Goal: Task Accomplishment & Management: Manage account settings

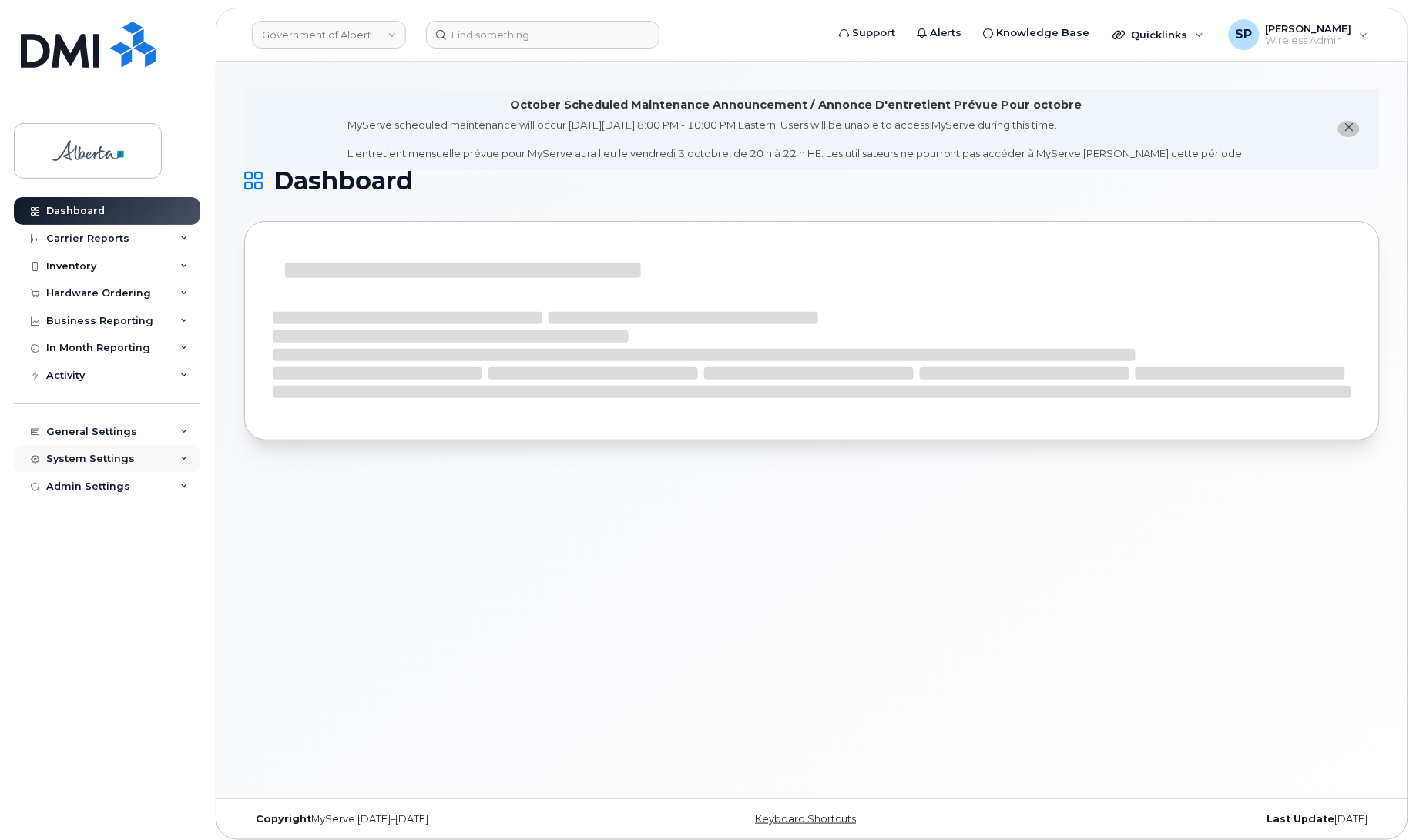
click at [74, 463] on div "System Settings" at bounding box center [90, 458] width 88 height 12
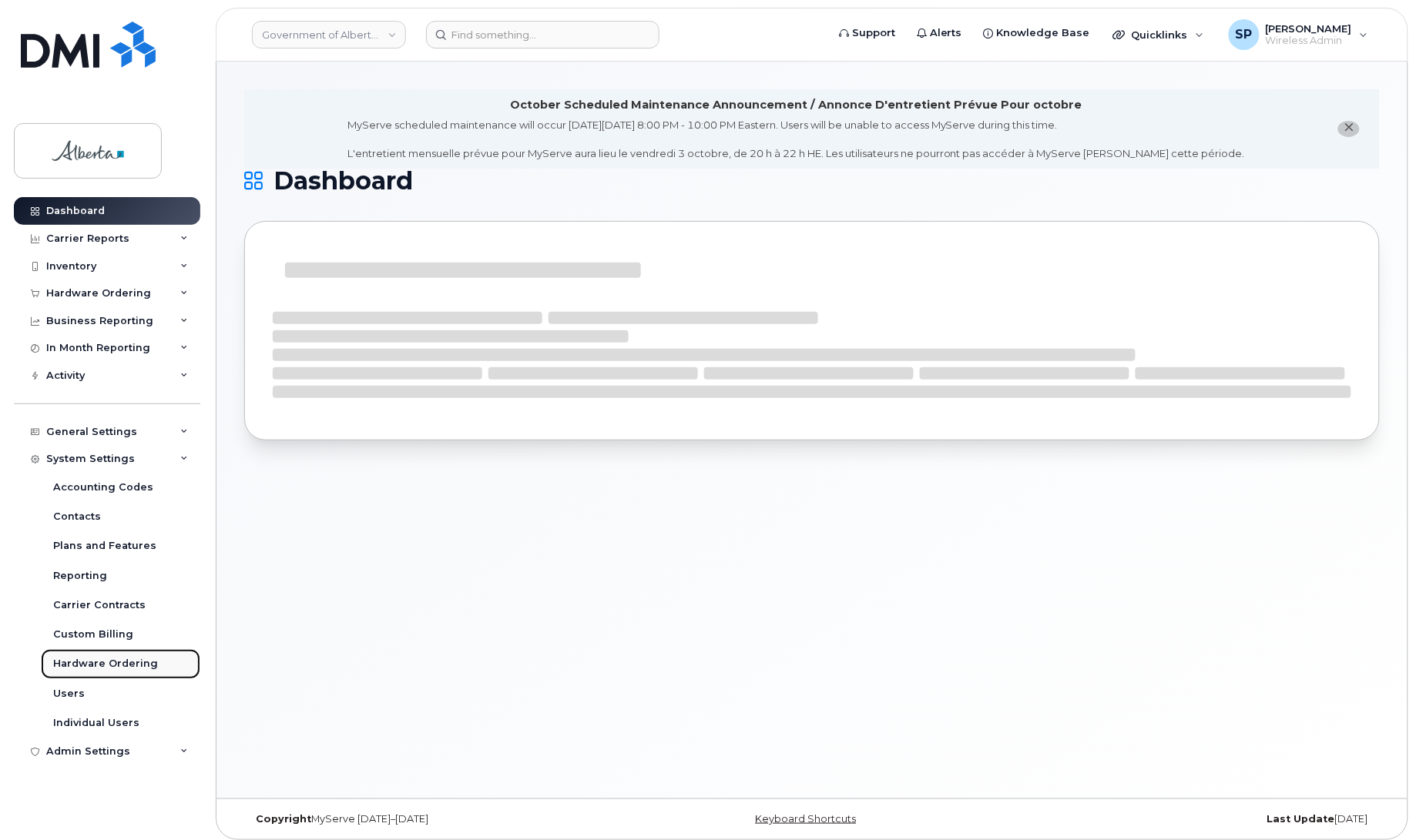
click at [83, 667] on div "Hardware Ordering" at bounding box center [106, 664] width 105 height 14
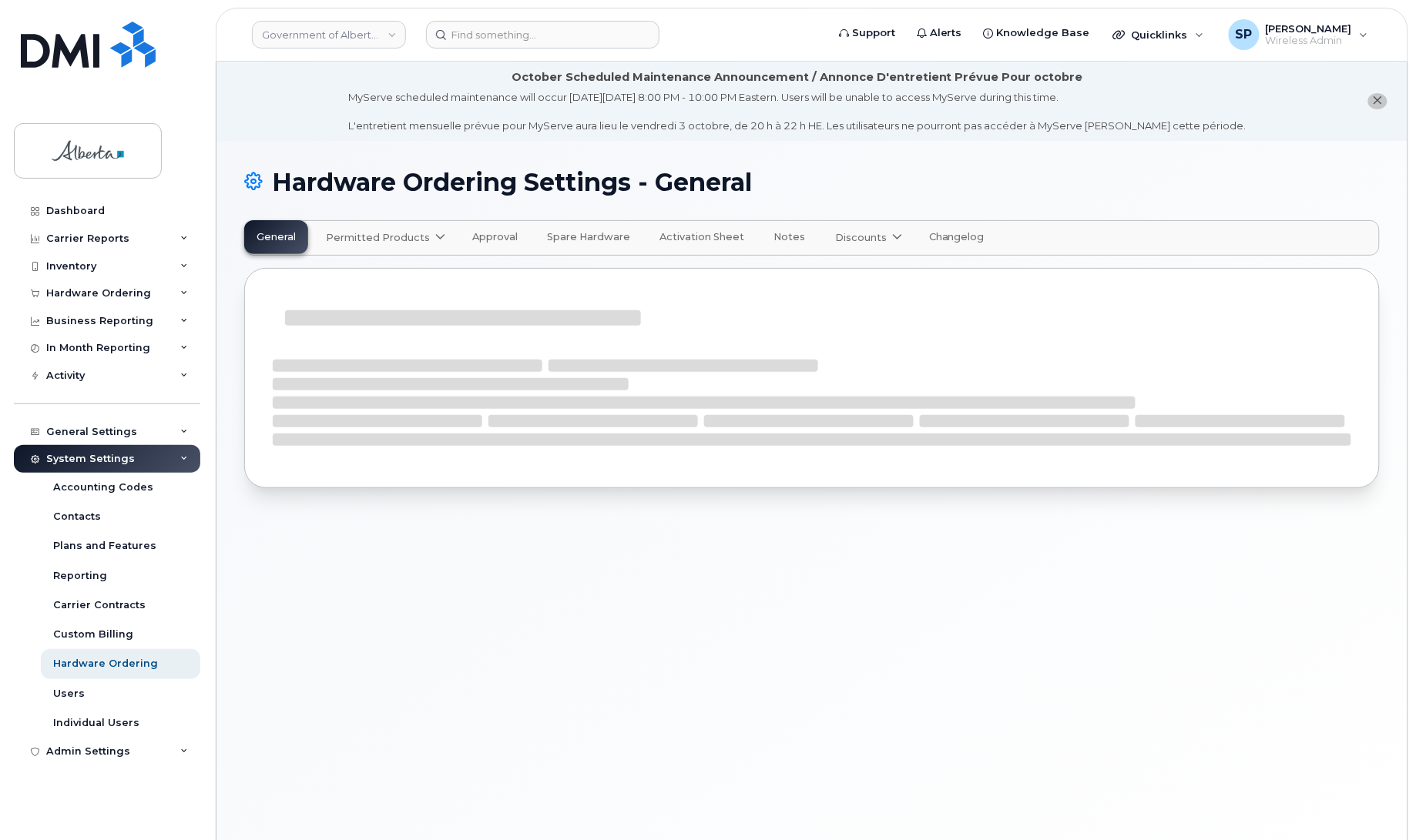
click at [435, 234] on icon at bounding box center [439, 237] width 10 height 10
click at [402, 274] on span "available" at bounding box center [418, 276] width 54 height 18
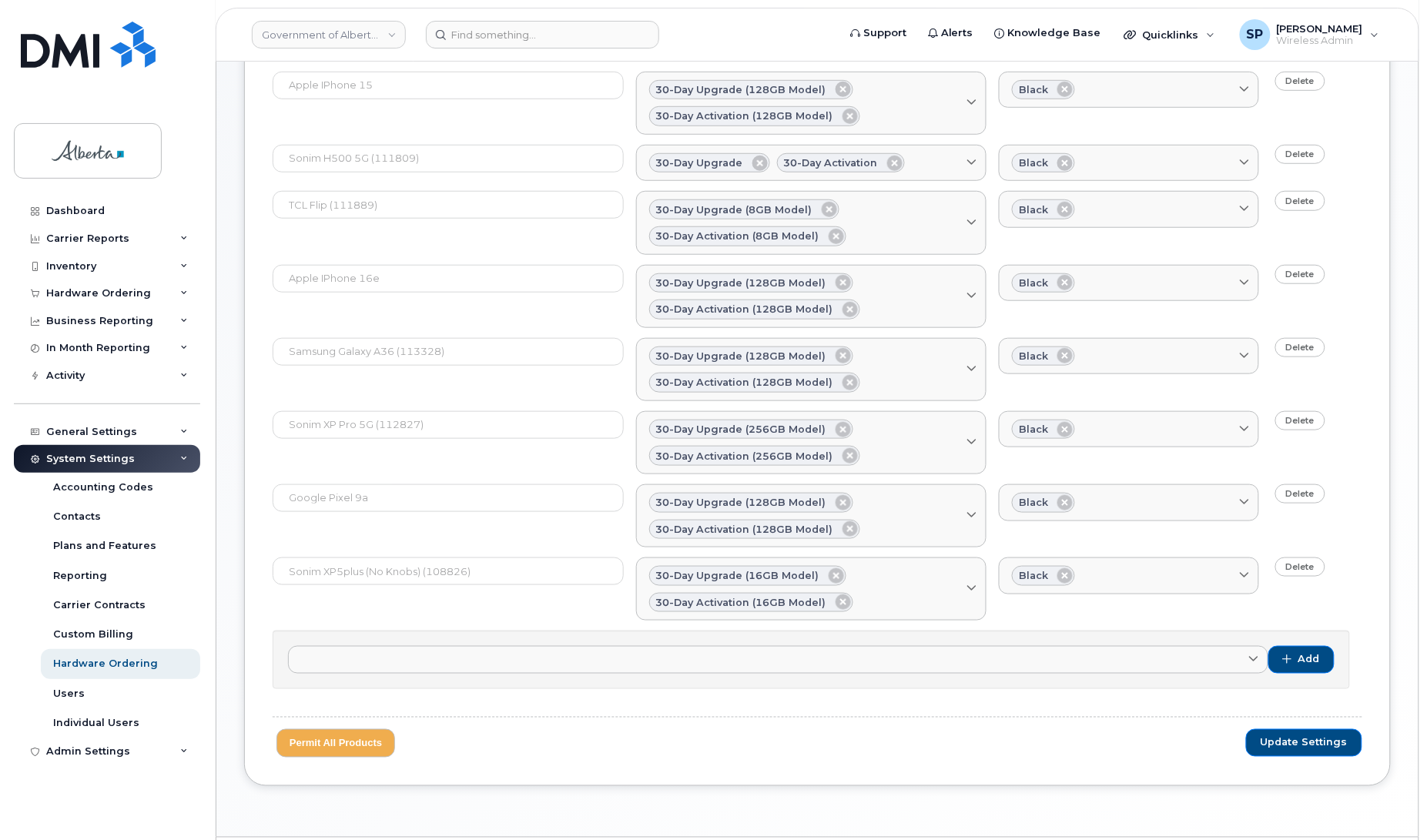
scroll to position [345, 0]
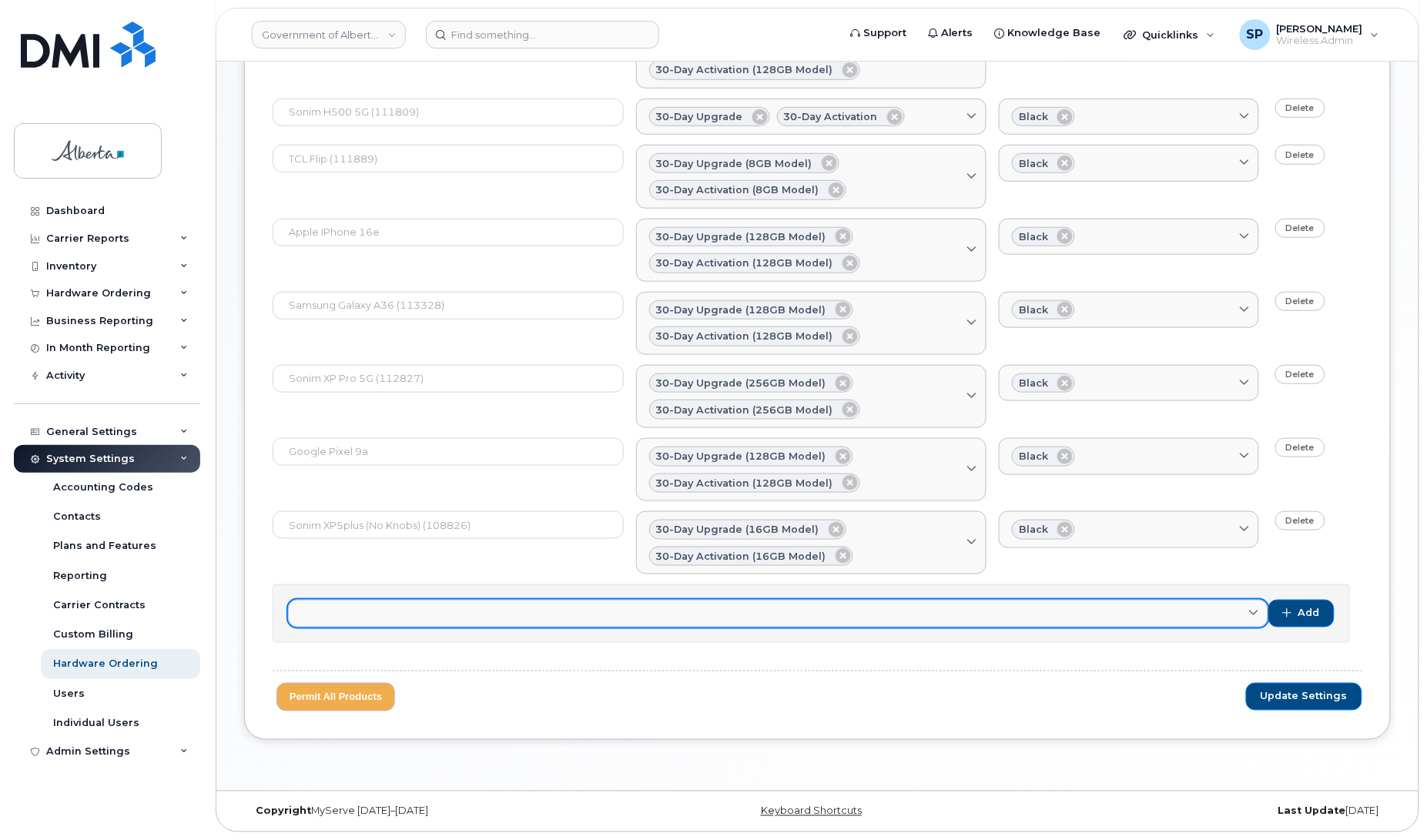
click at [1176, 606] on link at bounding box center [778, 614] width 980 height 28
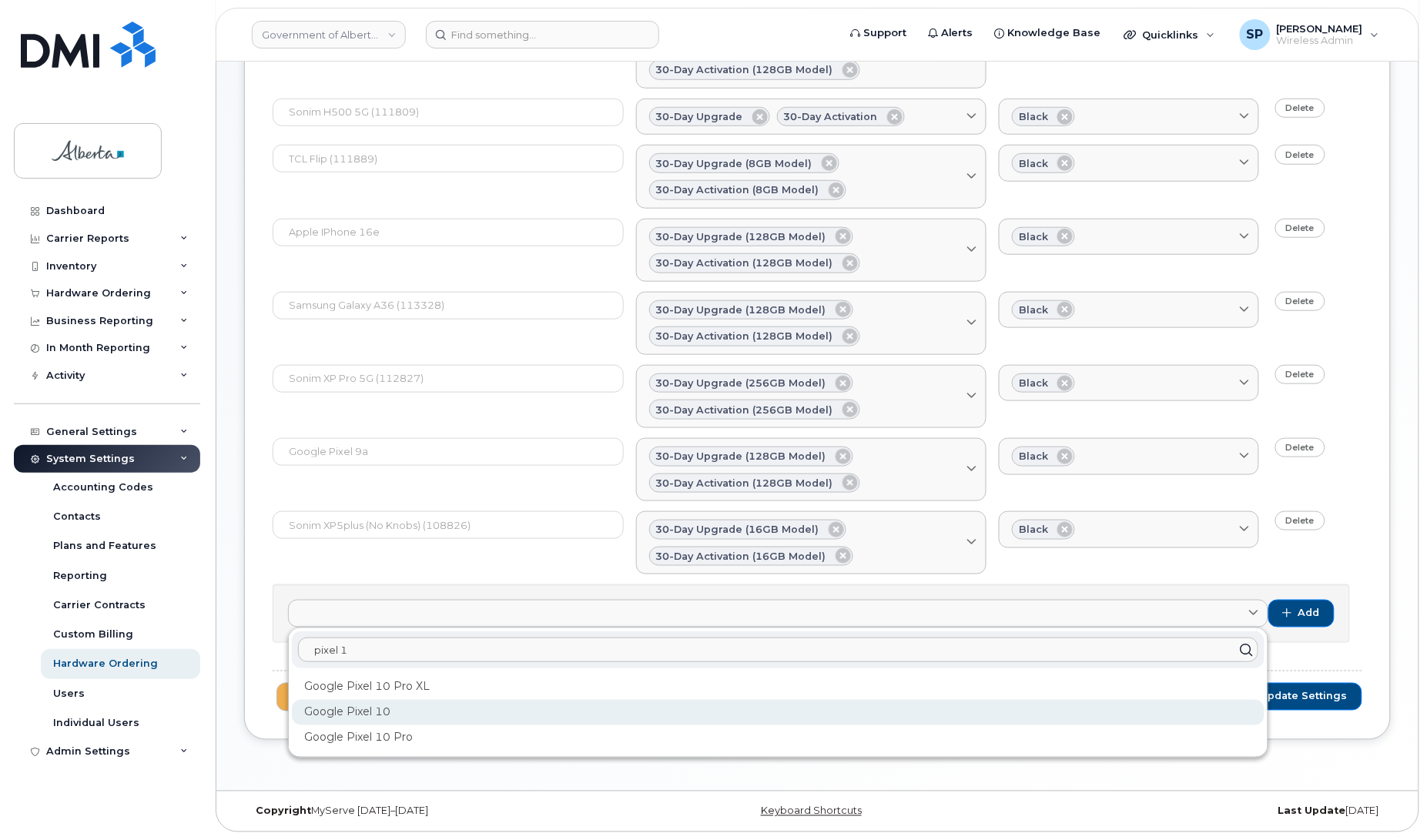
type input "pixel 1"
click at [350, 718] on div "Google Pixel 10" at bounding box center [779, 712] width 973 height 25
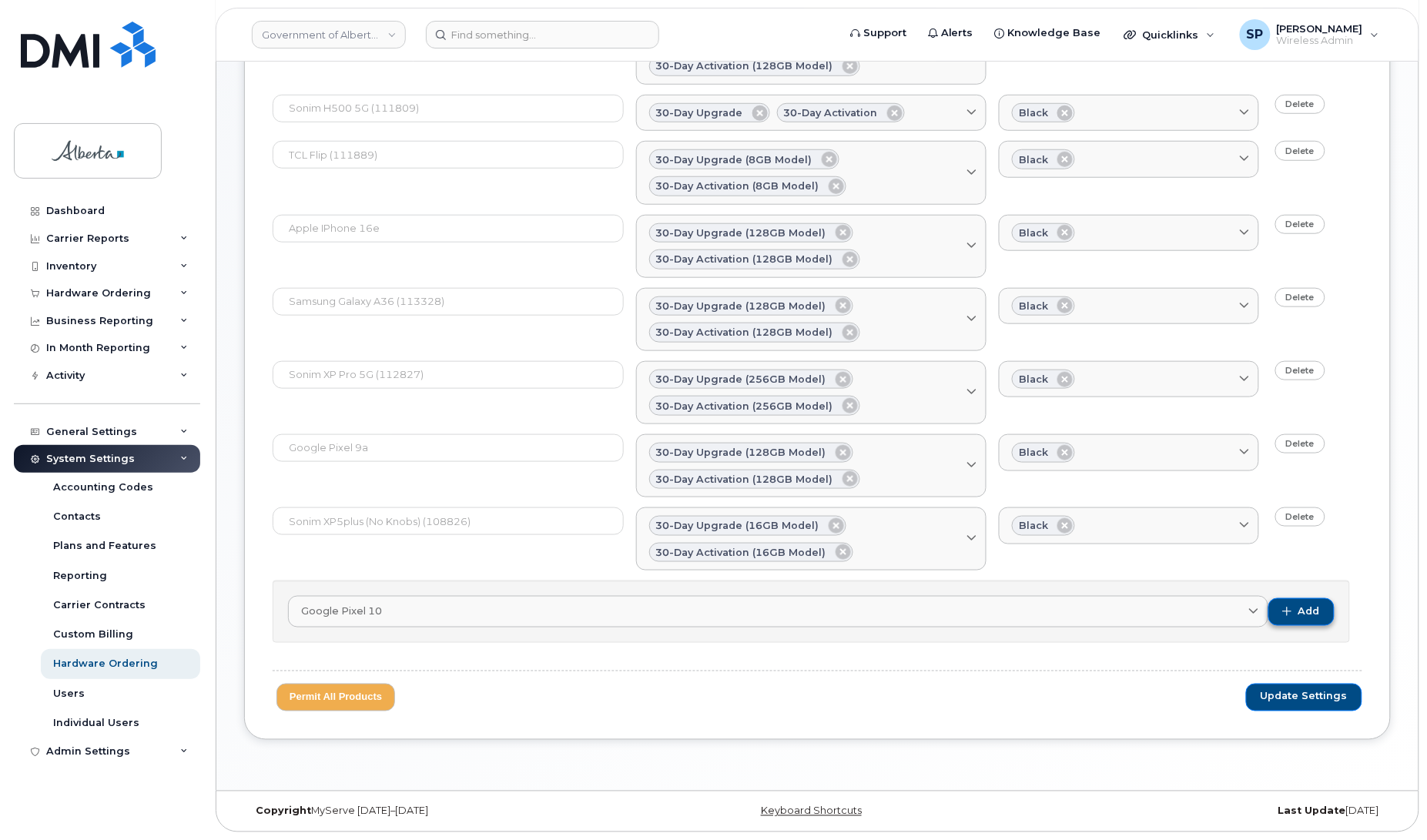
click at [1291, 608] on button "Add" at bounding box center [1302, 612] width 66 height 28
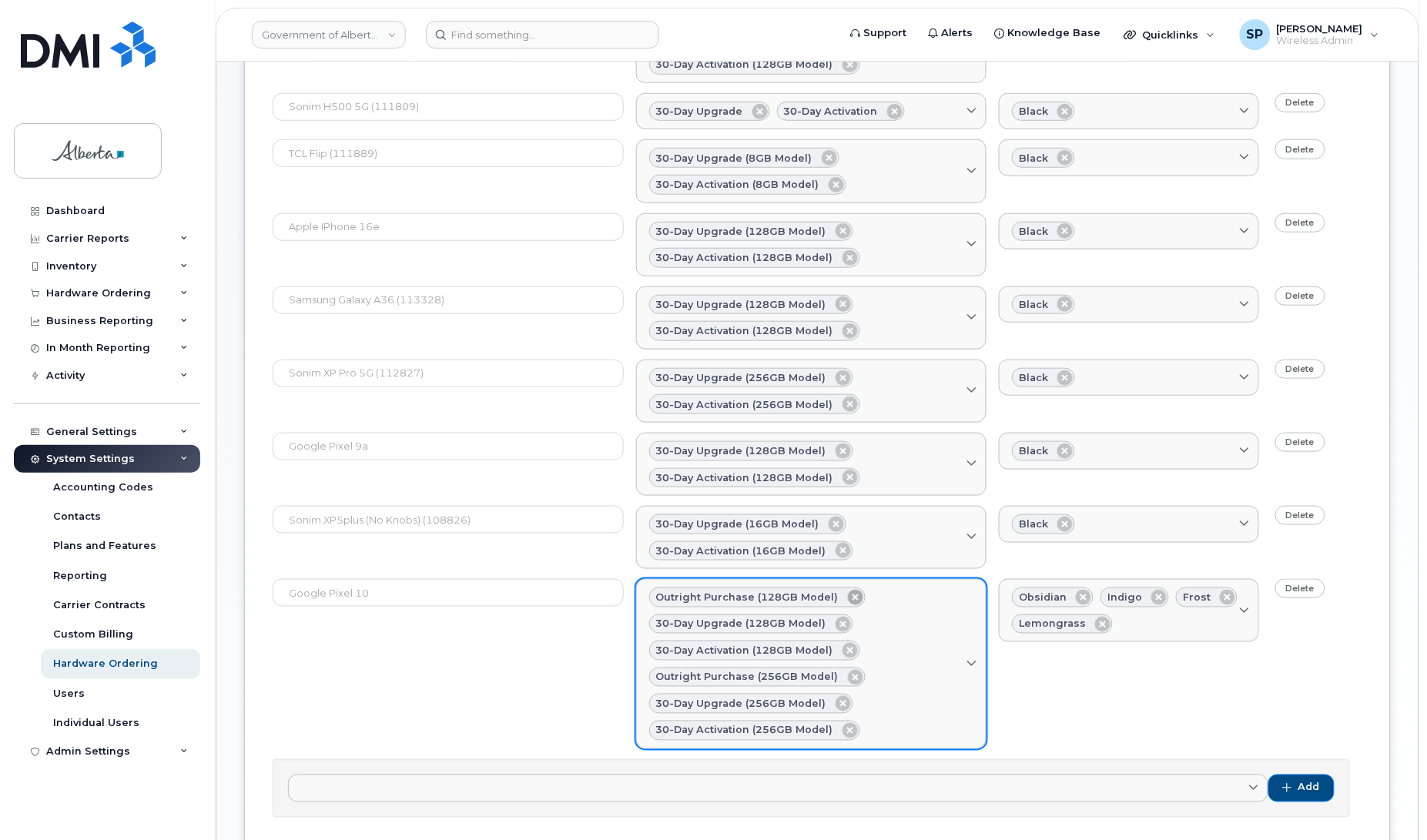
click at [848, 594] on icon at bounding box center [856, 598] width 16 height 16
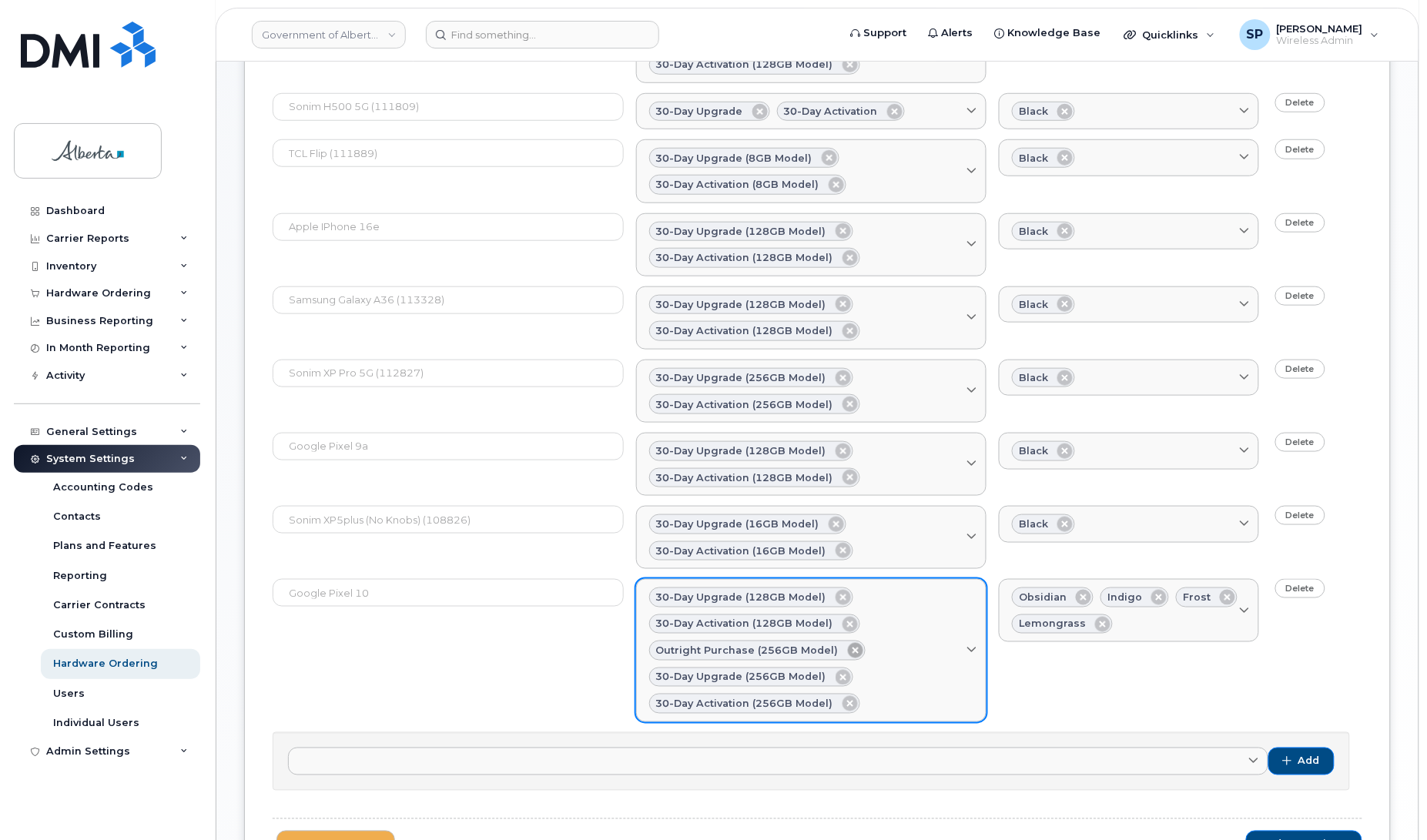
click at [849, 652] on icon at bounding box center [856, 651] width 16 height 16
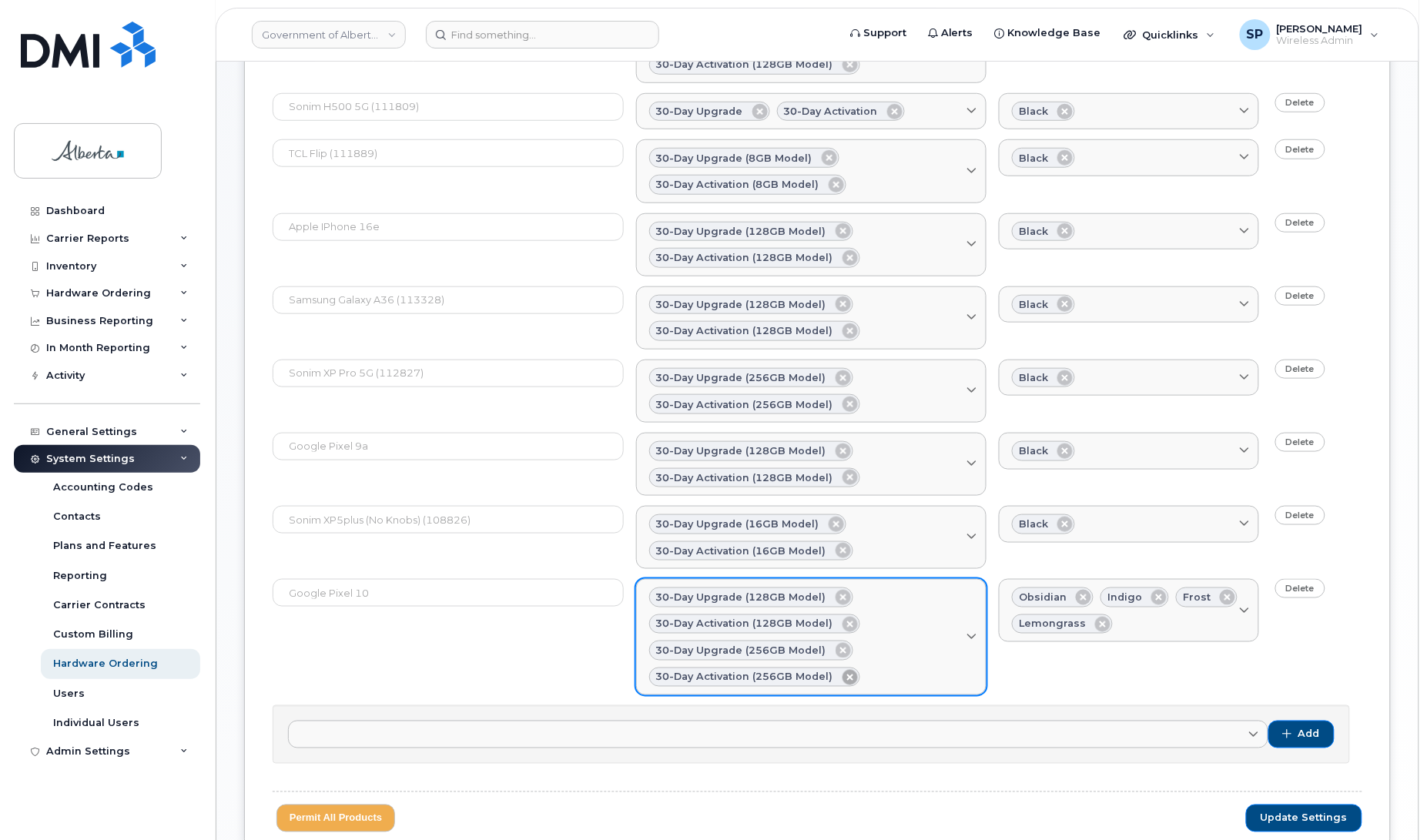
click at [843, 683] on icon at bounding box center [850, 678] width 16 height 16
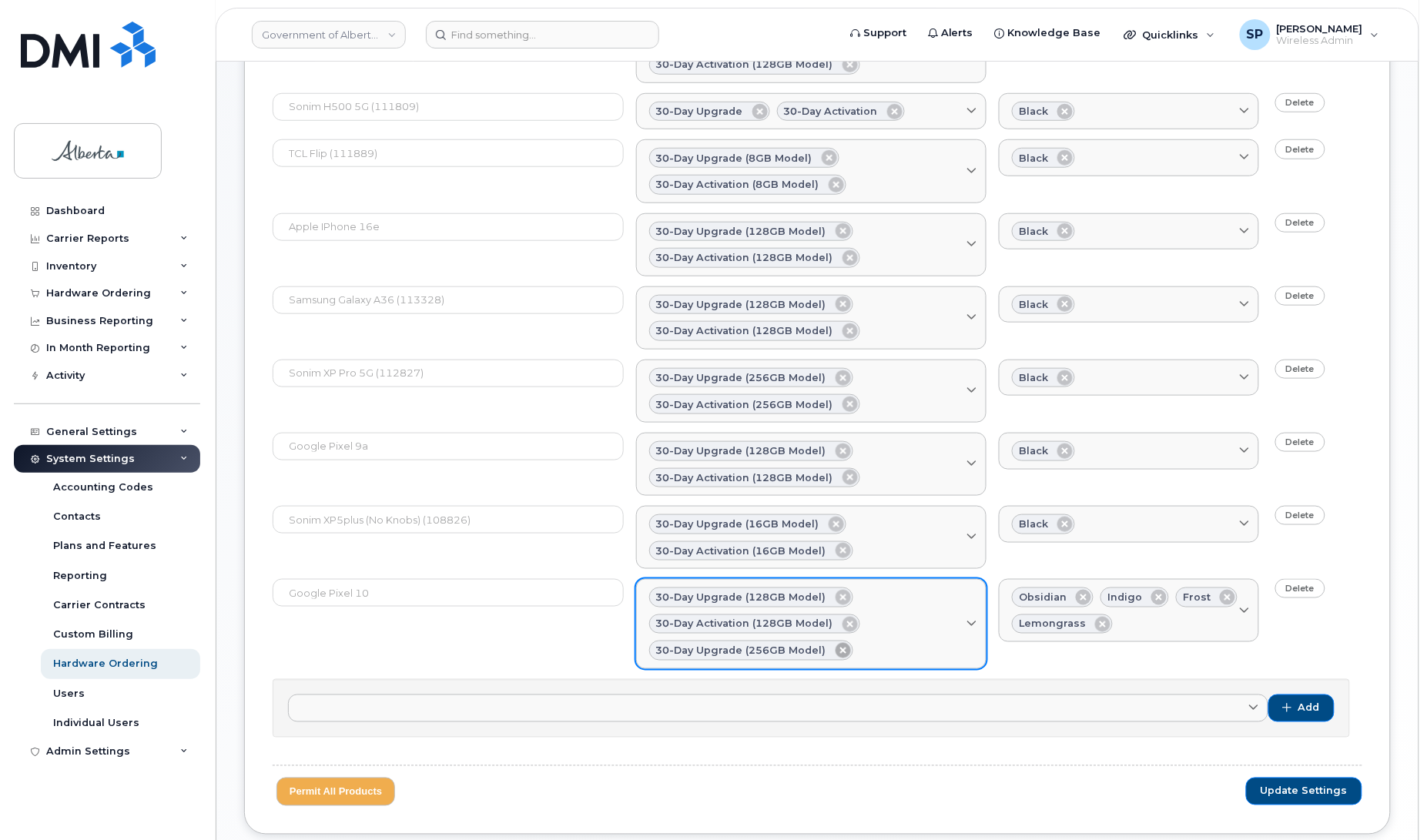
click at [838, 656] on icon at bounding box center [843, 651] width 16 height 16
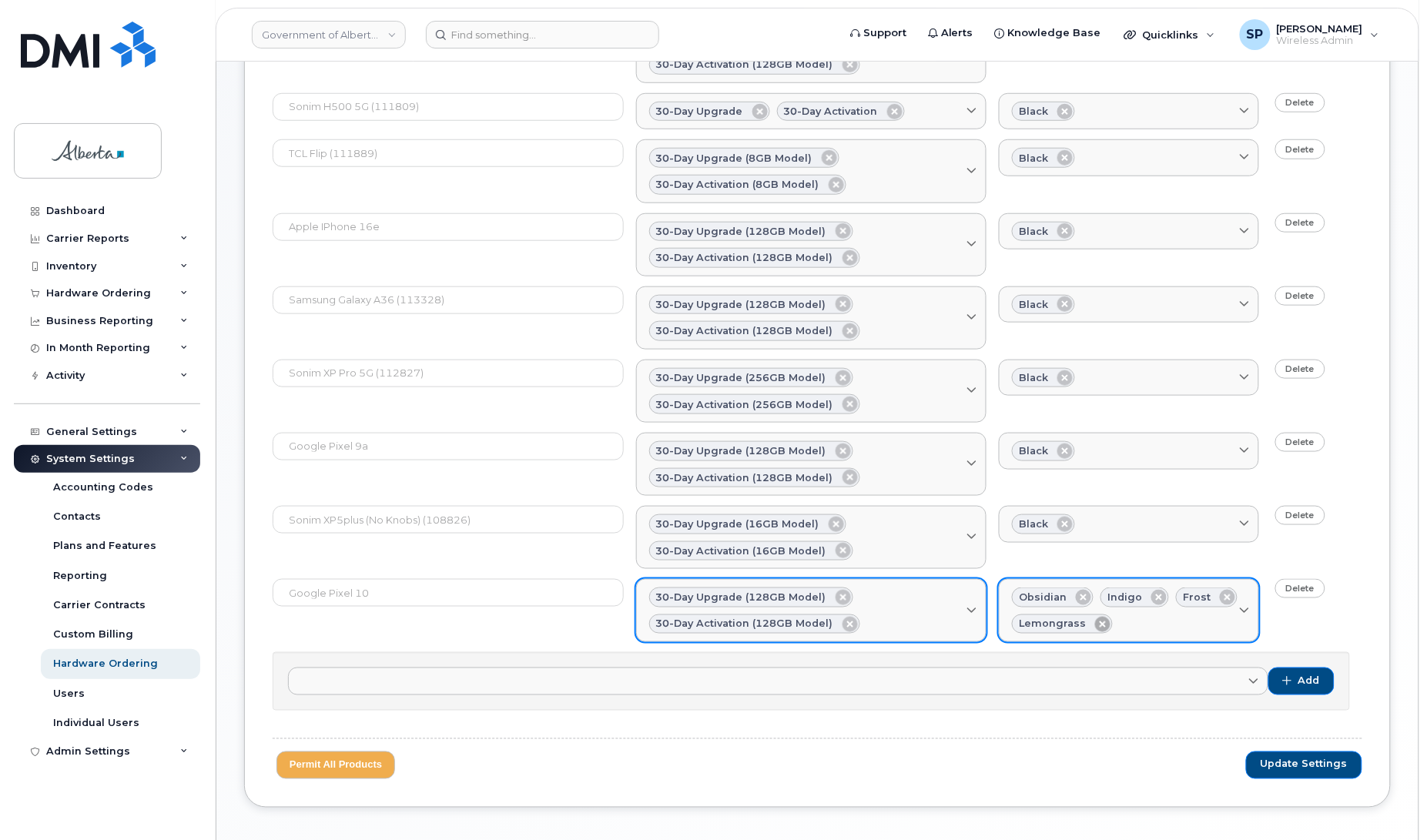
click at [1097, 629] on icon at bounding box center [1102, 625] width 16 height 16
click at [1152, 602] on icon at bounding box center [1159, 598] width 16 height 16
click at [1149, 603] on icon at bounding box center [1152, 598] width 16 height 16
click at [1309, 772] on span "Update Settings" at bounding box center [1304, 765] width 87 height 14
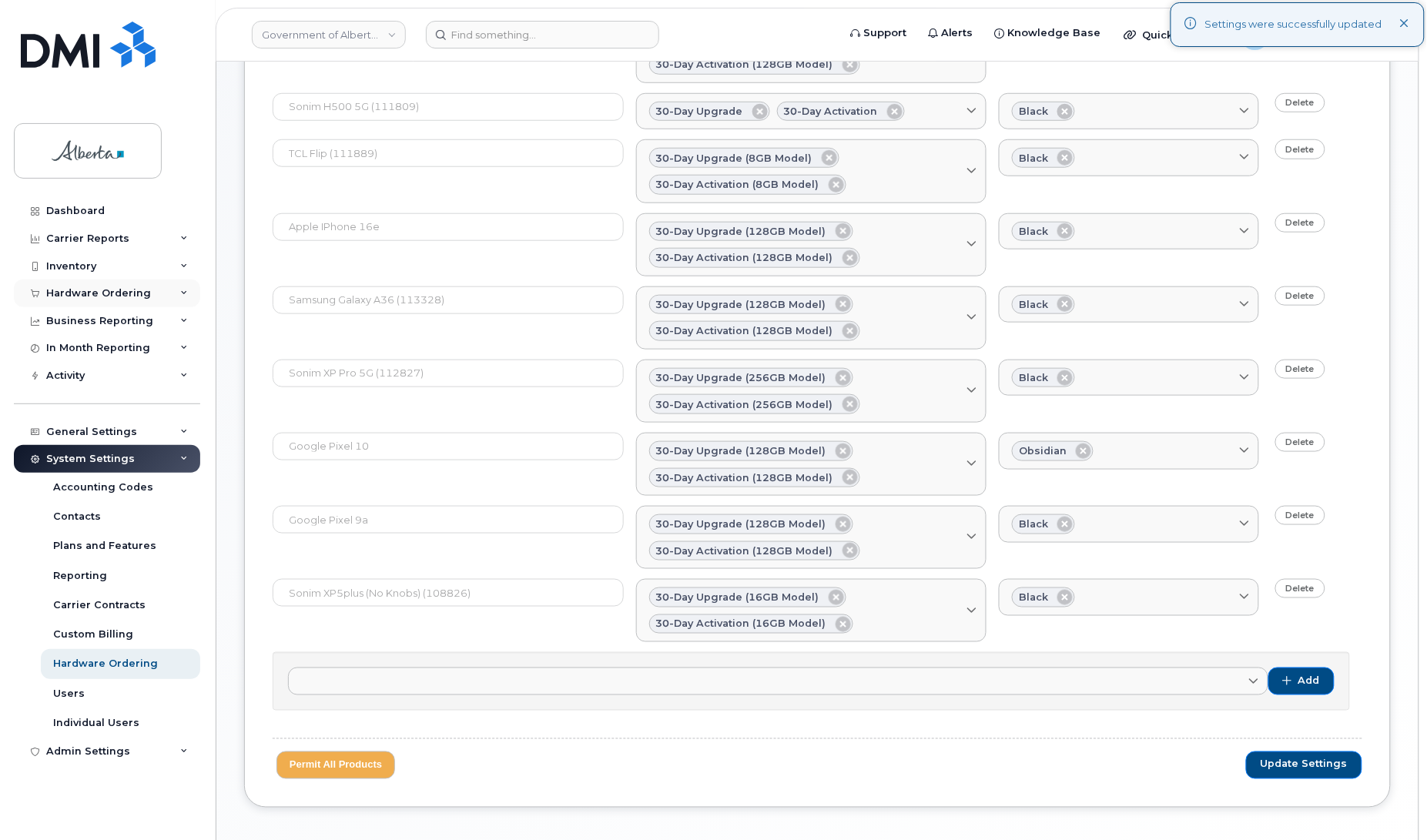
click at [66, 295] on div "Hardware Ordering" at bounding box center [99, 293] width 105 height 12
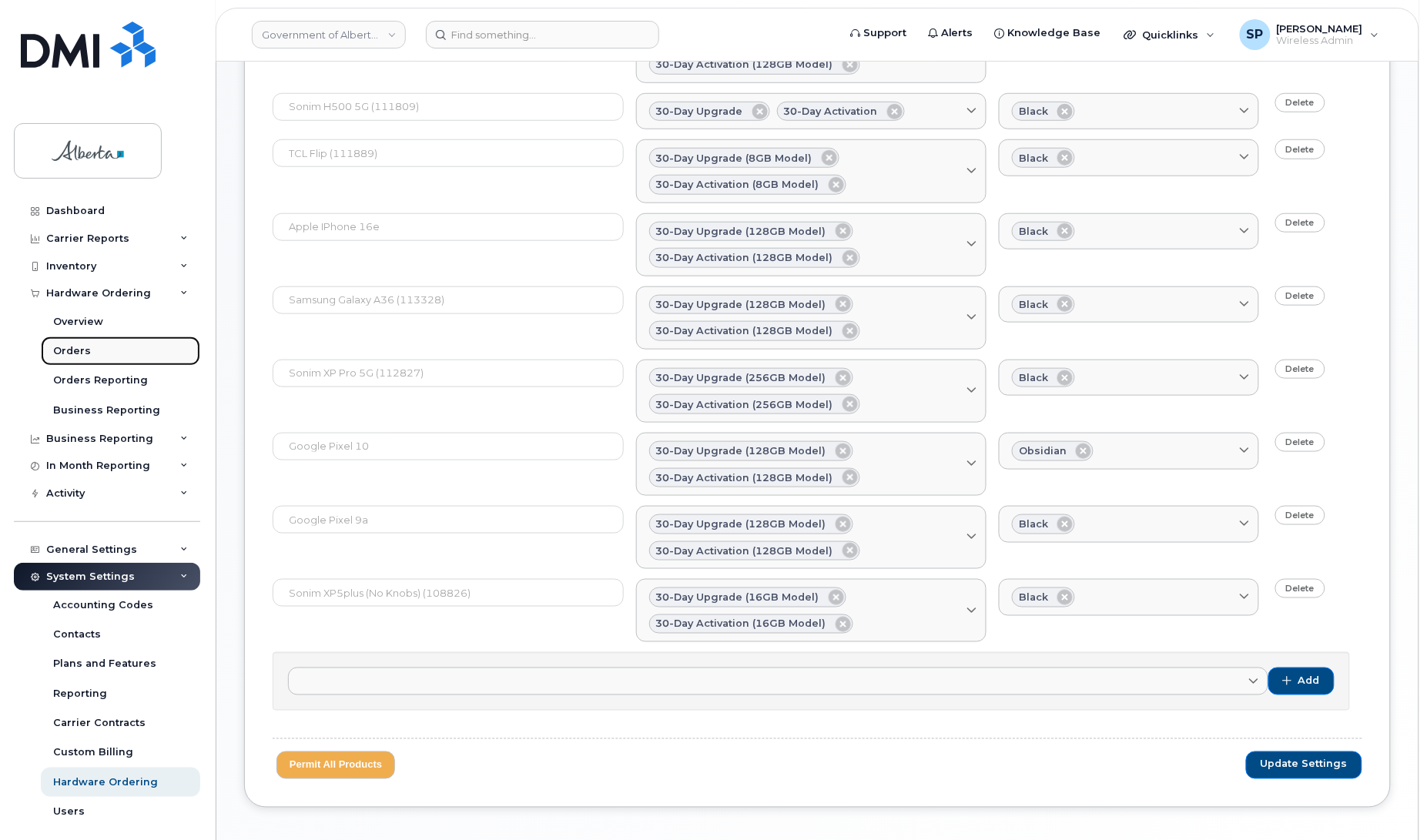
click at [70, 355] on div "Orders" at bounding box center [72, 351] width 38 height 14
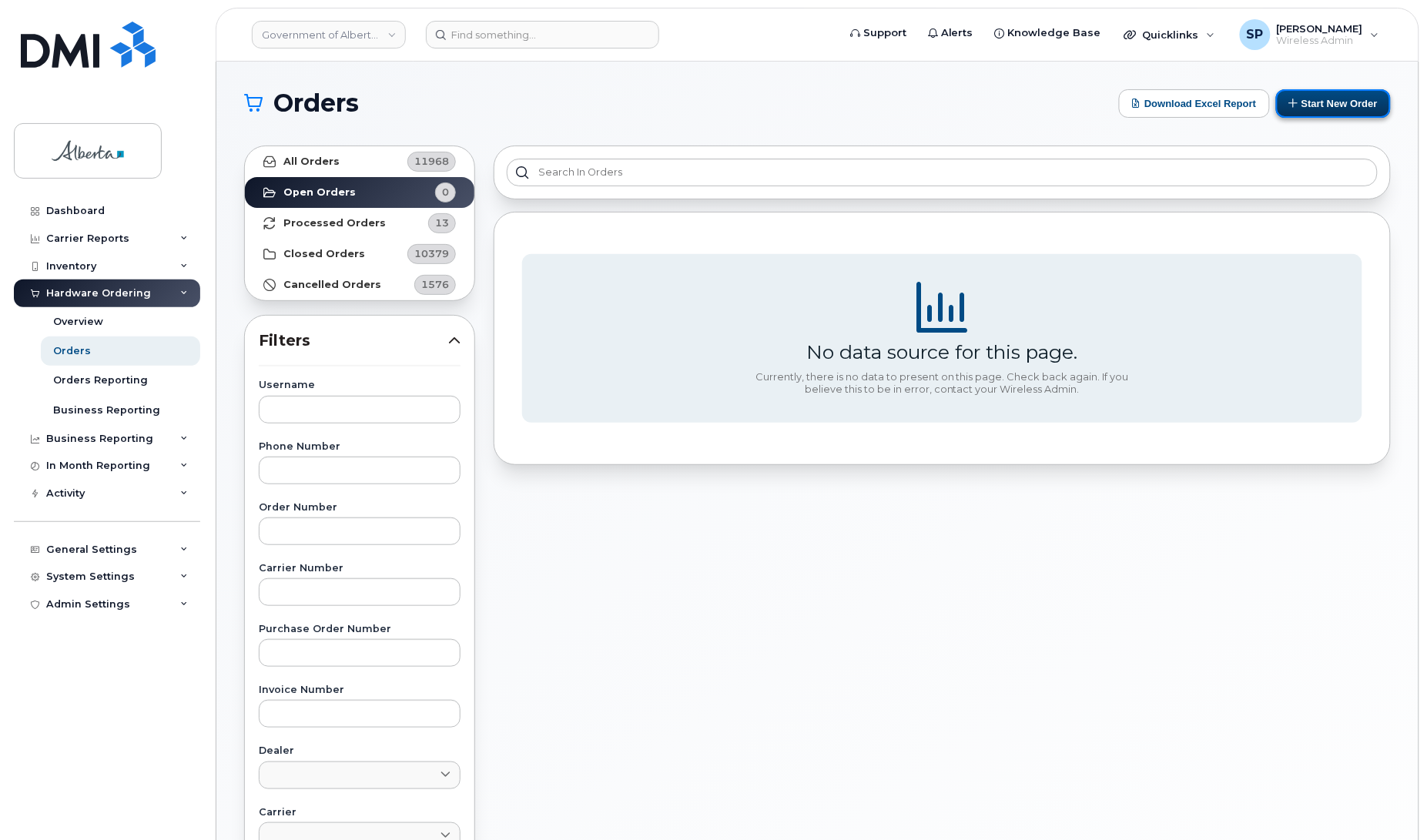
click at [1333, 98] on button "Start New Order" at bounding box center [1333, 103] width 115 height 29
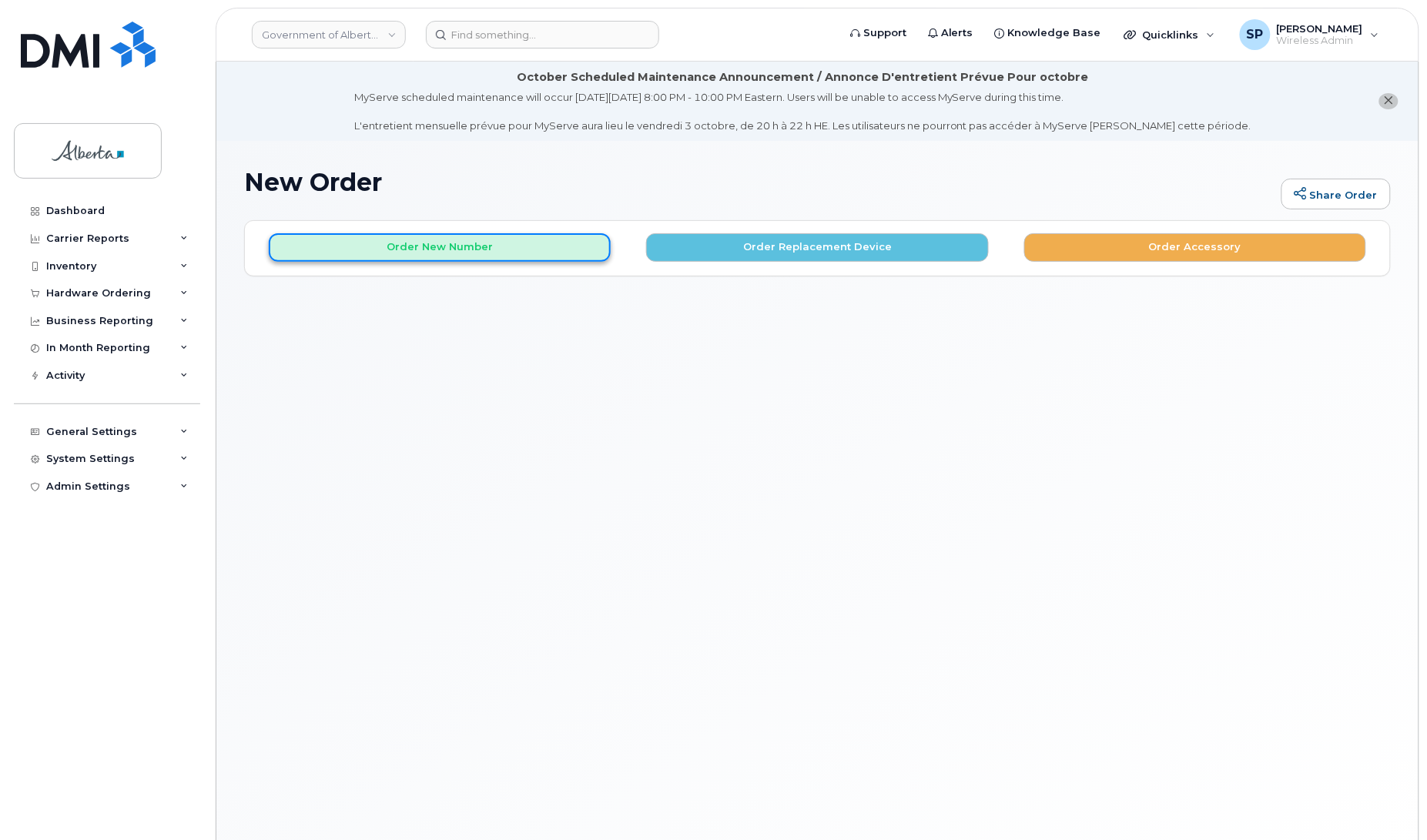
click at [500, 250] on button "Order New Number" at bounding box center [439, 248] width 342 height 29
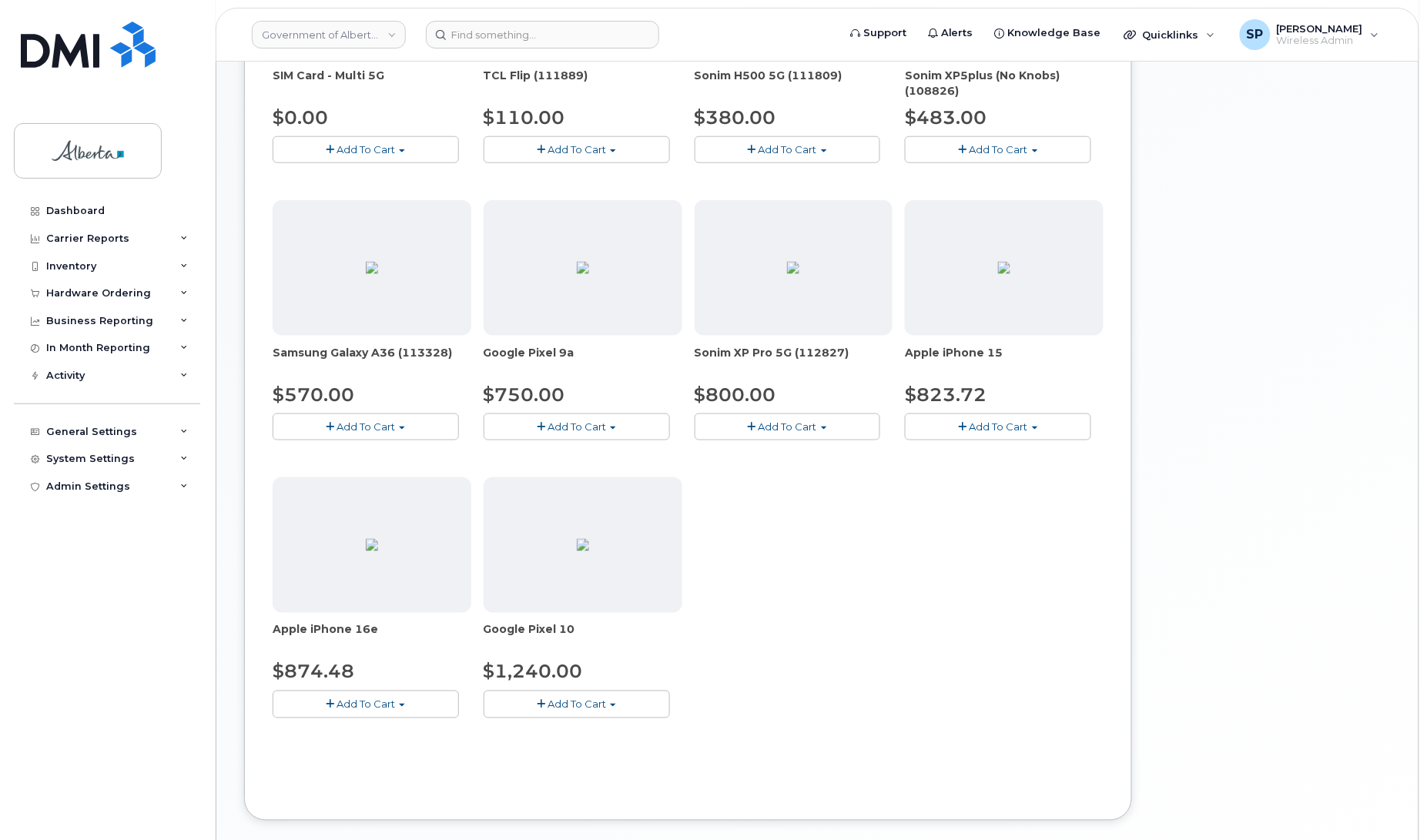
scroll to position [459, 0]
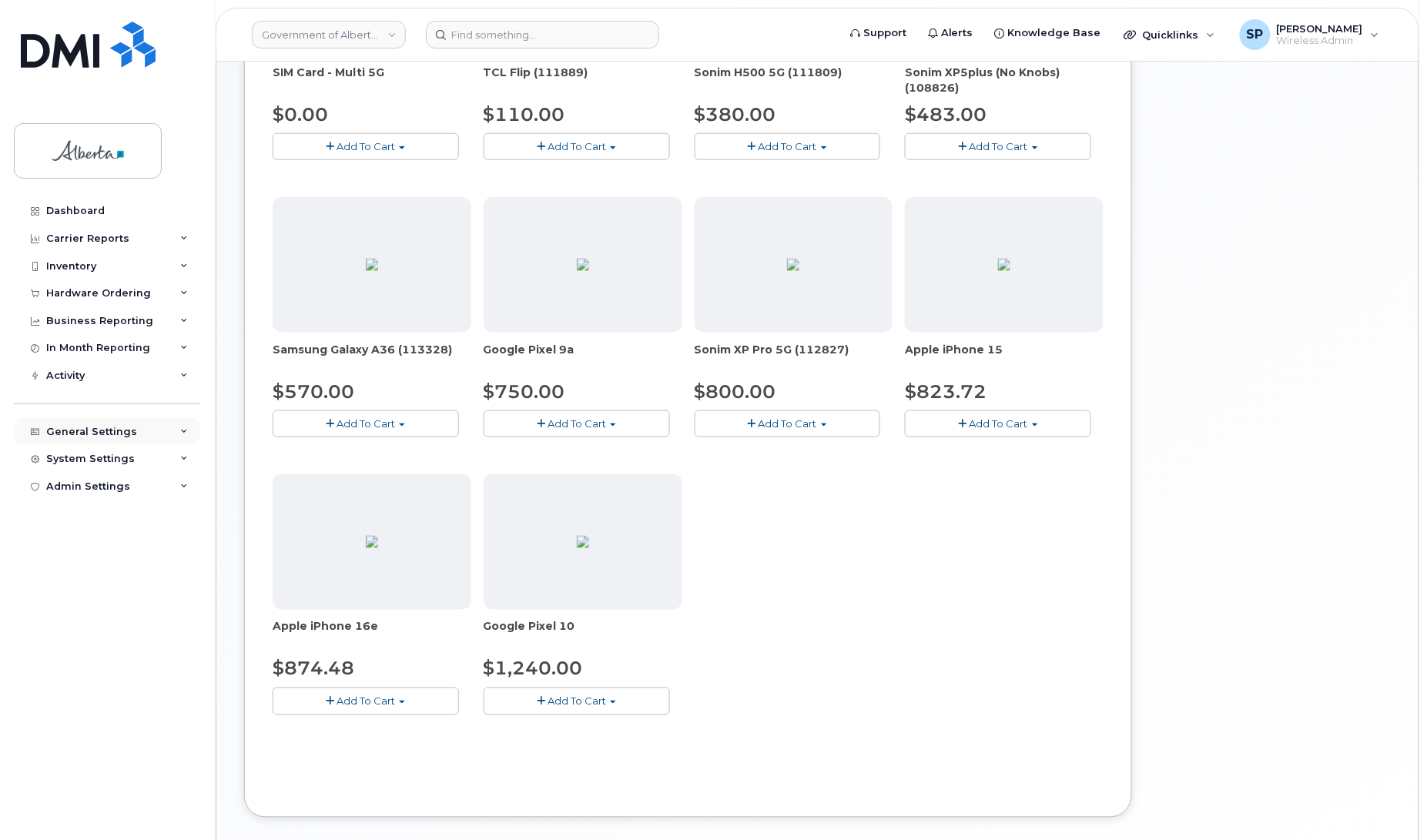
click at [106, 430] on div "General Settings" at bounding box center [92, 432] width 91 height 12
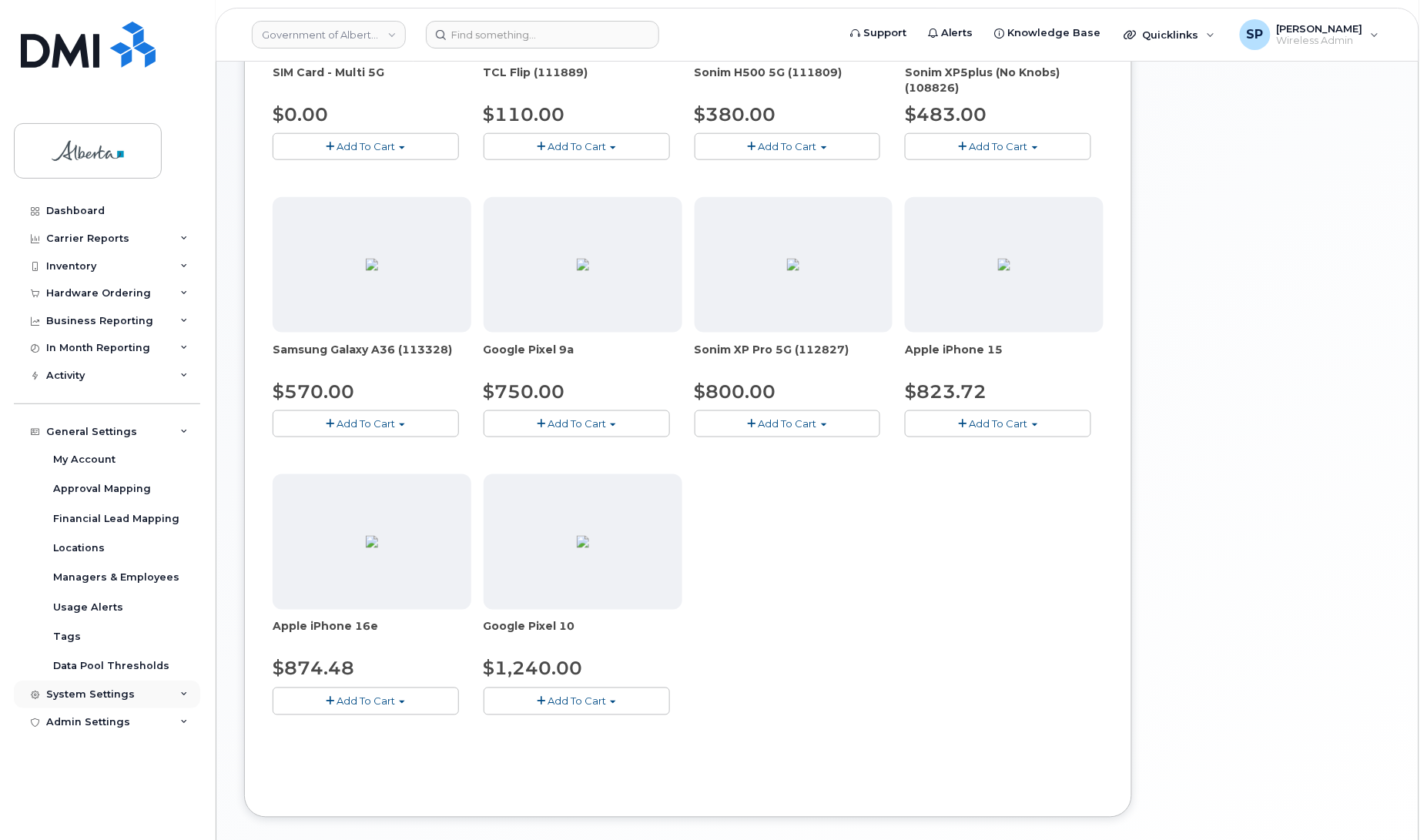
click at [73, 696] on div "System Settings" at bounding box center [90, 695] width 88 height 12
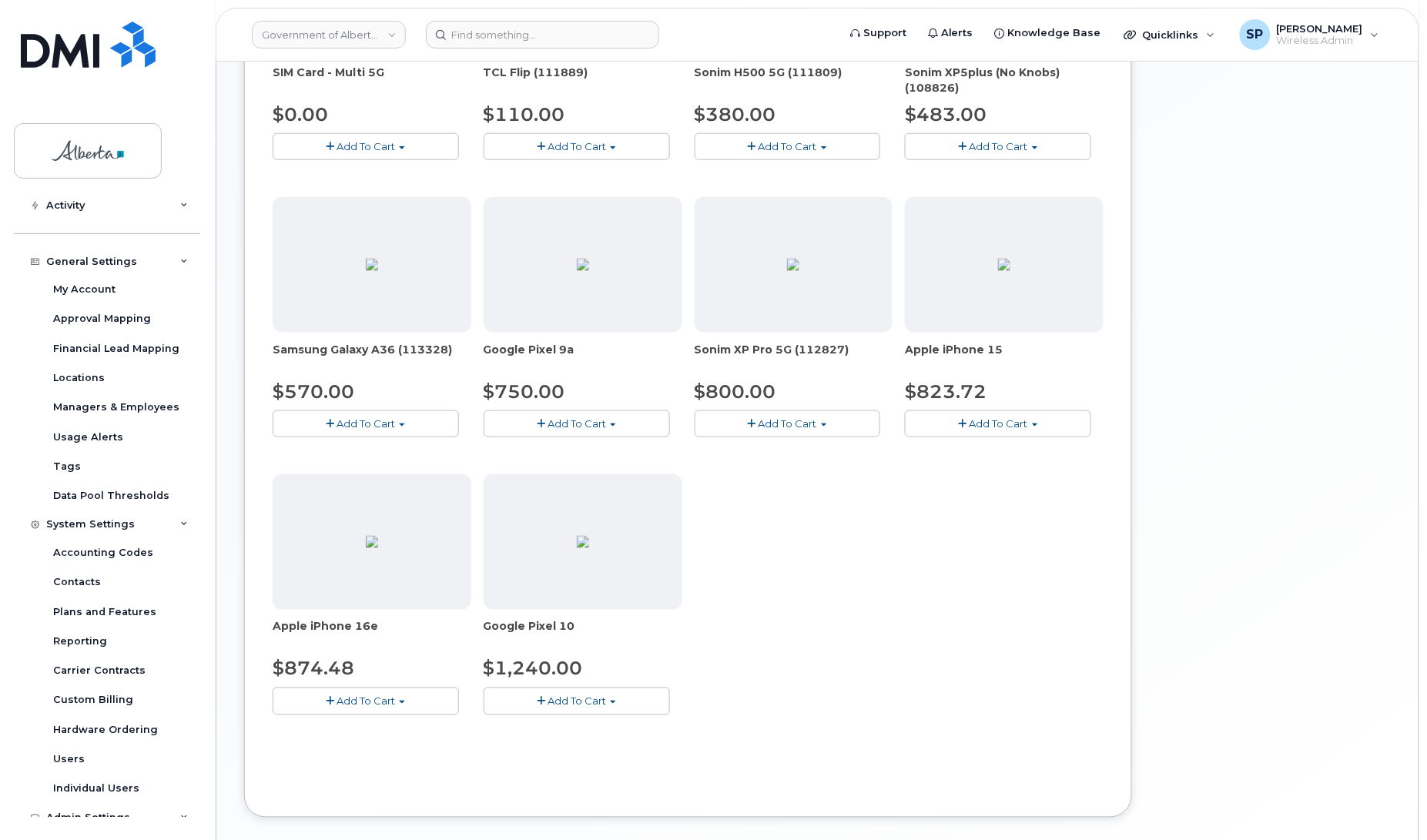
scroll to position [187, 0]
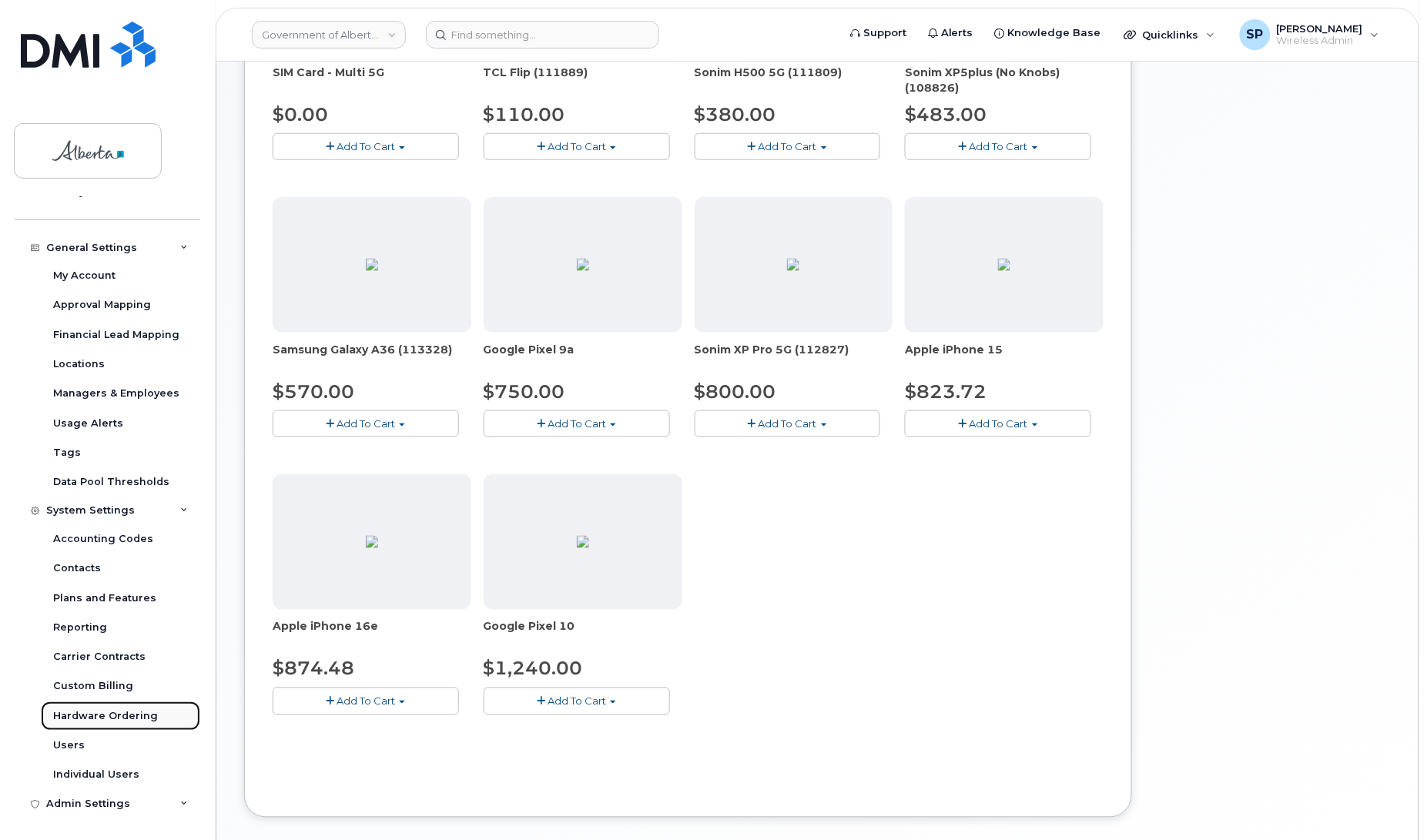
click at [74, 718] on div "Hardware Ordering" at bounding box center [106, 717] width 105 height 14
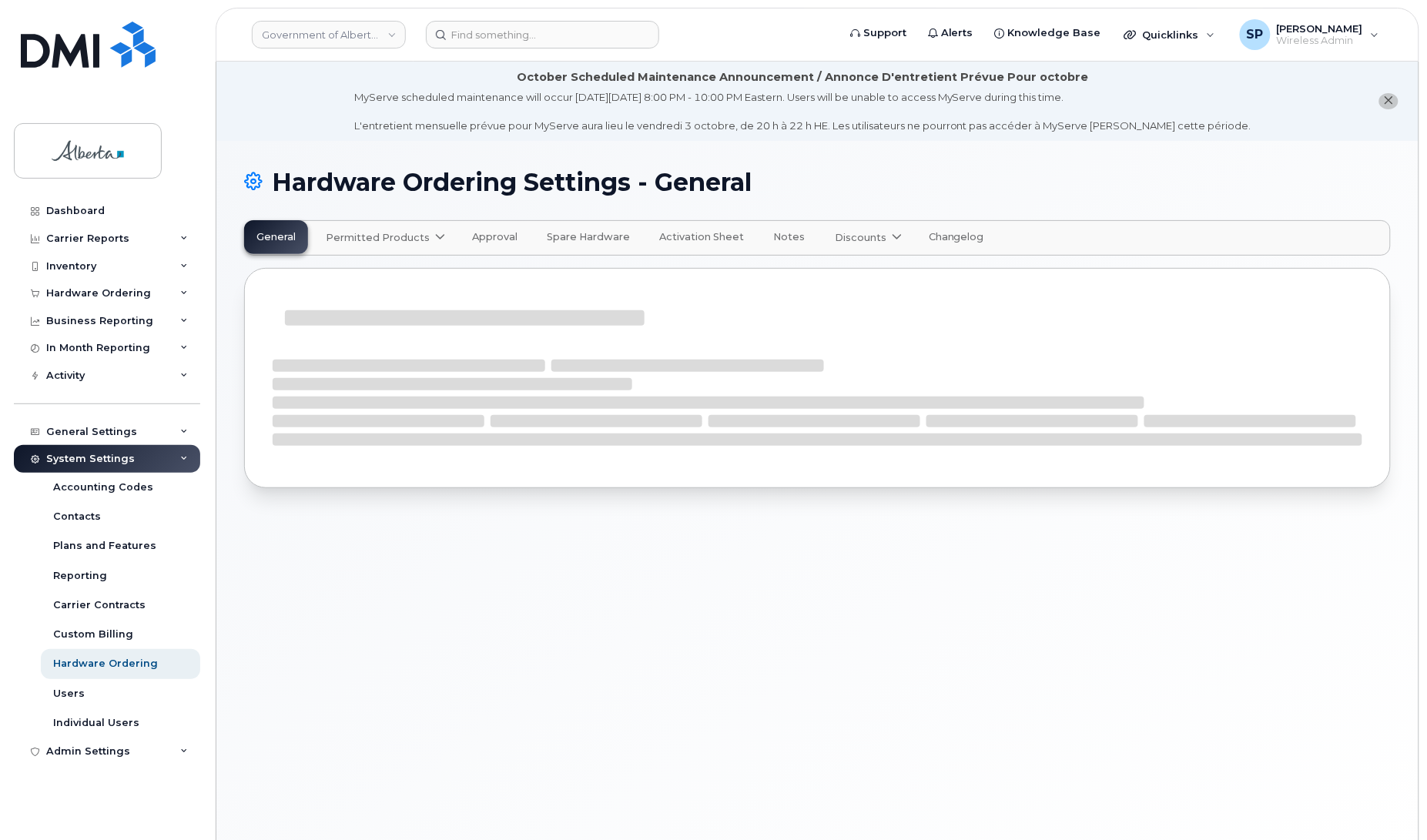
click at [388, 228] on link "Permitted Products" at bounding box center [383, 238] width 141 height 34
click at [351, 279] on div "Bell available" at bounding box center [388, 276] width 115 height 18
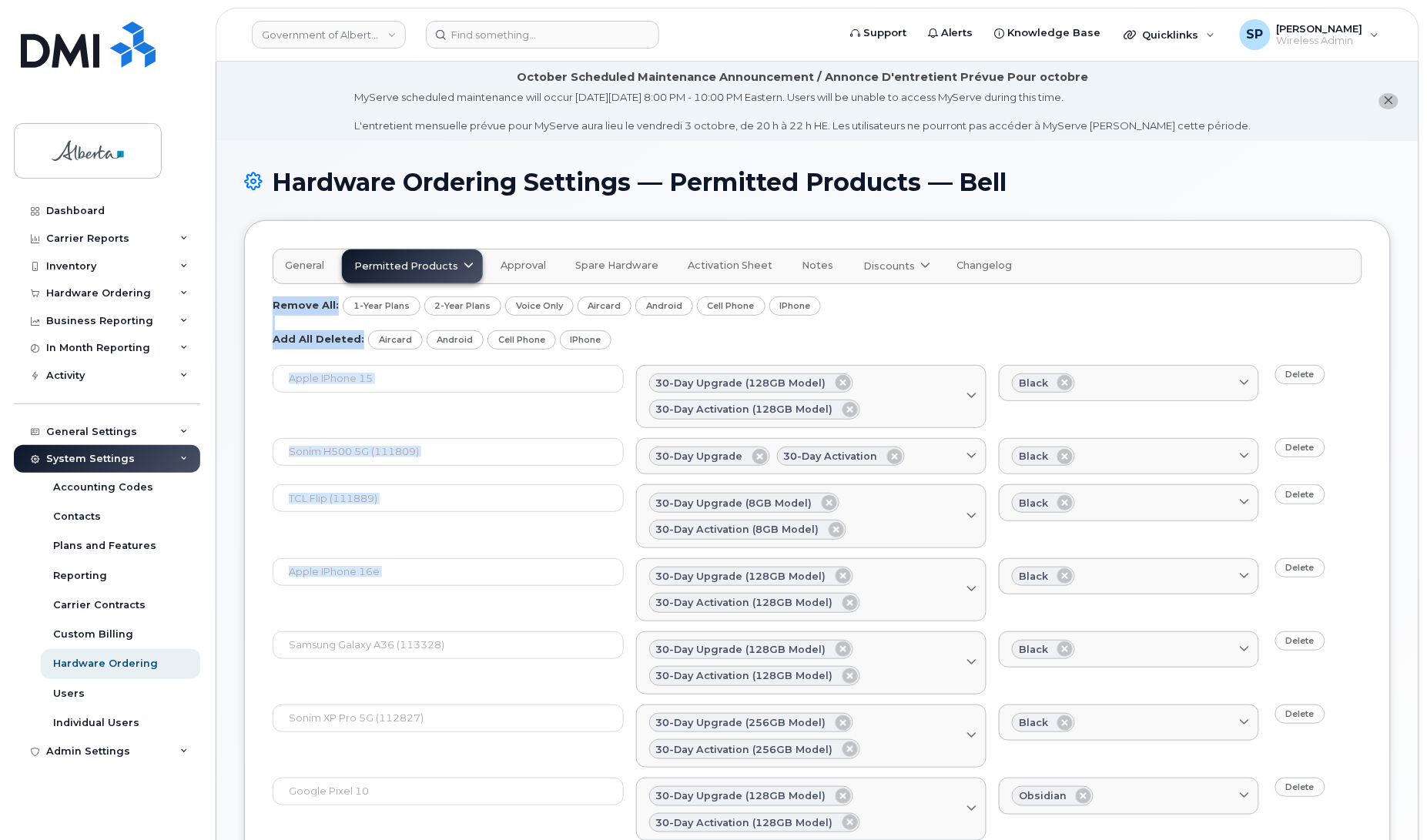
drag, startPoint x: 1426, startPoint y: 287, endPoint x: 1437, endPoint y: 619, distance: 332.2
click at [1426, 619] on html "Government of [GEOGRAPHIC_DATA] (GOA) Support Alerts Knowledge Base Quicklinks …" at bounding box center [713, 626] width 1427 height 1253
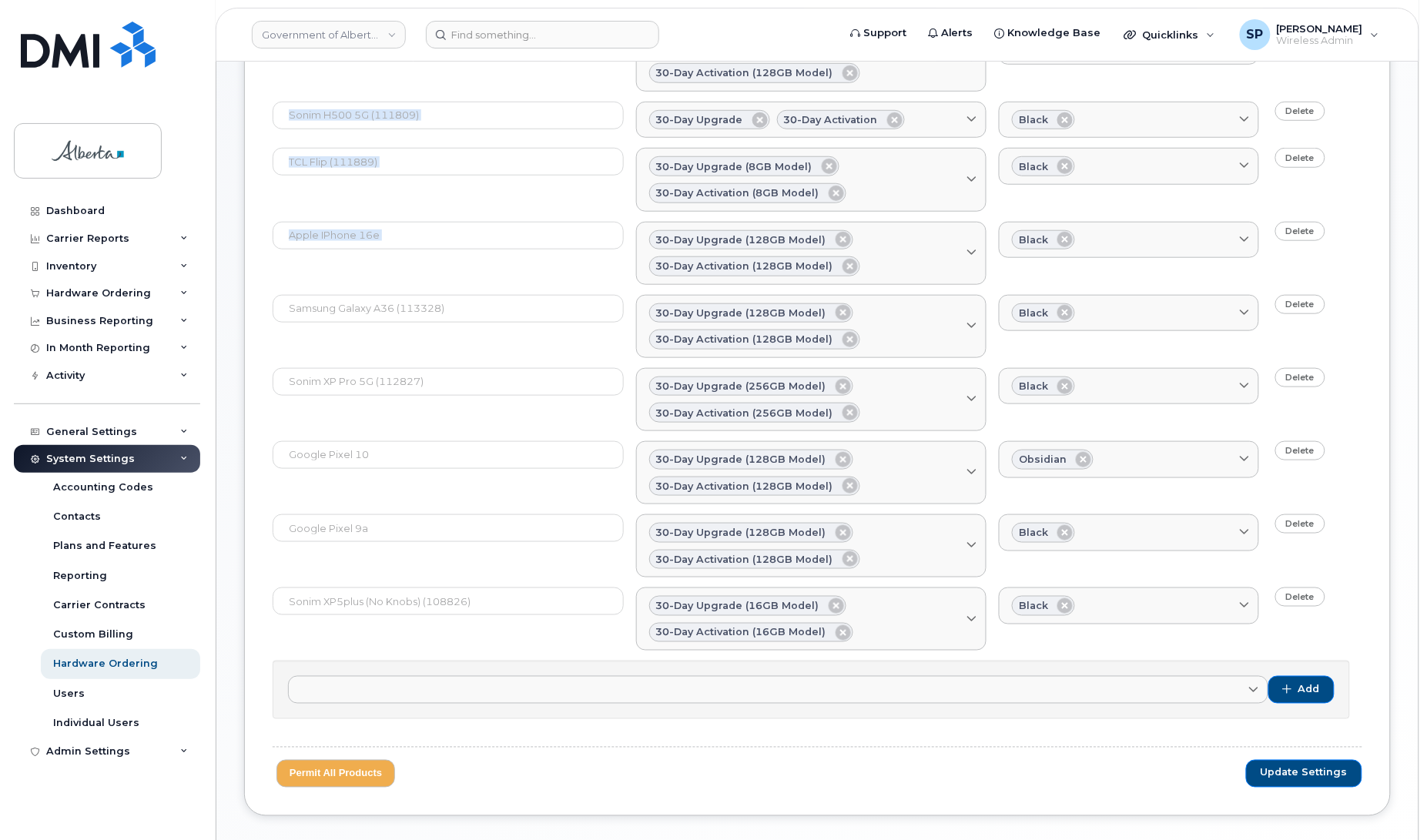
scroll to position [344, 0]
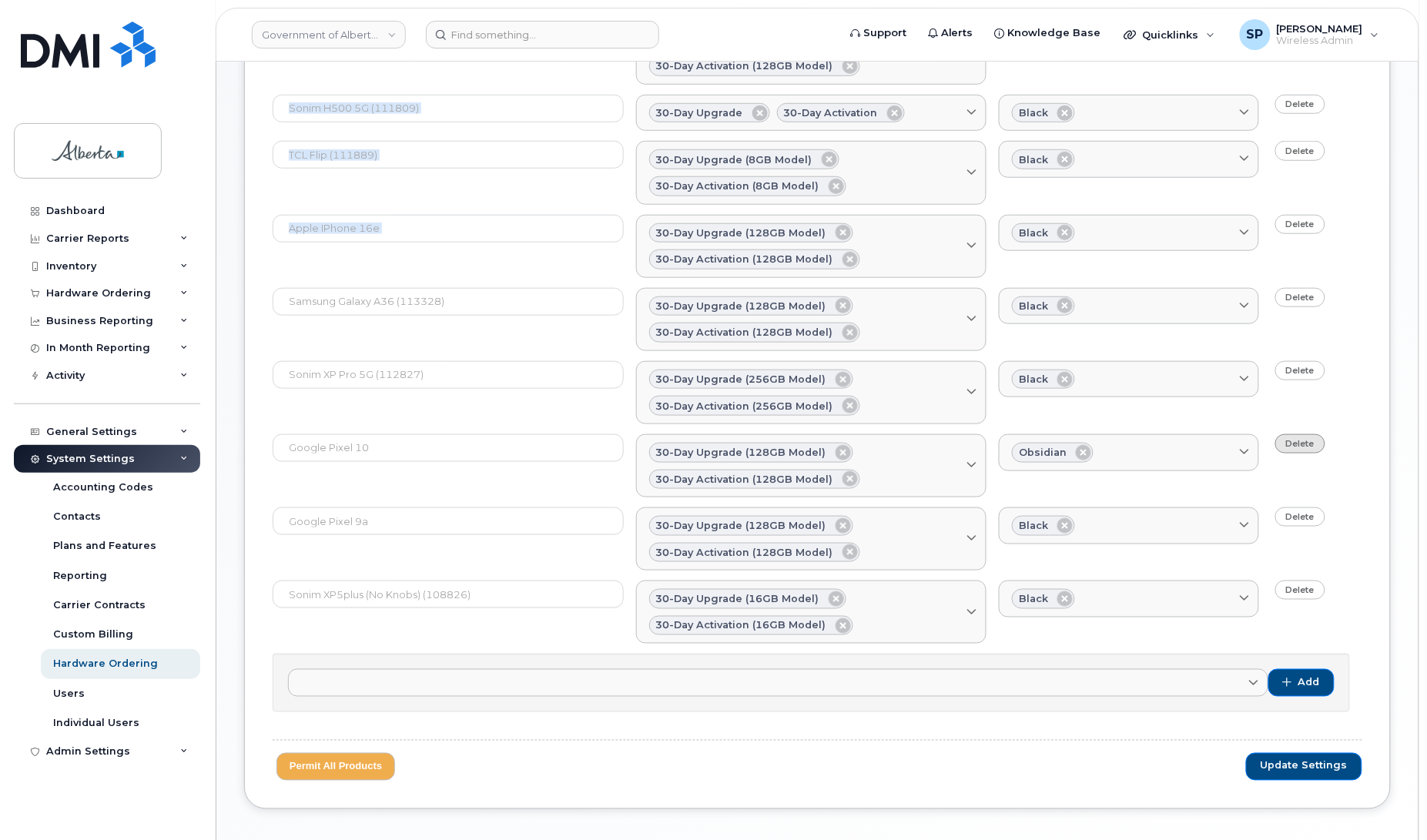
click at [1300, 449] on link "Delete" at bounding box center [1299, 444] width 50 height 19
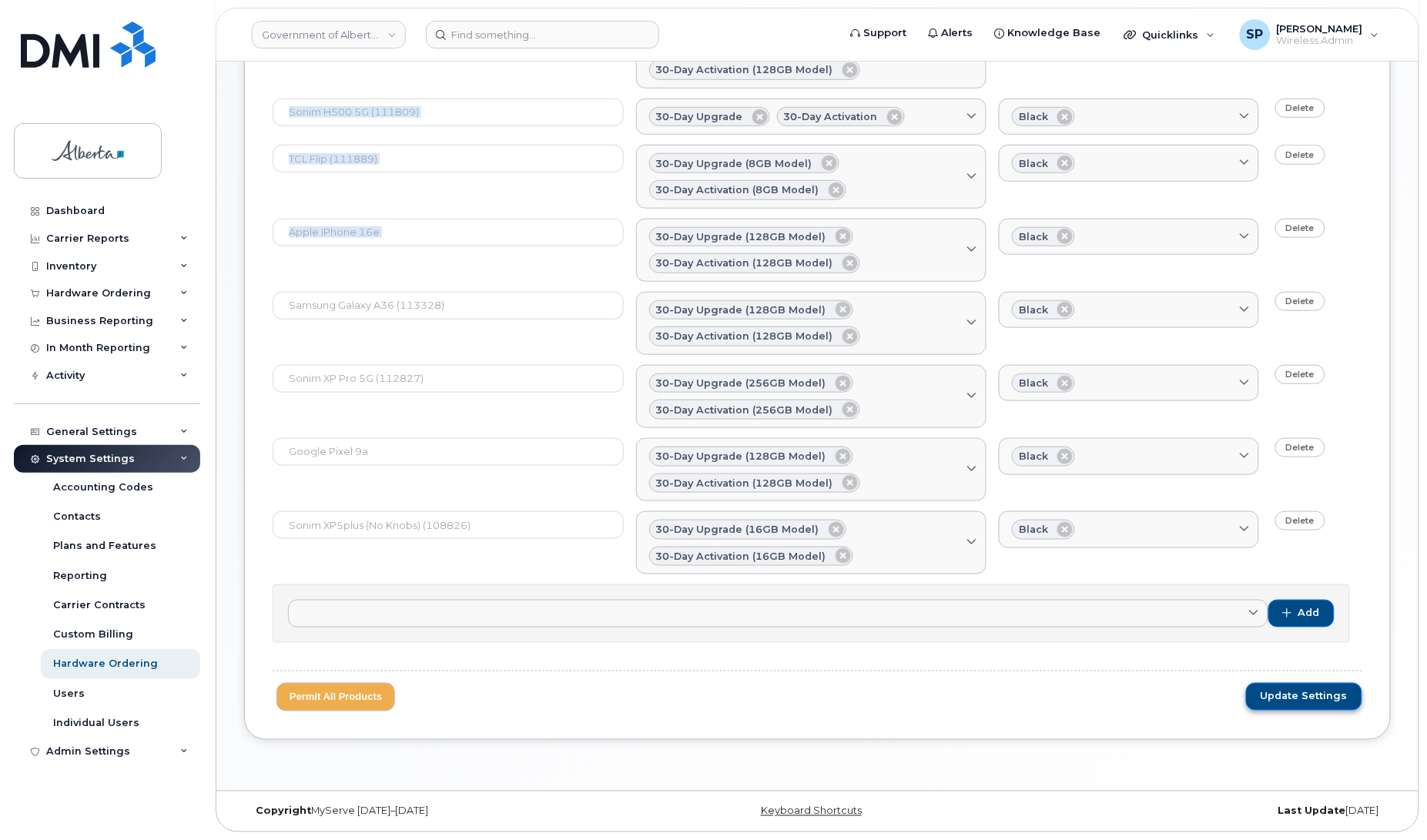
click at [1298, 695] on span "Update Settings" at bounding box center [1304, 697] width 87 height 14
click at [479, 29] on input at bounding box center [542, 35] width 234 height 28
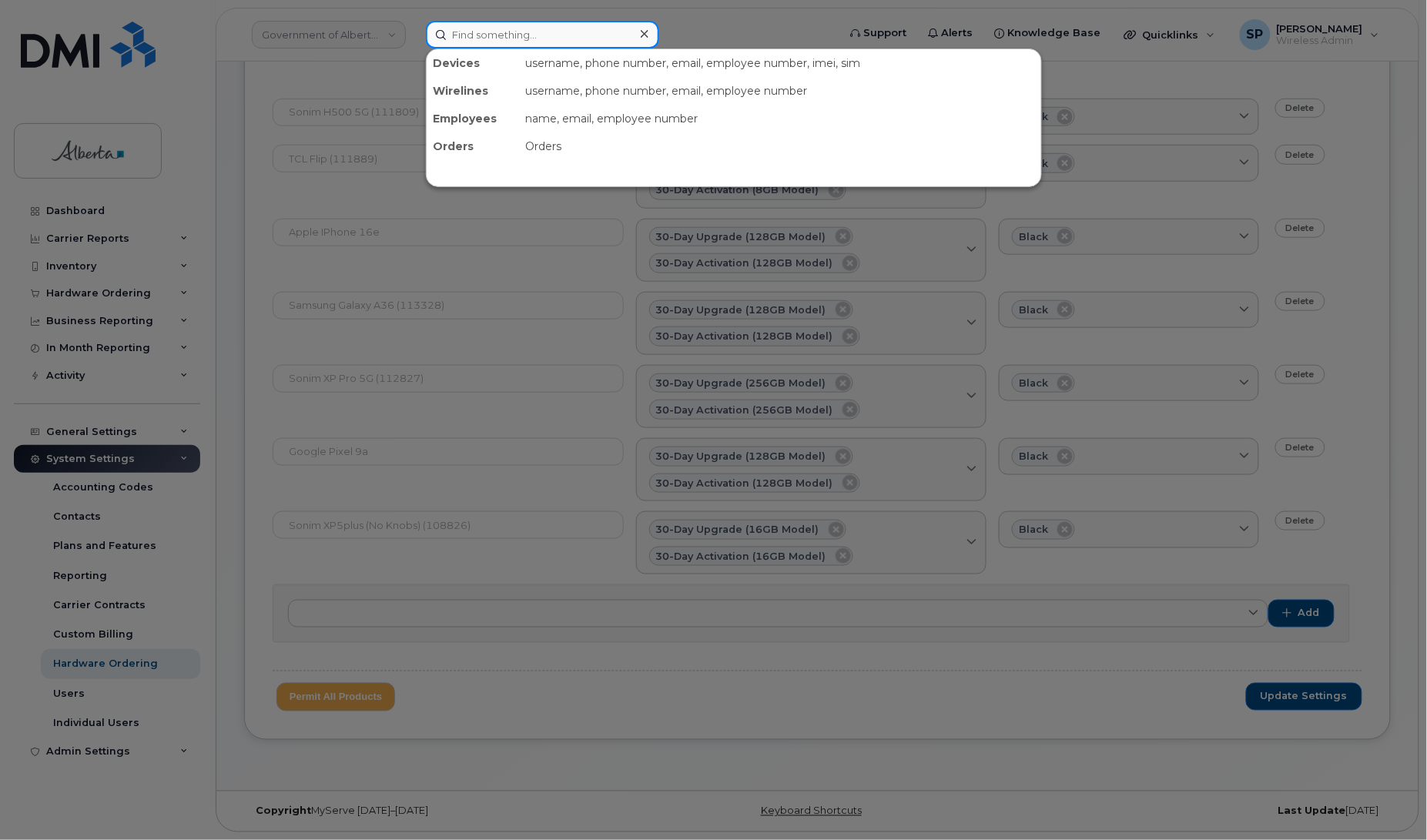
paste input "354216331348064"
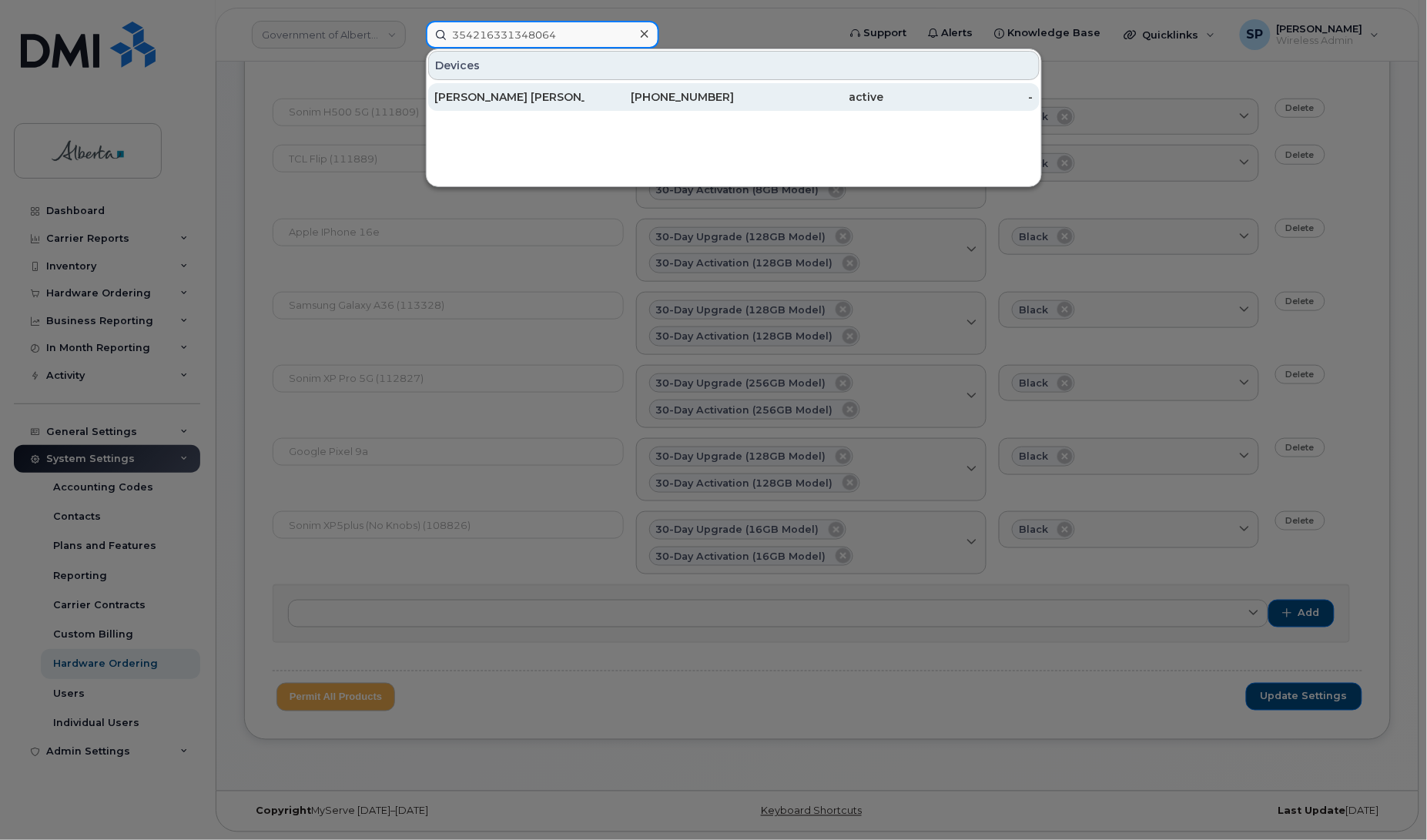
type input "354216331348064"
click at [476, 101] on div "[PERSON_NAME] [PERSON_NAME]" at bounding box center [509, 97] width 150 height 16
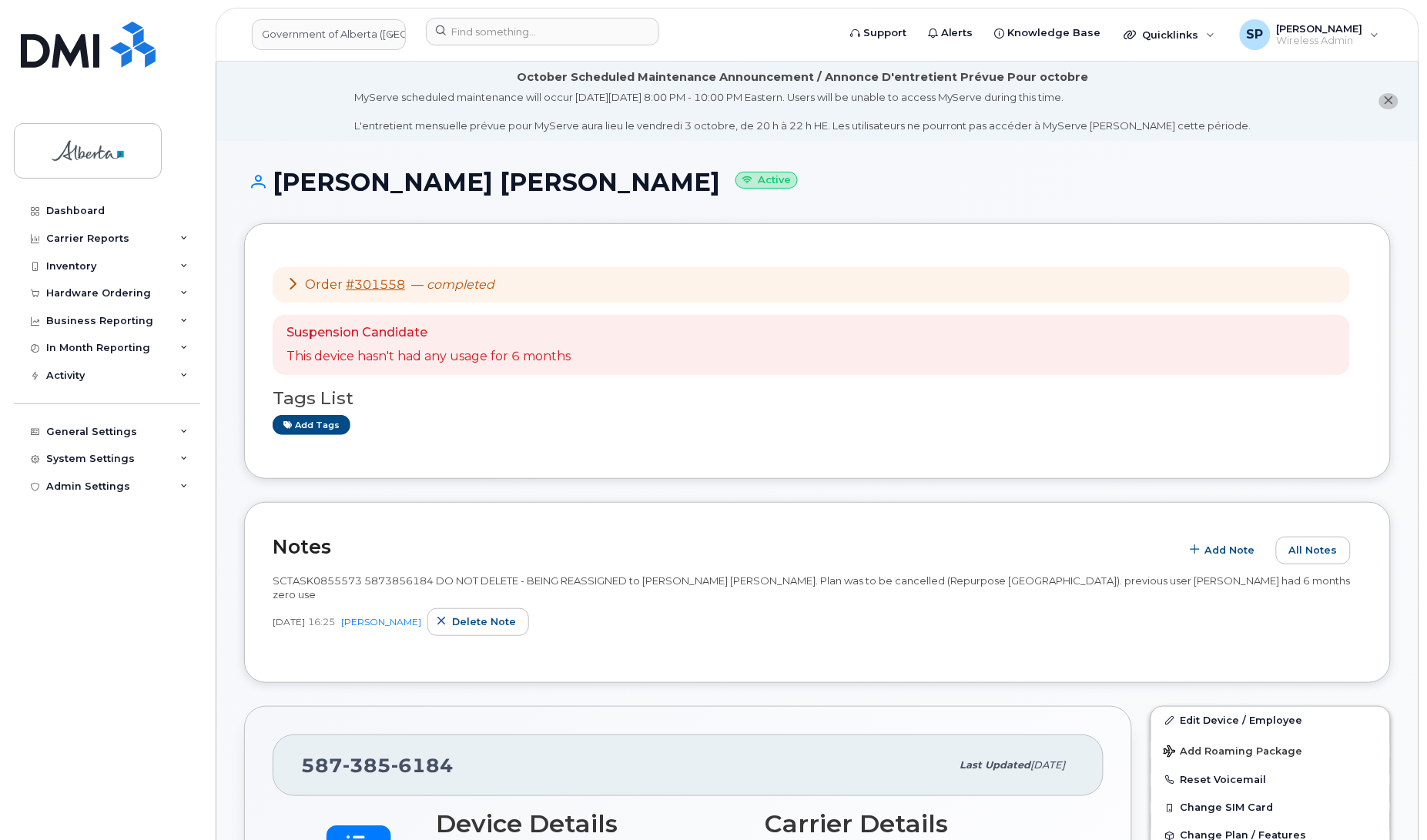
drag, startPoint x: 360, startPoint y: 578, endPoint x: 271, endPoint y: 575, distance: 89.1
click at [271, 575] on div "Notes Add Note All Notes SCTASK0855573 5873856184 DO NOT DELETE - BEING REASSIG…" at bounding box center [817, 592] width 1146 height 181
copy span "SCTASK0855573"
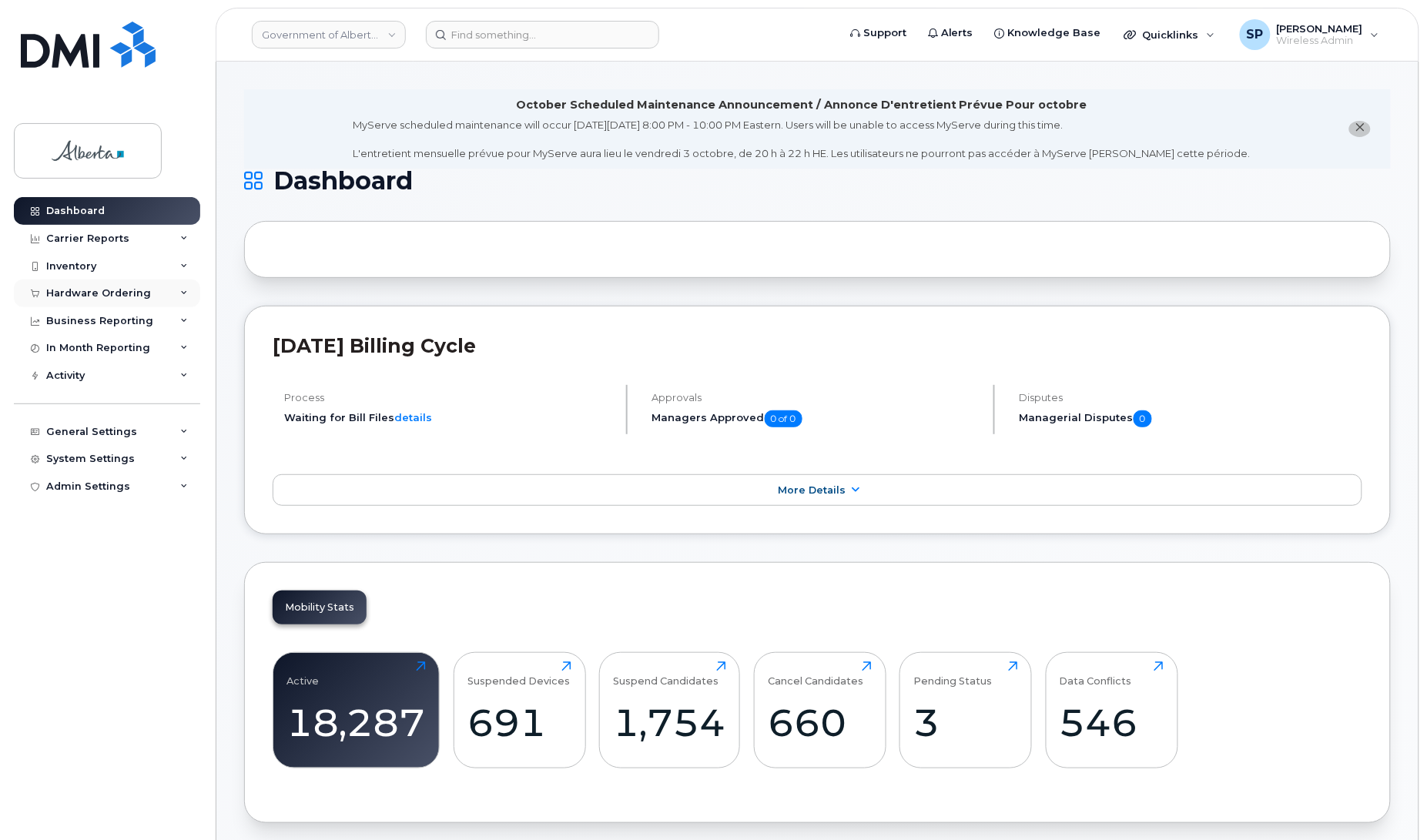
click at [131, 298] on div "Hardware Ordering" at bounding box center [99, 293] width 105 height 12
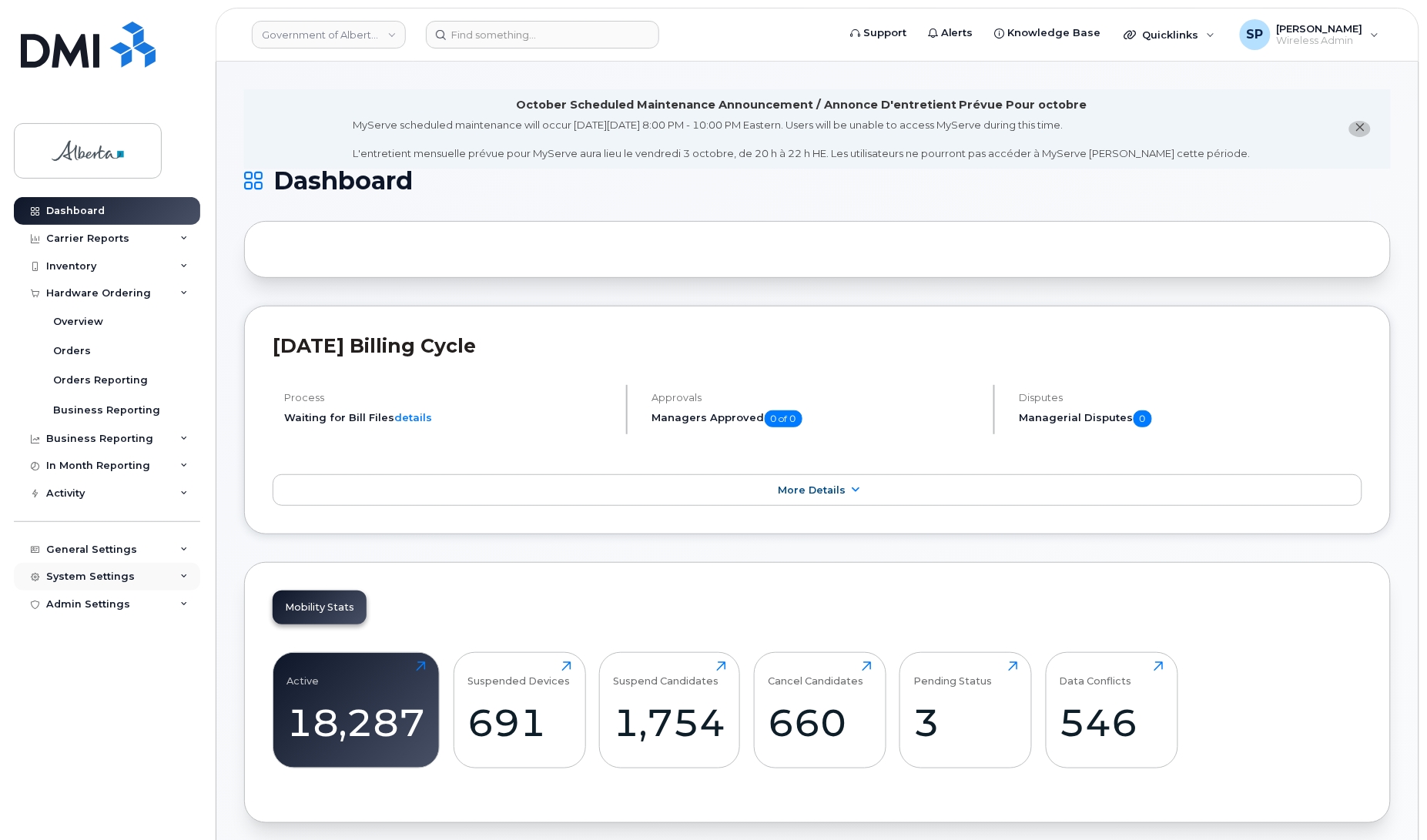
click at [102, 583] on div "System Settings" at bounding box center [90, 577] width 88 height 12
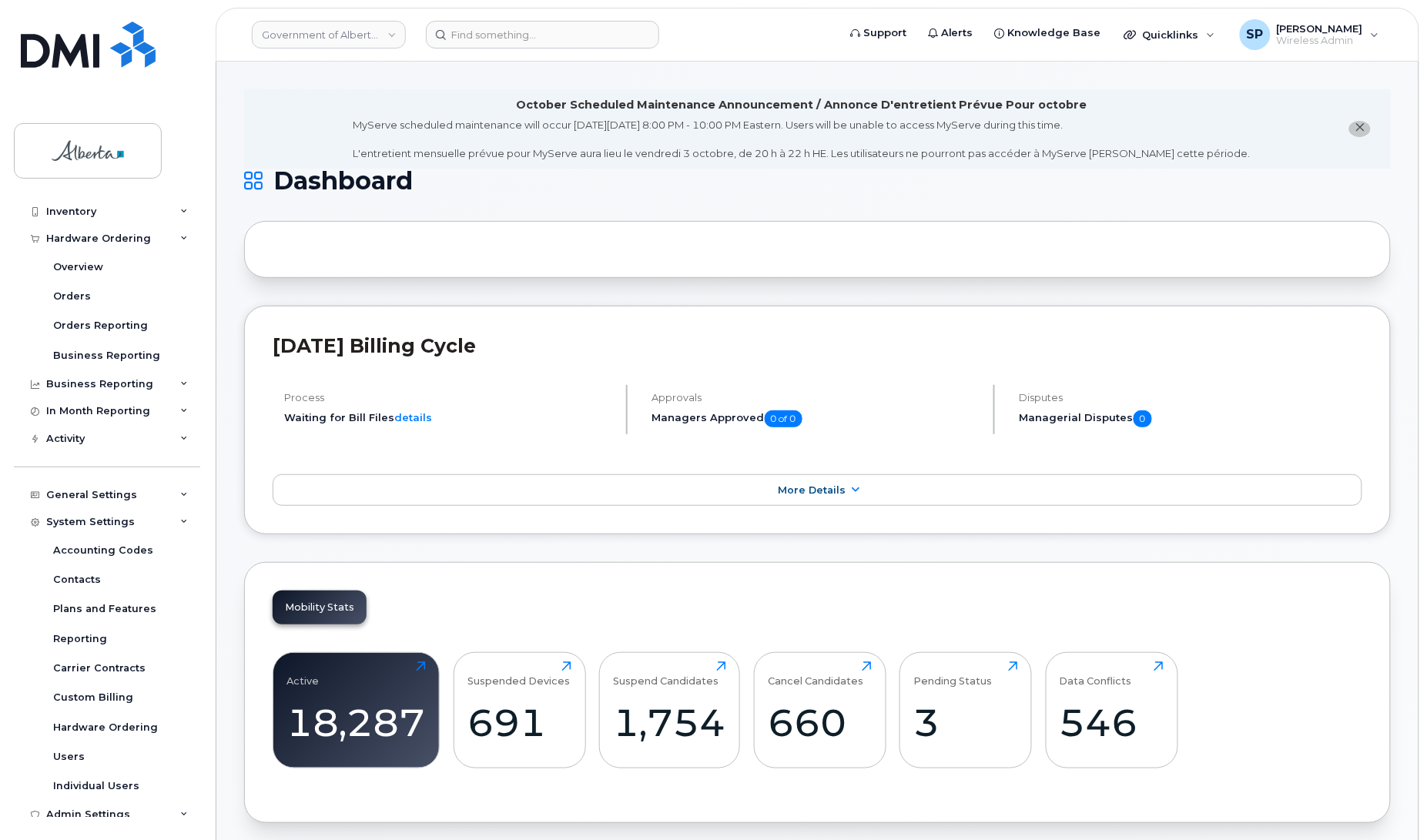
scroll to position [69, 0]
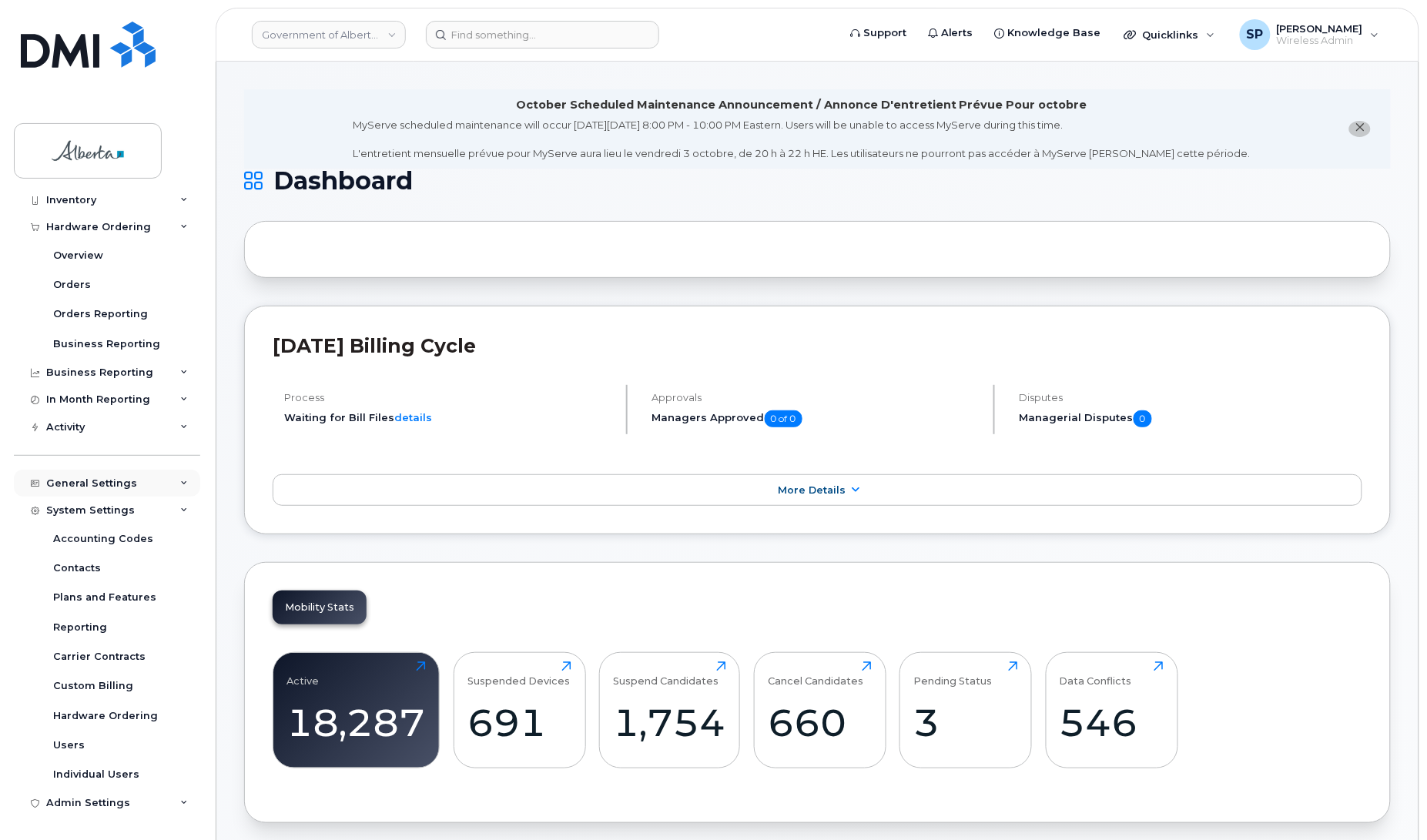
click at [59, 485] on div "General Settings" at bounding box center [92, 484] width 91 height 12
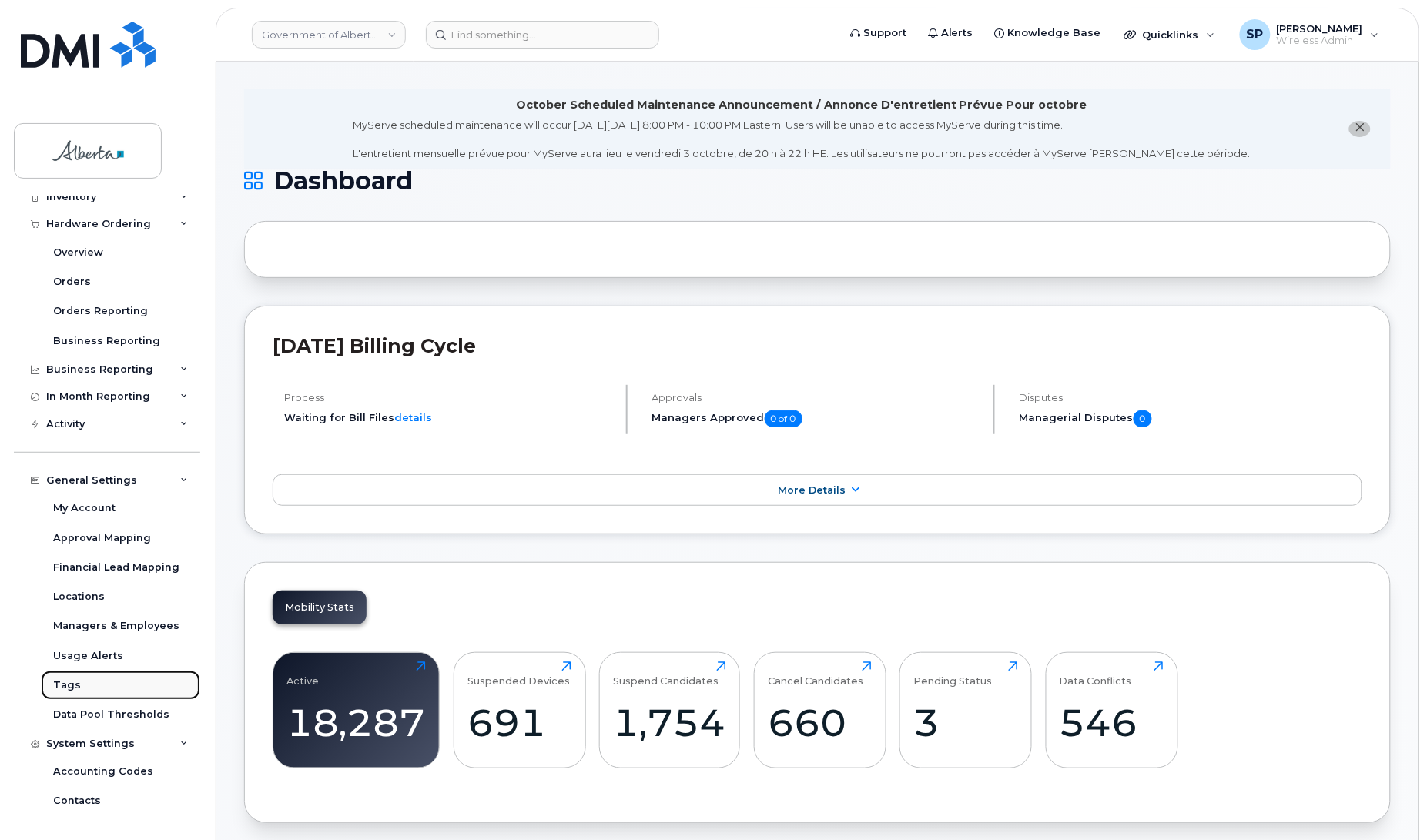
click at [67, 691] on div "Tags" at bounding box center [67, 685] width 28 height 14
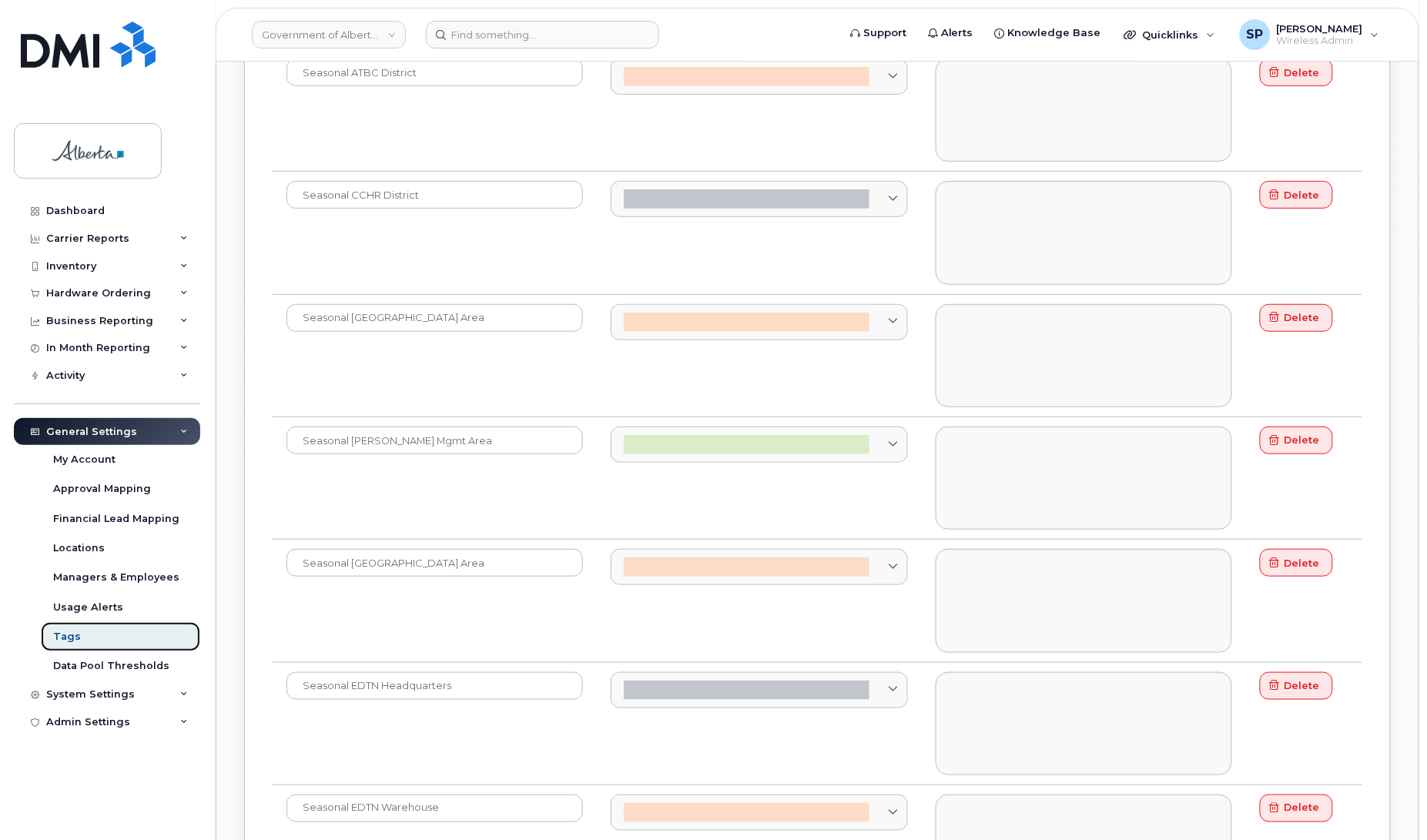
scroll to position [2093, 0]
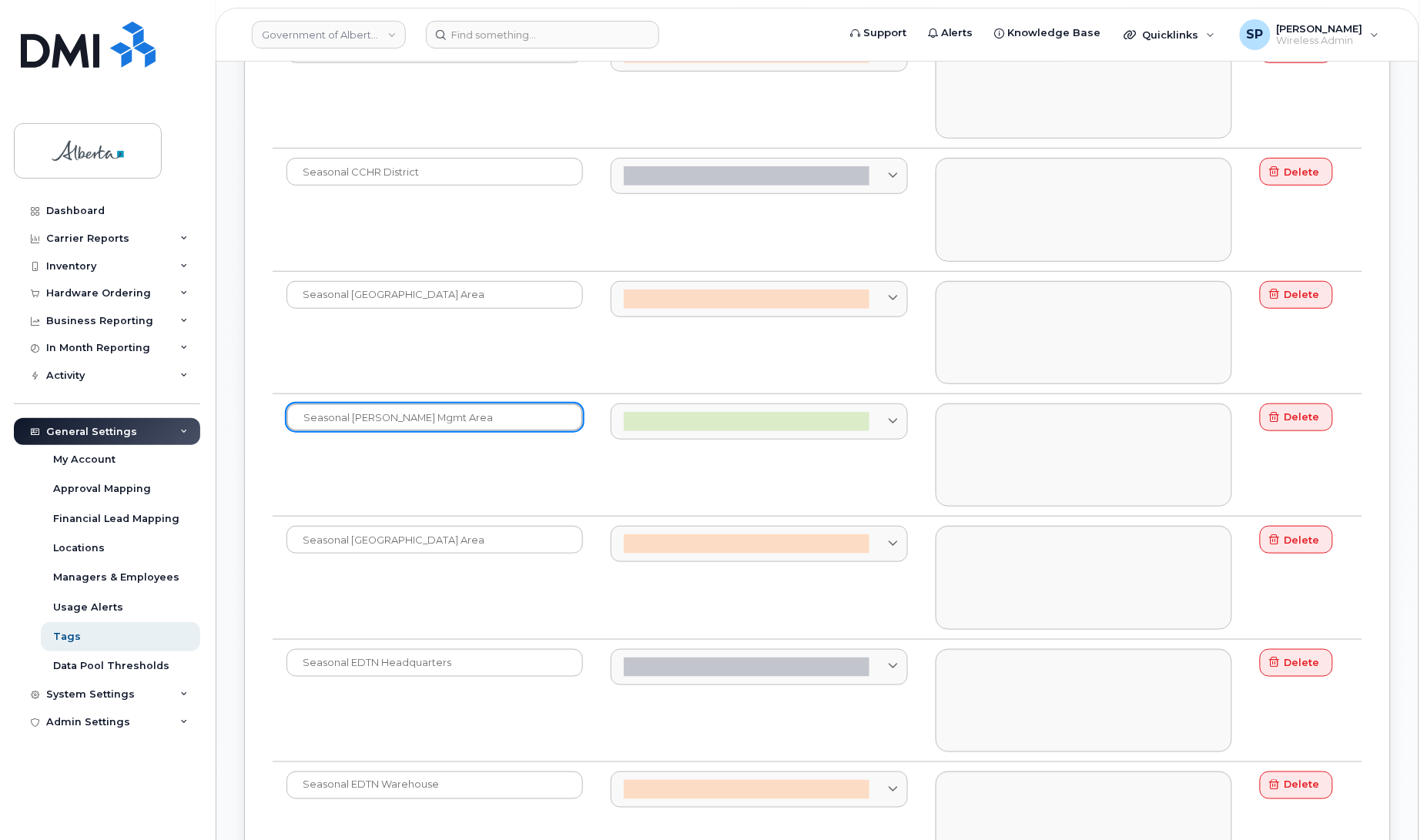
click at [350, 424] on input "Seasonal [PERSON_NAME] Mgmt Area" at bounding box center [434, 417] width 297 height 28
type input "Seasonal Parks [PERSON_NAME] Mgmt Area"
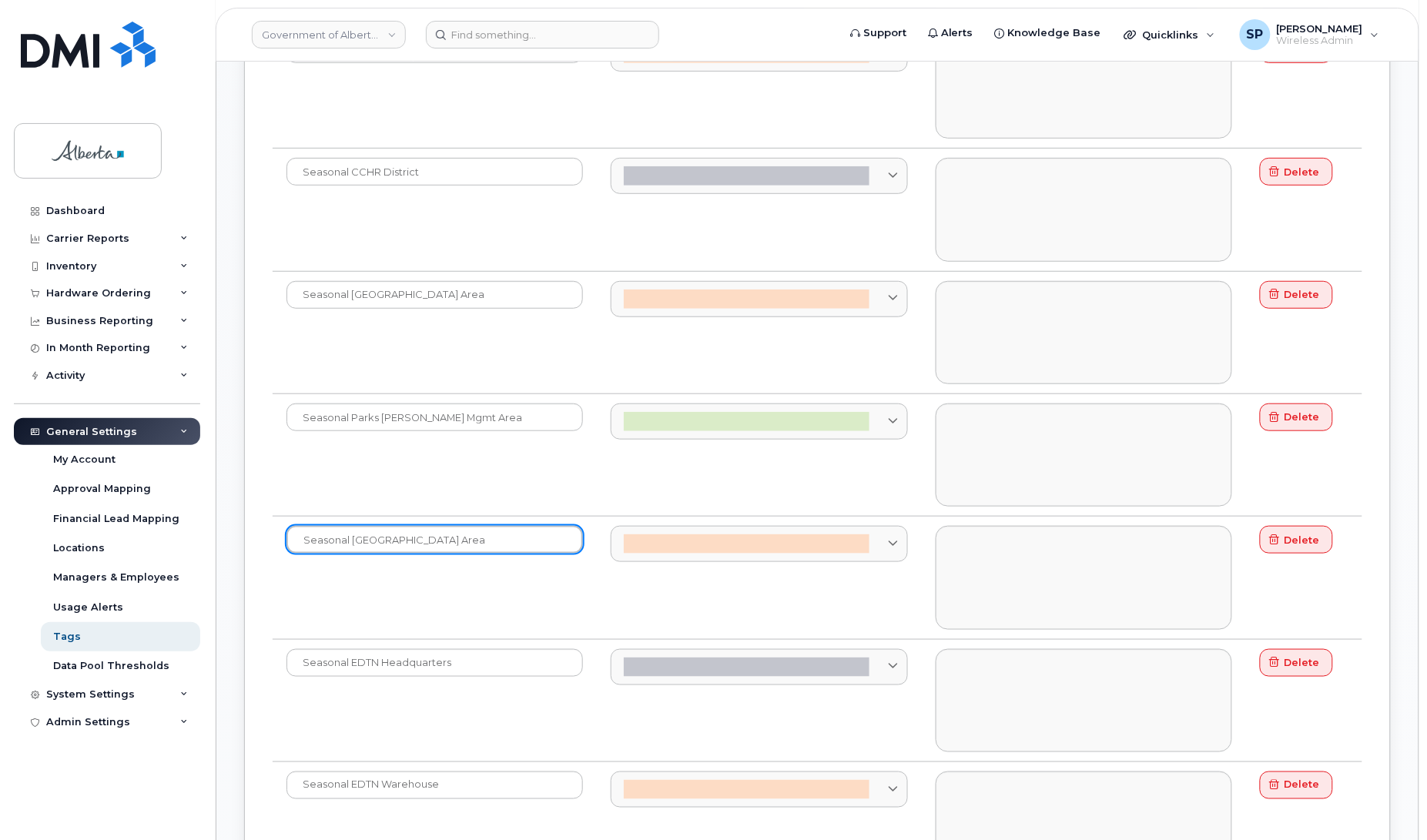
click at [347, 544] on input "Seasonal [GEOGRAPHIC_DATA] Area" at bounding box center [434, 540] width 297 height 28
type input "Seasonal WF [GEOGRAPHIC_DATA]"
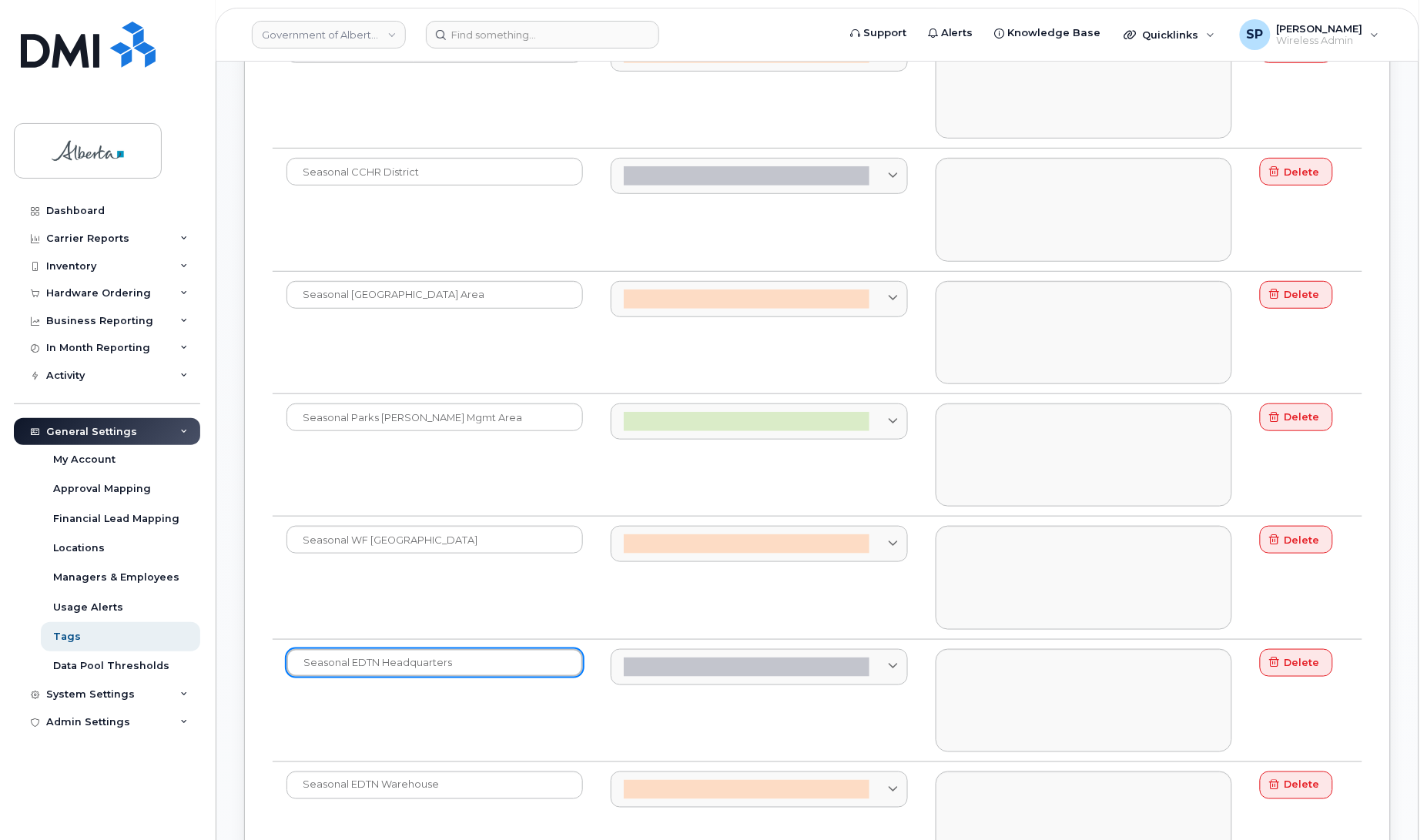
click at [348, 671] on input "Seasonal EDTN Headquarters" at bounding box center [434, 663] width 297 height 28
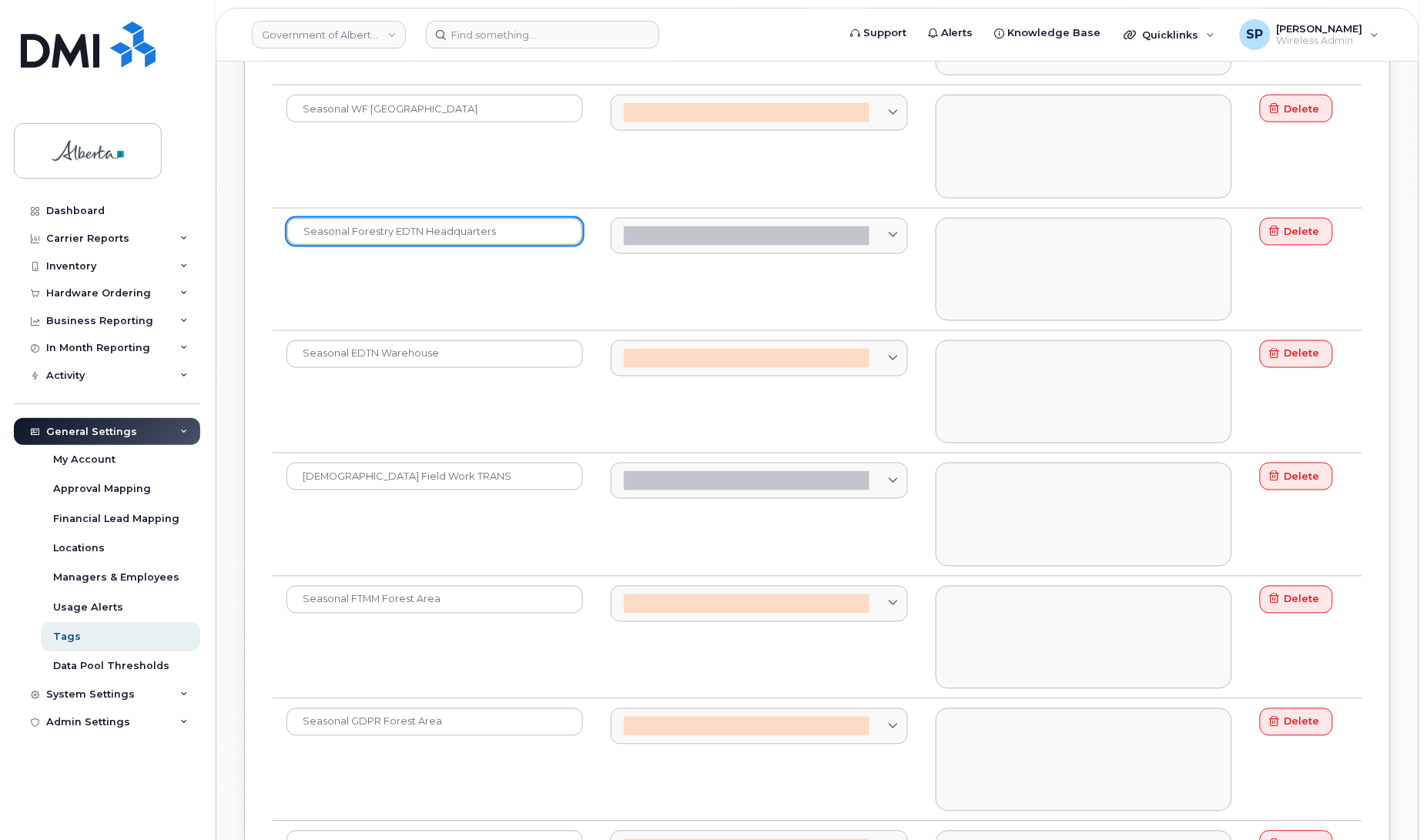
scroll to position [2539, 0]
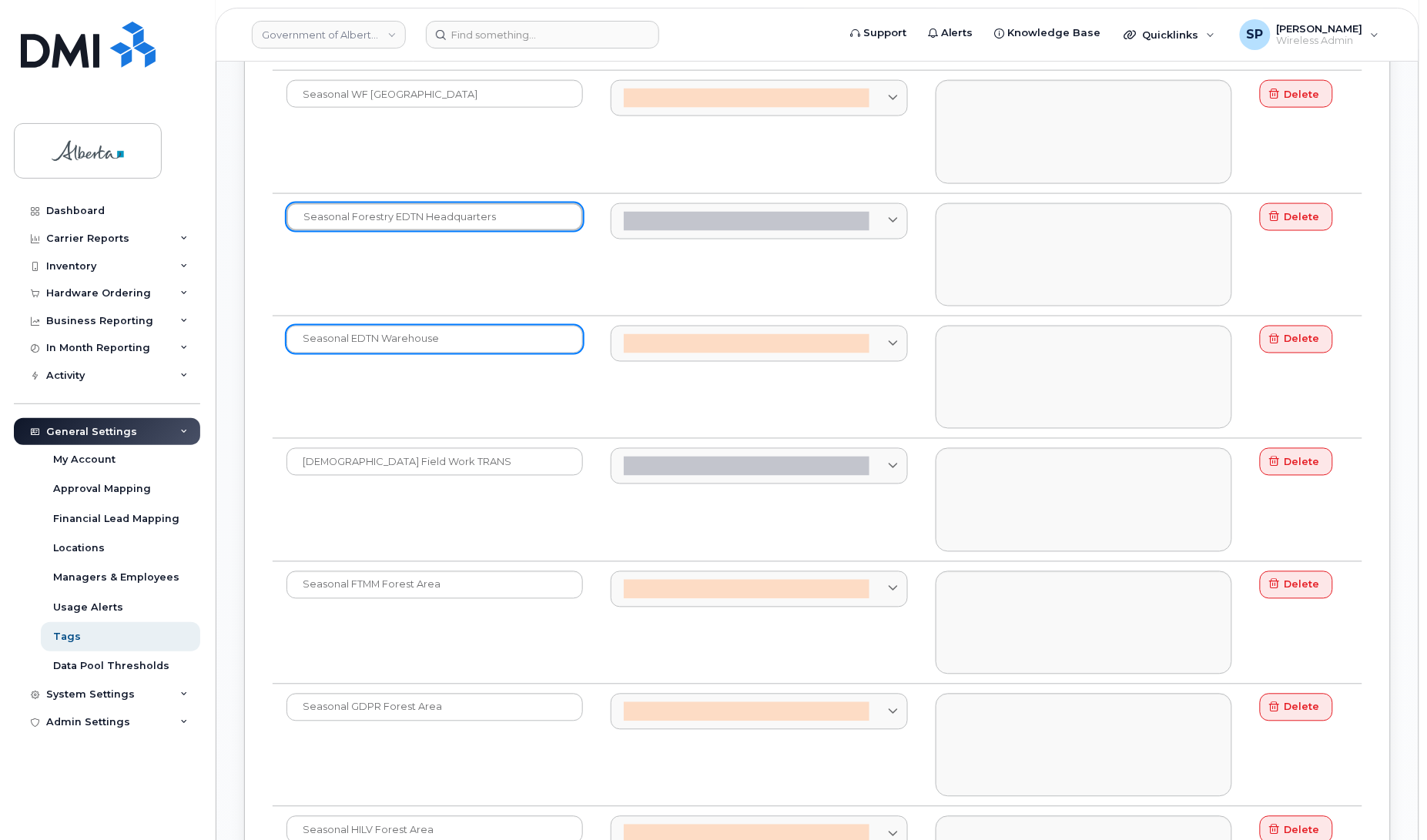
type input "Seasonal Forestry EDTN Headquarters"
drag, startPoint x: 349, startPoint y: 346, endPoint x: 364, endPoint y: 351, distance: 15.8
click at [349, 347] on input "Seasonal EDTN Warehouse" at bounding box center [434, 340] width 297 height 28
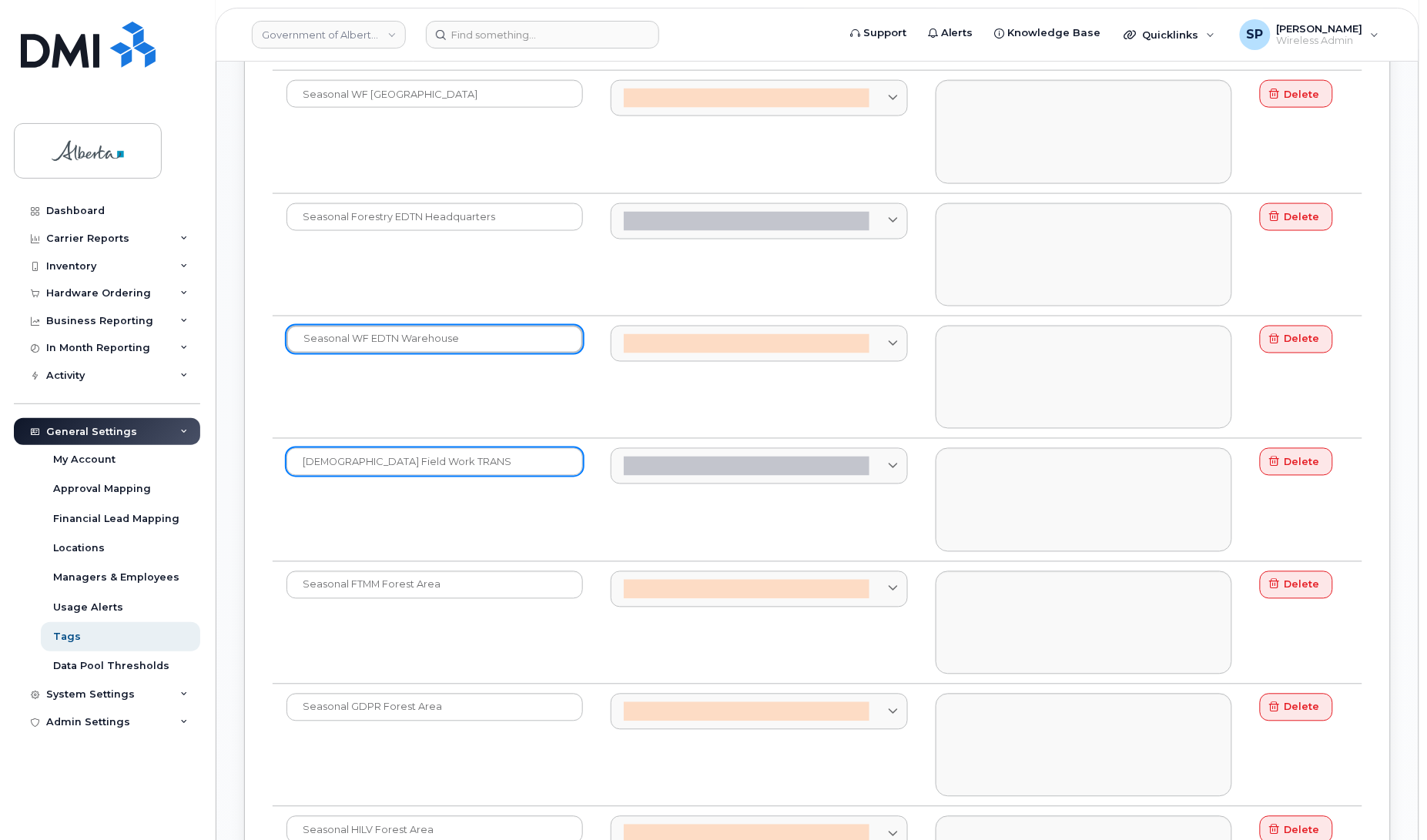
type input "Seasonal WF EDTN Warehouse"
click at [348, 474] on input "[DEMOGRAPHIC_DATA] Field Work TRANS" at bounding box center [434, 462] width 297 height 28
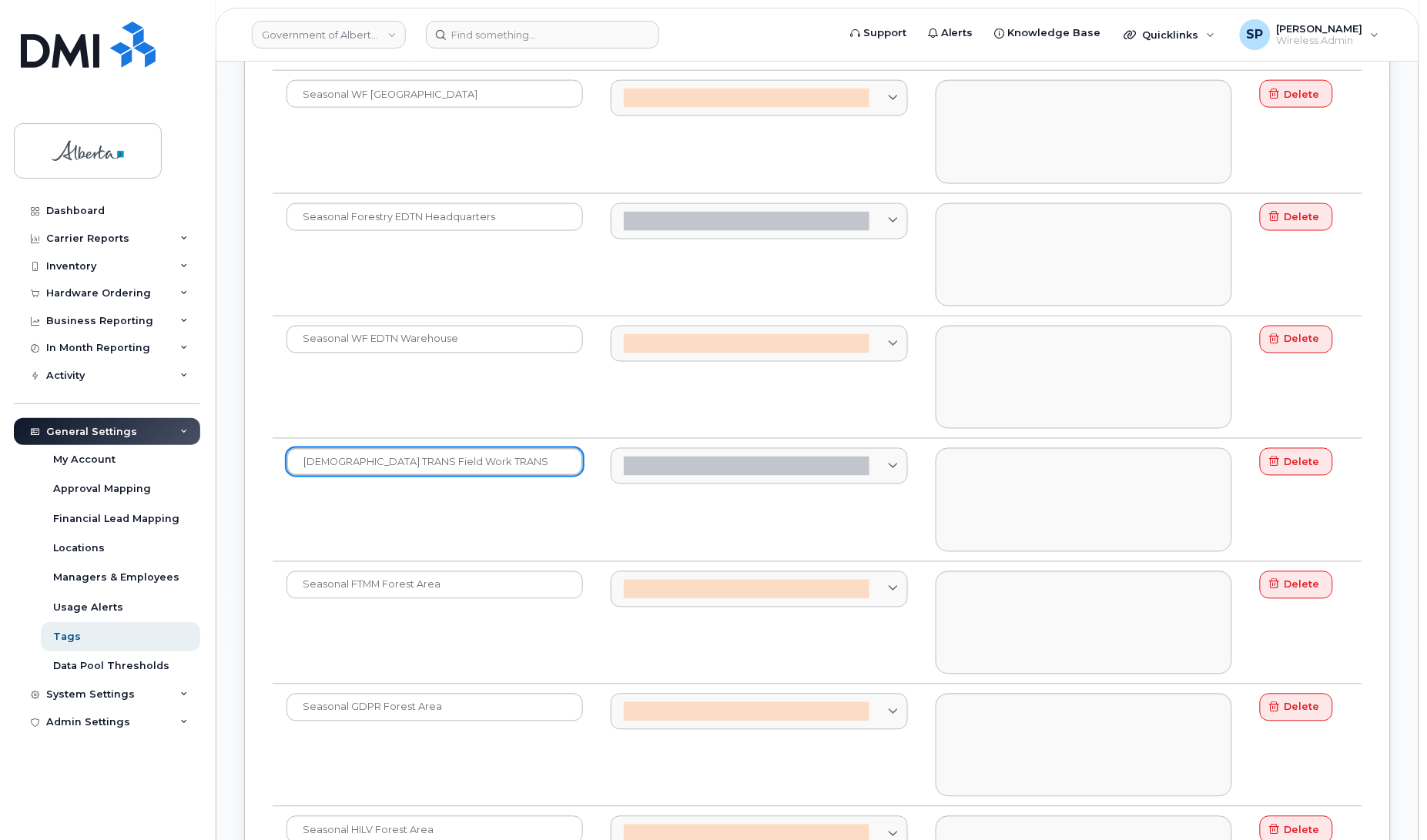
click at [514, 473] on input "[DEMOGRAPHIC_DATA] TRANS Field Work TRANS" at bounding box center [434, 462] width 297 height 28
type input "[DEMOGRAPHIC_DATA] TRANS Field Work"
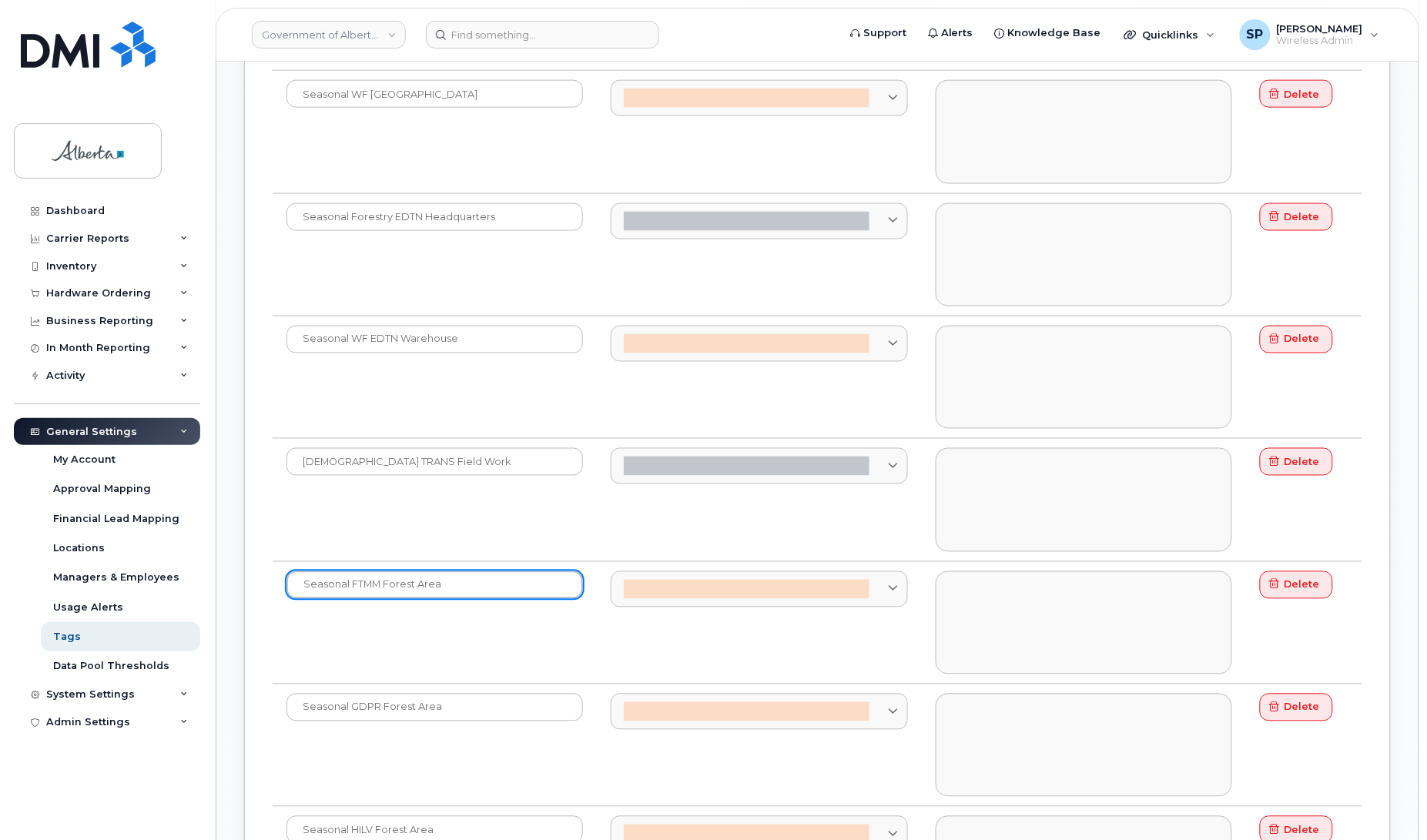
click at [347, 598] on input "Seasonal FTMM Forest Area" at bounding box center [434, 585] width 297 height 28
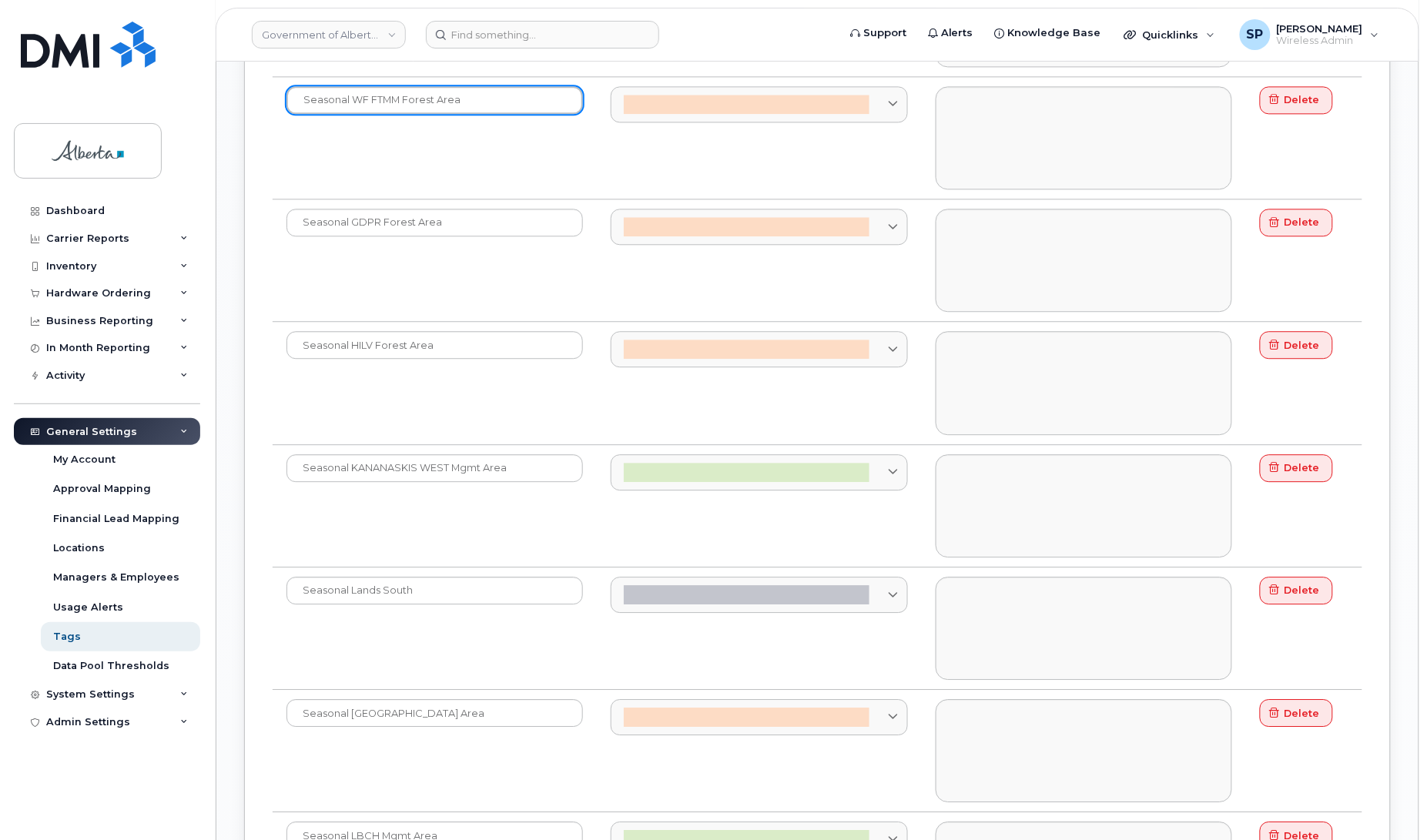
scroll to position [3009, 0]
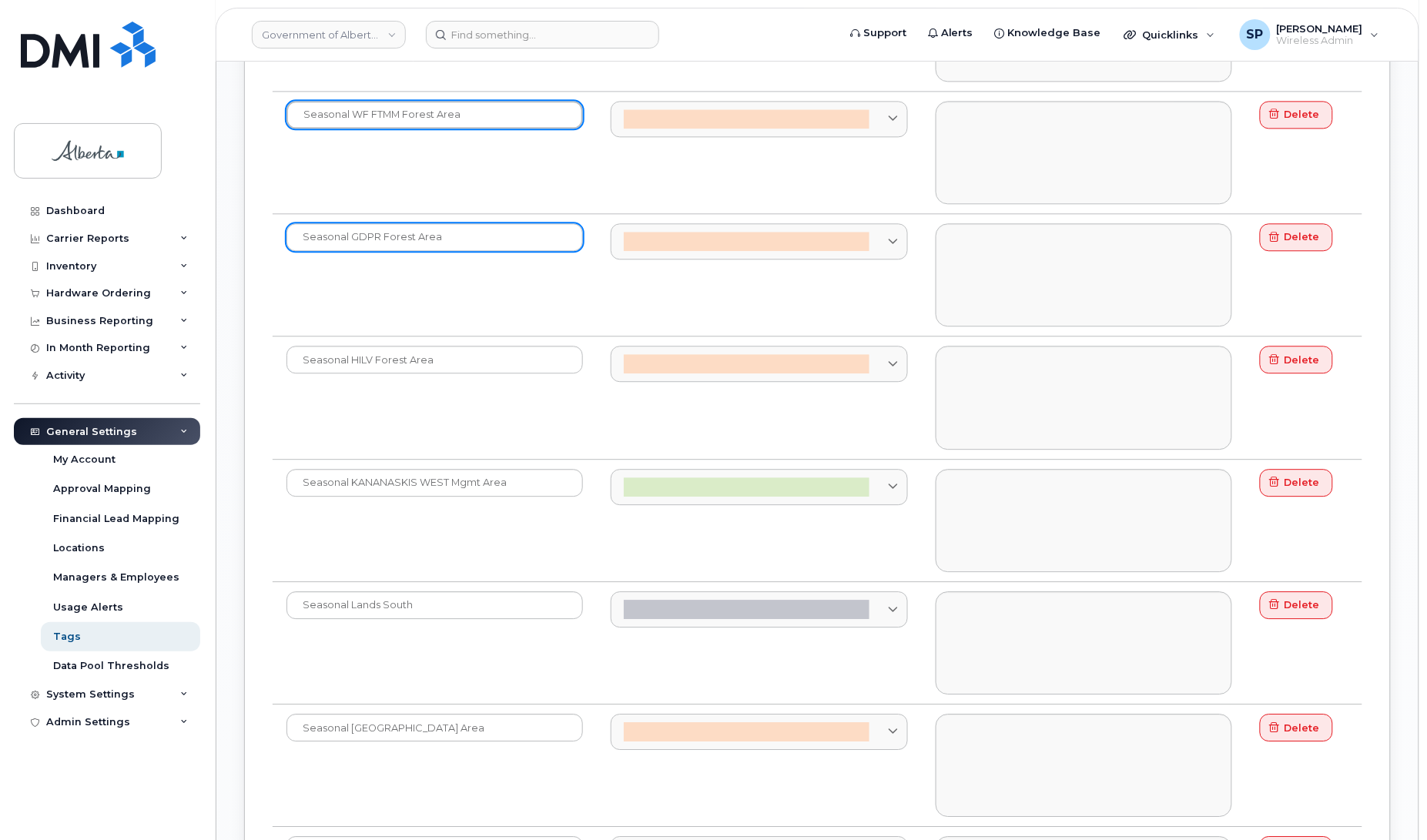
type input "Seasonal WF FTMM Forest Area"
click at [349, 248] on input "Seasonal GDPR Forest Area" at bounding box center [434, 237] width 297 height 28
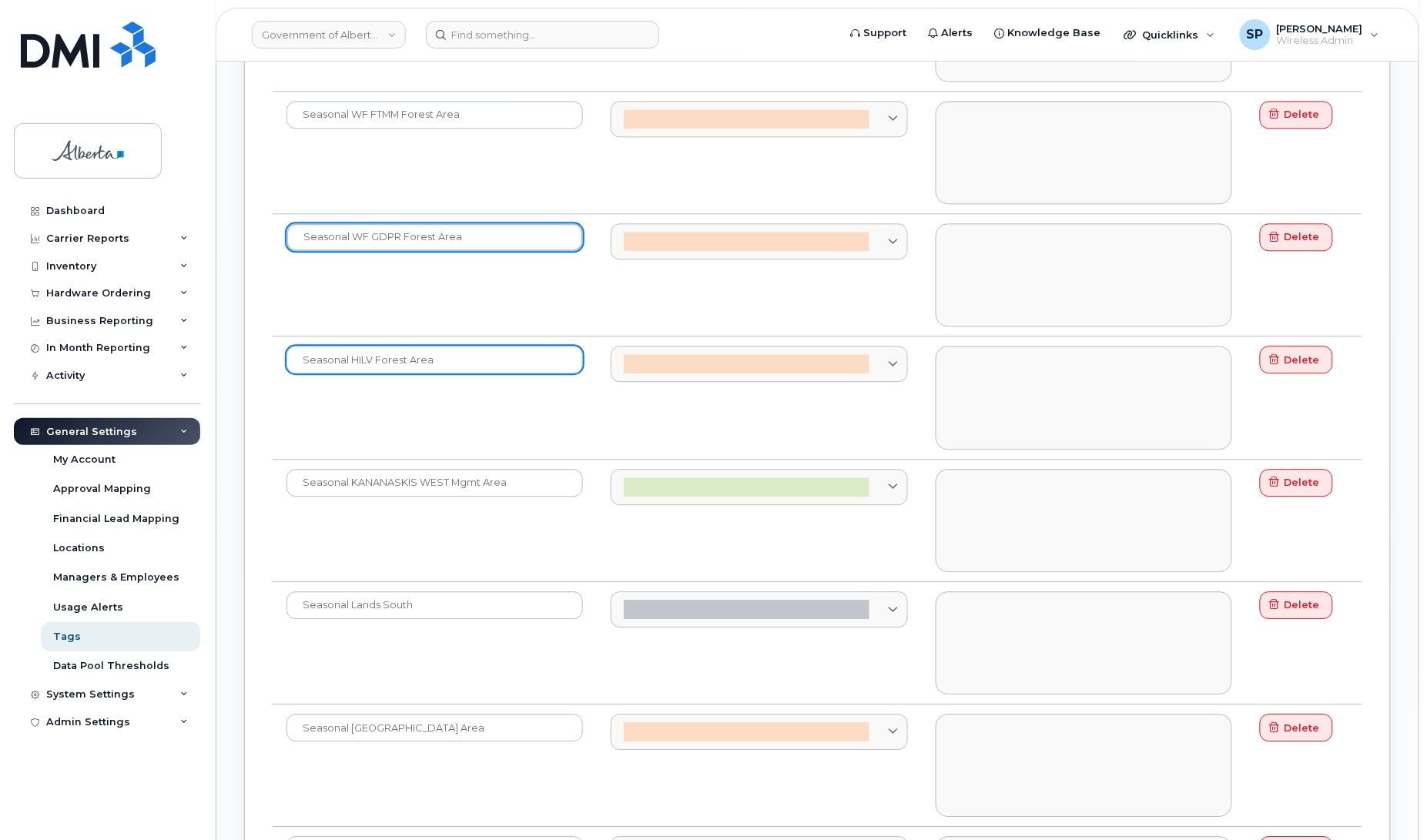
type input "Seasonal WF GDPR Forest Area"
click at [352, 374] on input "Seasonal HILV Forest Area" at bounding box center [434, 360] width 297 height 28
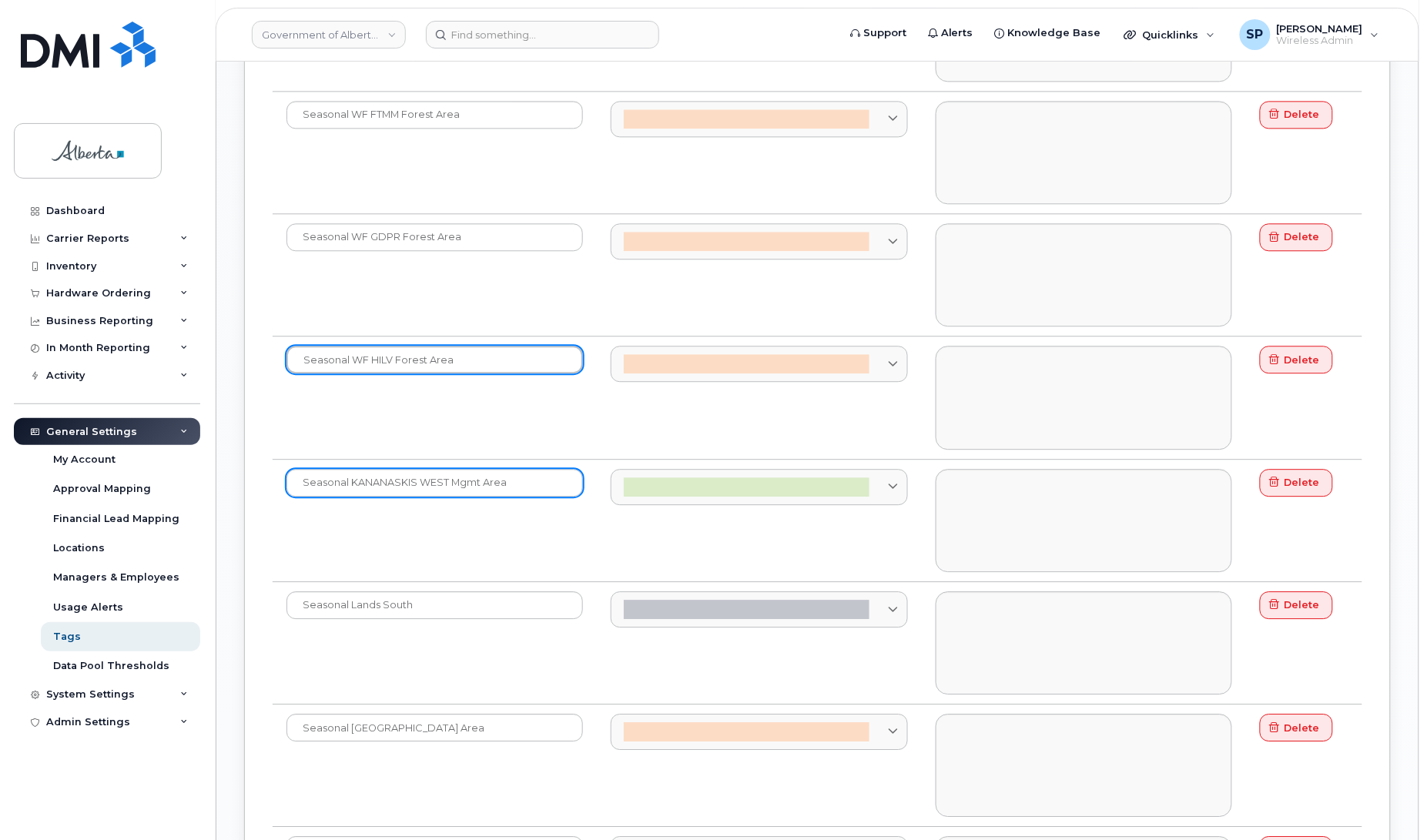
type input "Seasonal WF HILV Forest Area"
click at [349, 494] on input "Seasonal KANANASKIS WEST Mgmt Area" at bounding box center [434, 483] width 297 height 28
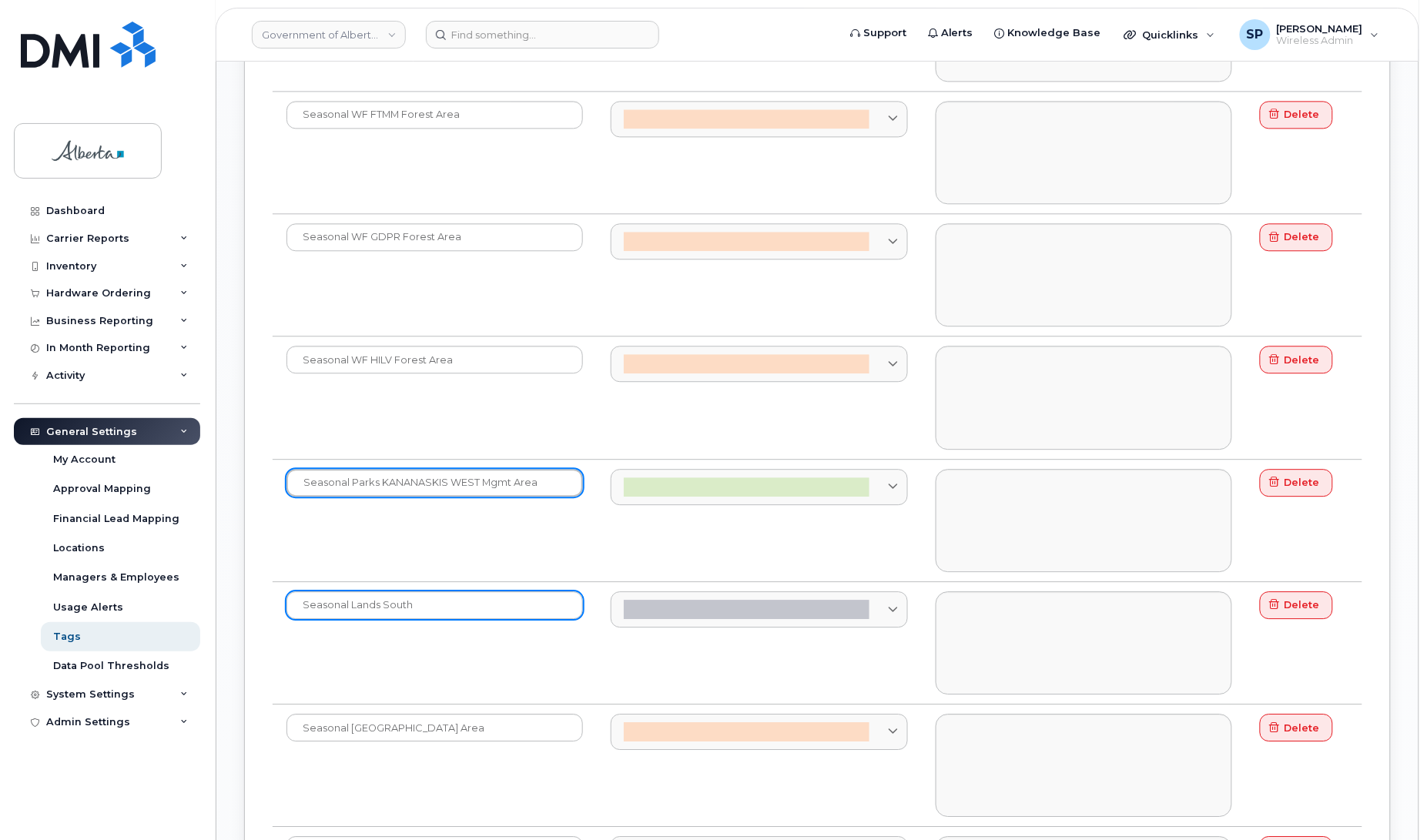
type input "Seasonal Parks KANANASKIS WEST Mgmt Area"
click at [349, 618] on input "Seasonal Lands South" at bounding box center [434, 606] width 297 height 28
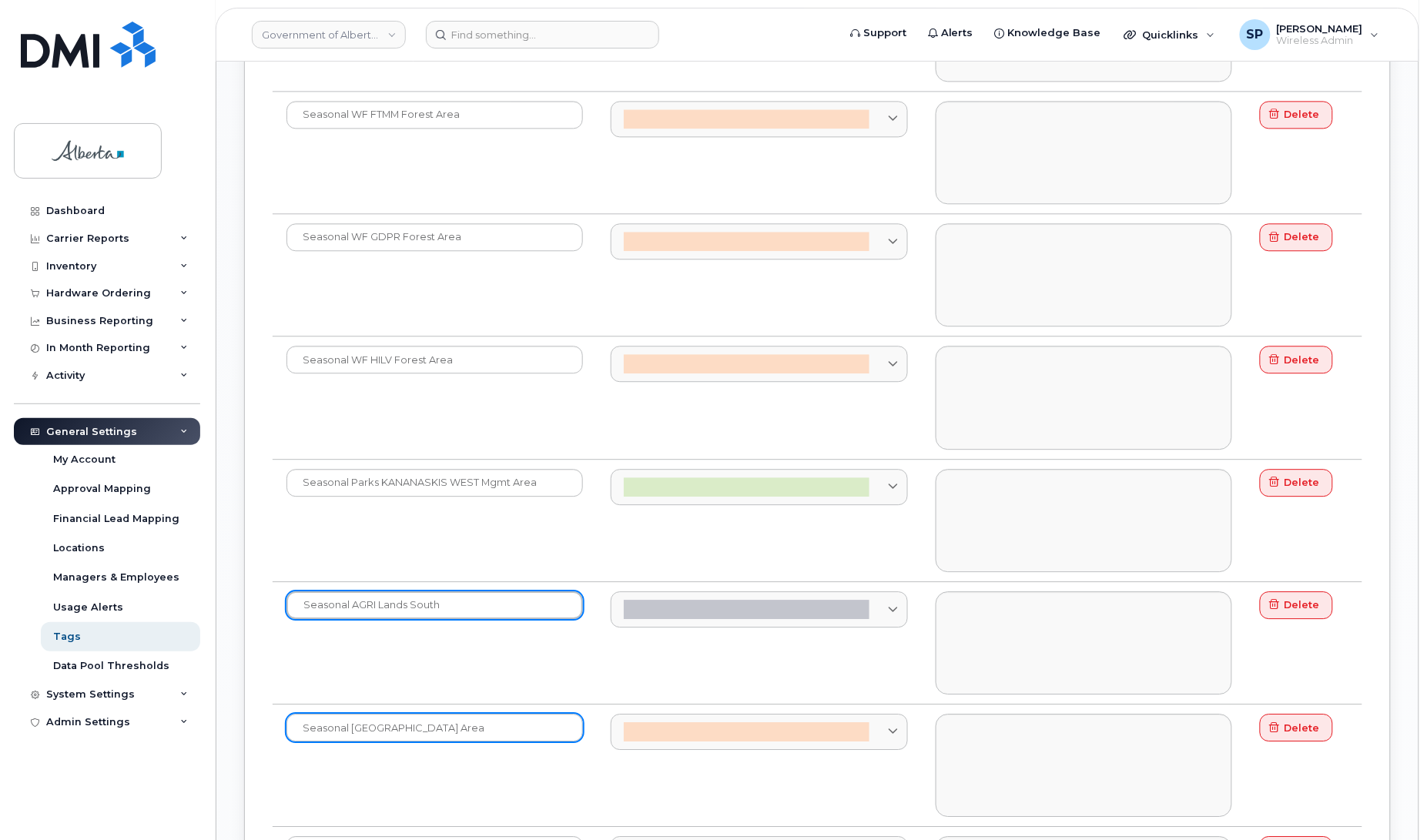
type input "Seasonal AGRI Lands South"
drag, startPoint x: 349, startPoint y: 741, endPoint x: 412, endPoint y: 754, distance: 64.3
click at [352, 742] on input "Seasonal [GEOGRAPHIC_DATA] Area" at bounding box center [434, 728] width 297 height 28
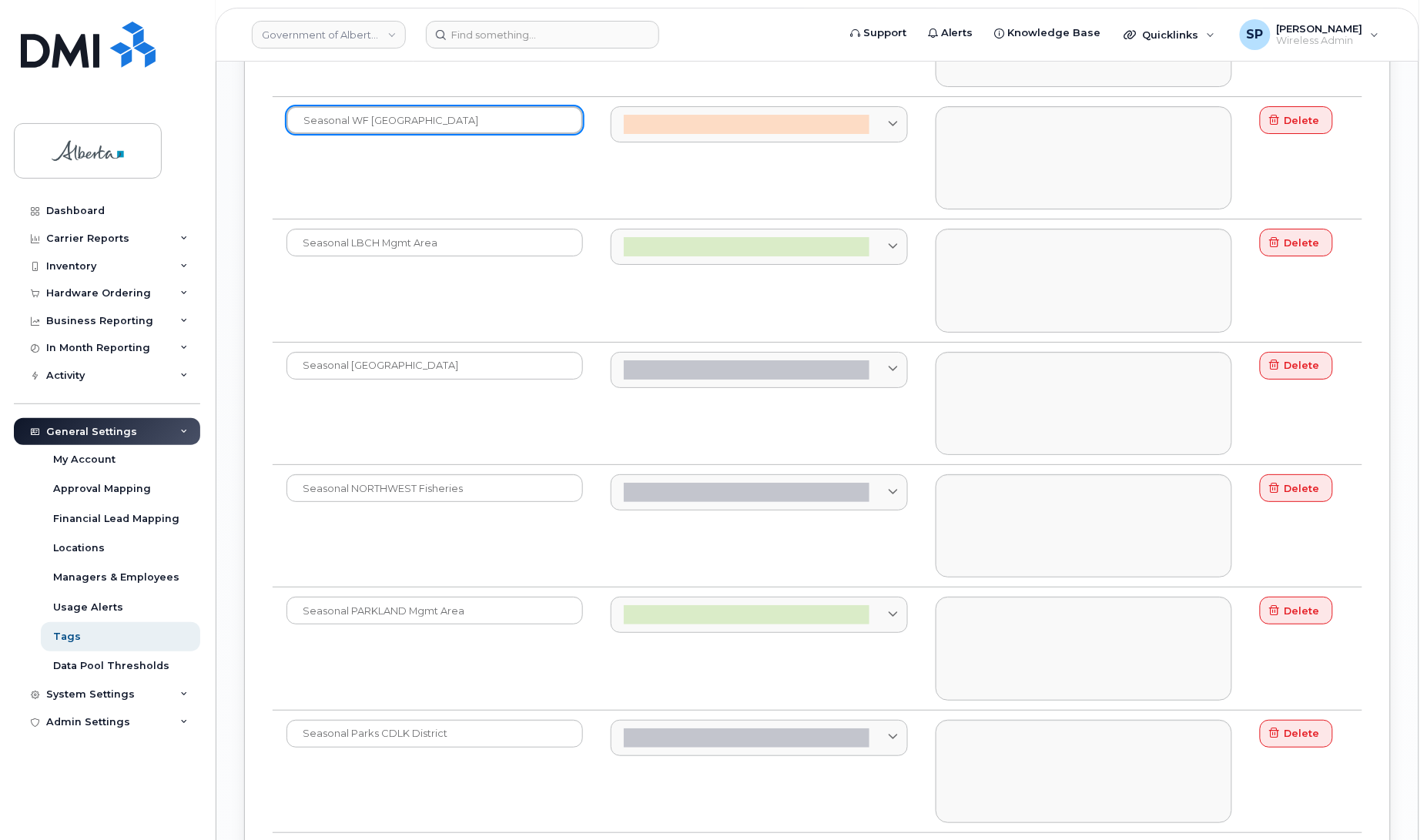
scroll to position [3640, 0]
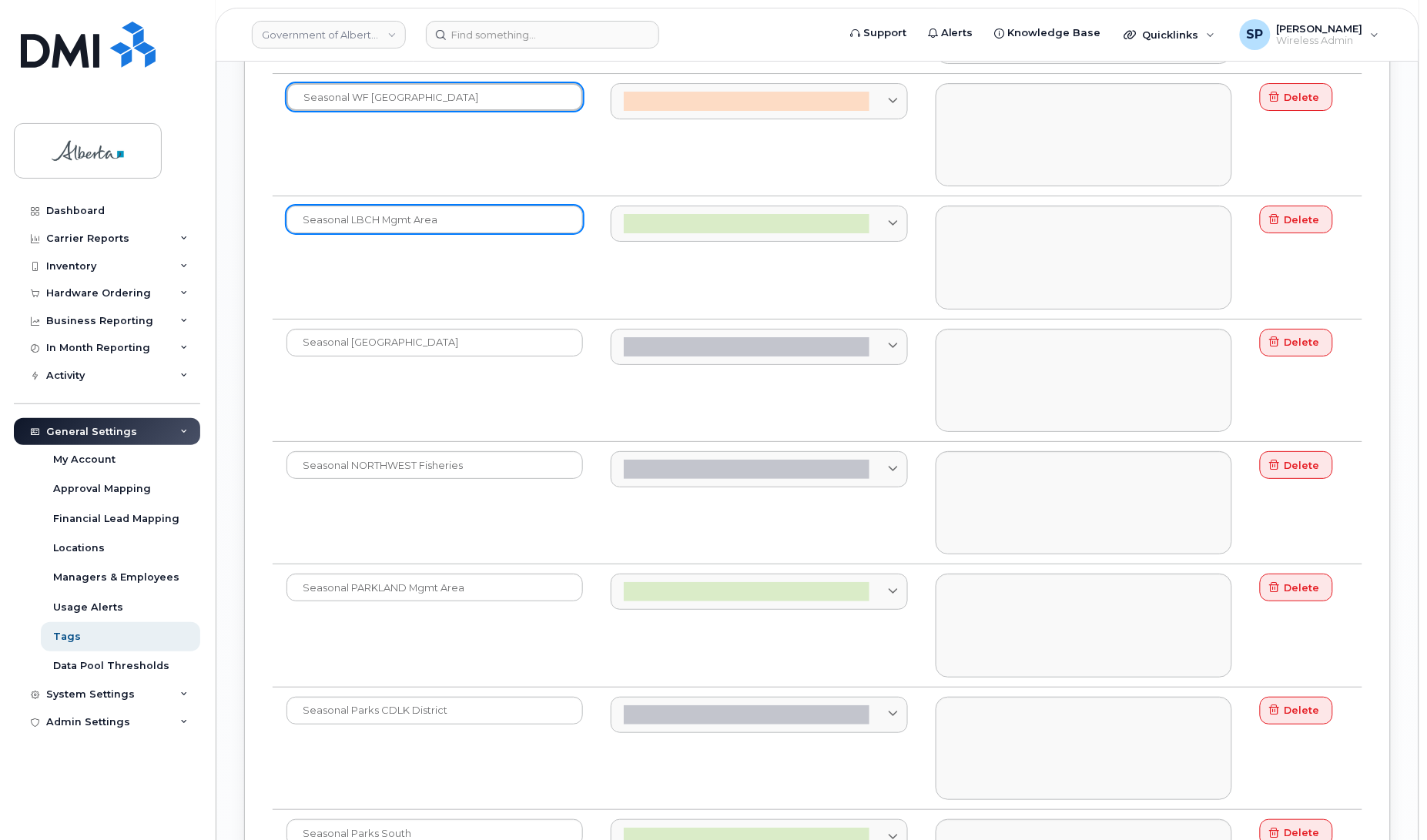
type input "Seasonal WF [GEOGRAPHIC_DATA]"
click at [351, 234] on input "Seasonal LBCH Mgmt Area" at bounding box center [434, 220] width 297 height 28
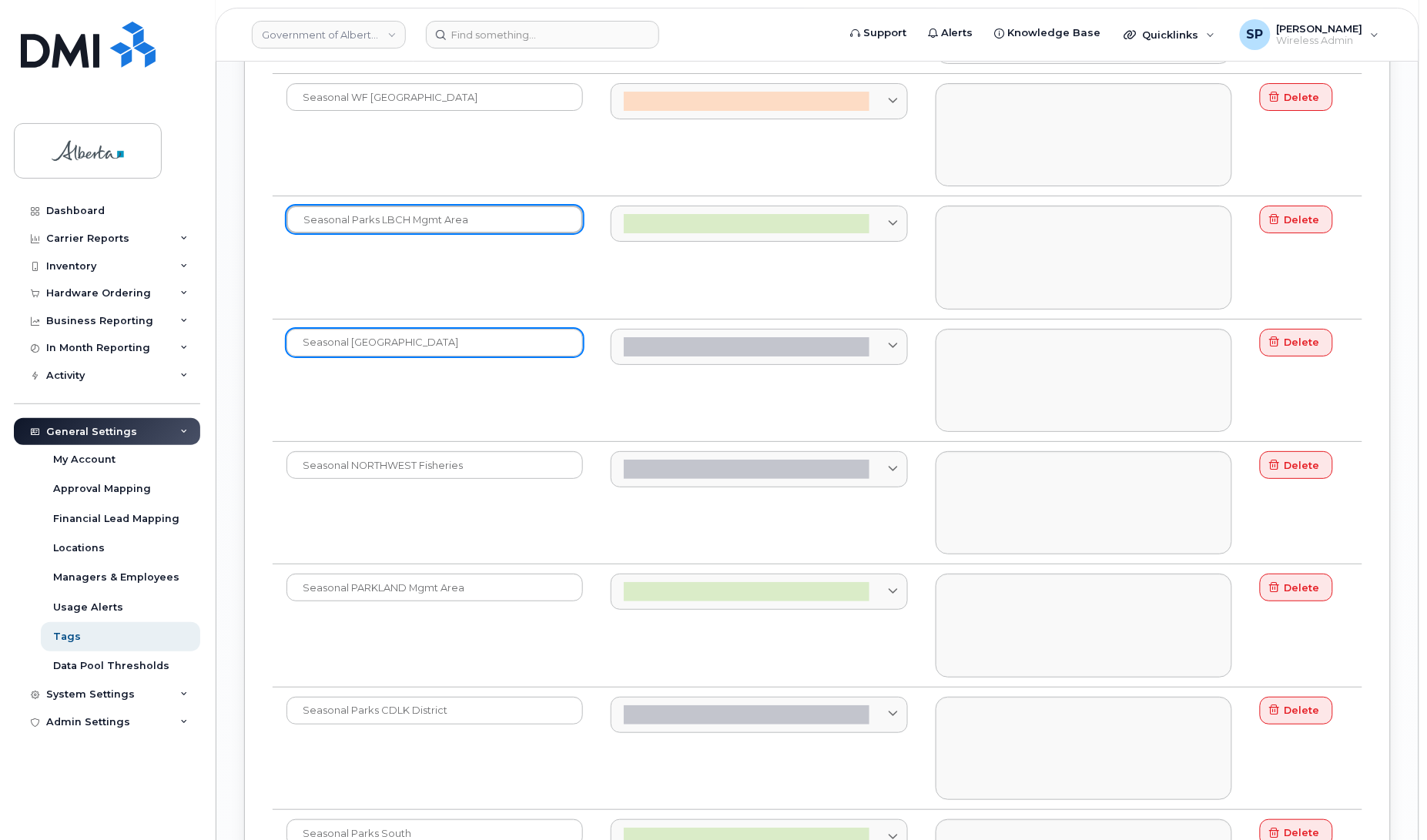
type input "Seasonal Parks LBCH Mgmt Area"
click at [351, 355] on input "Seasonal [GEOGRAPHIC_DATA]" at bounding box center [434, 343] width 297 height 28
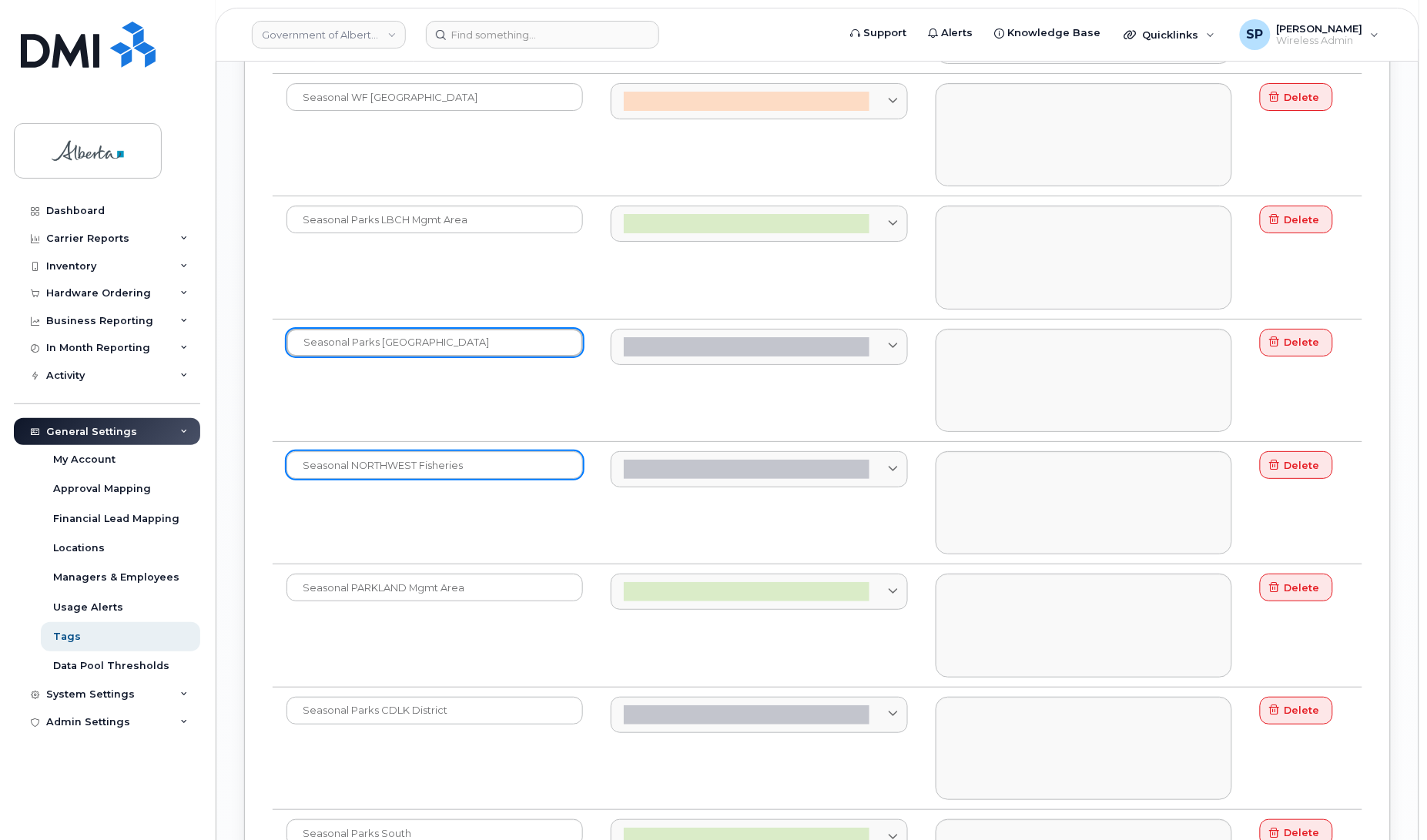
type input "Seasonal Parks [GEOGRAPHIC_DATA]"
click at [351, 479] on input "Seasonal NORTHWEST Fisheries" at bounding box center [434, 466] width 297 height 28
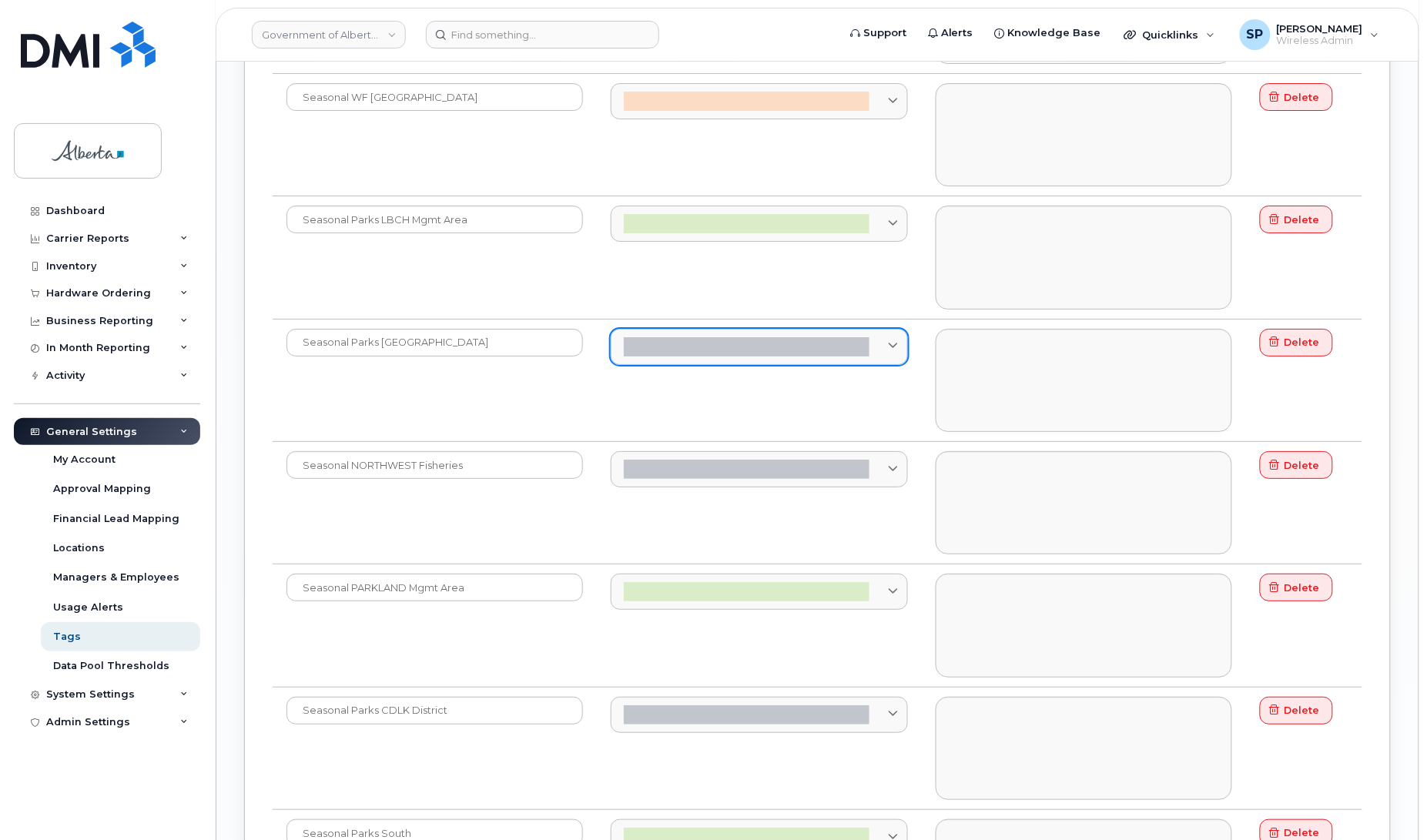
click at [891, 352] on icon at bounding box center [892, 346] width 10 height 10
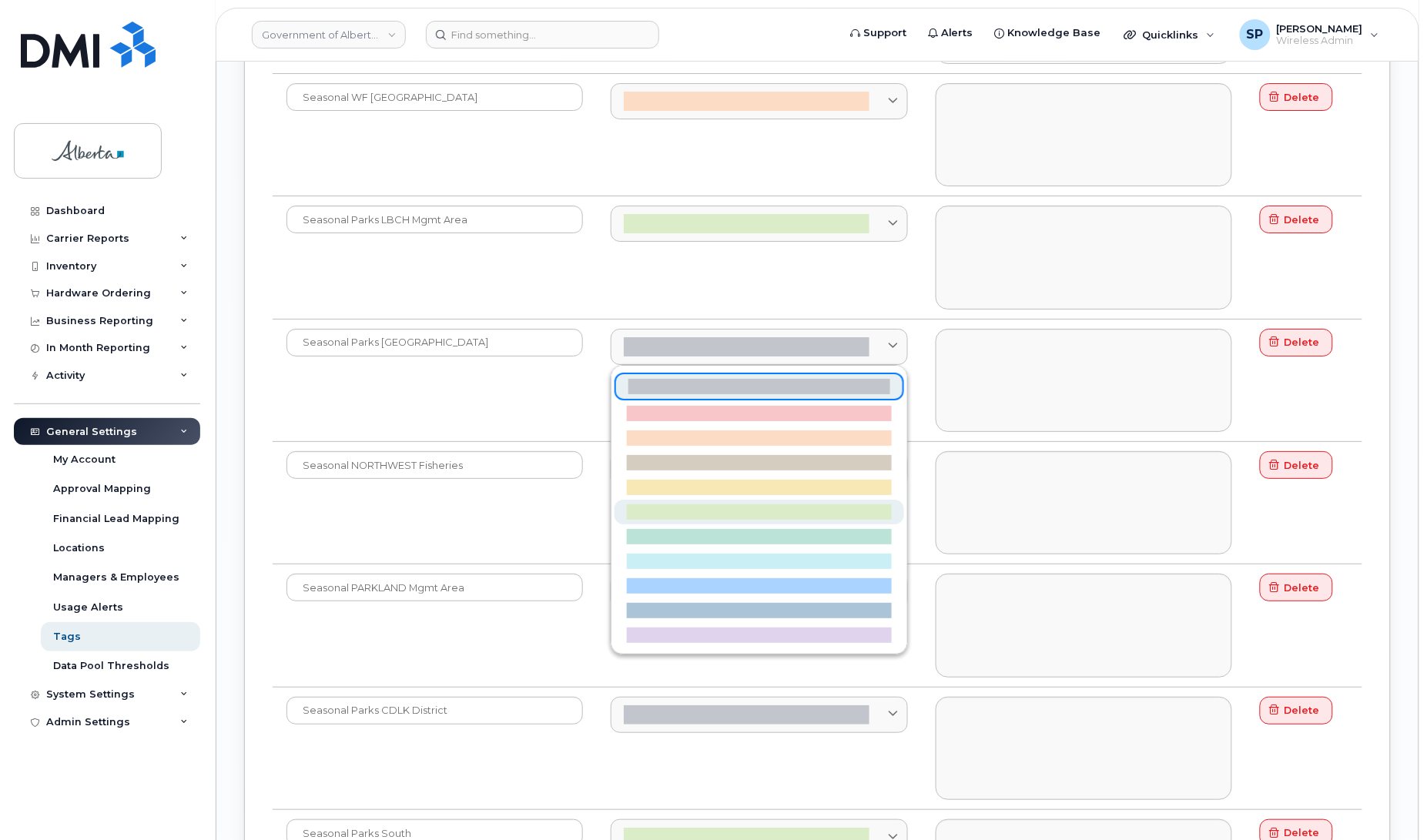
click at [843, 520] on div at bounding box center [759, 512] width 264 height 16
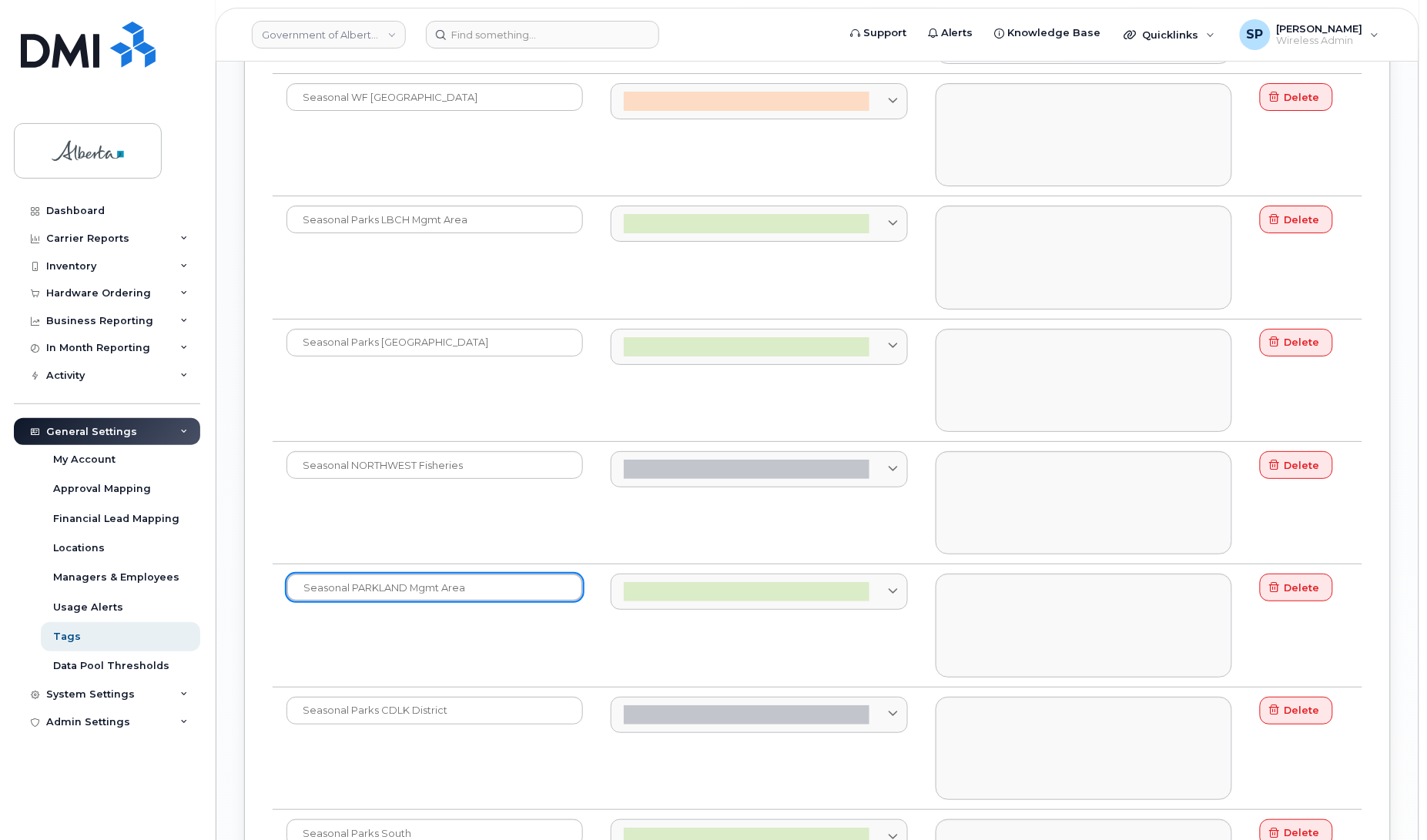
click at [356, 601] on input "Seasonal PARKLAND Mgmt Area" at bounding box center [434, 588] width 297 height 28
click at [350, 601] on input "Seasonal PARKLAND Mgmt Area" at bounding box center [434, 588] width 297 height 28
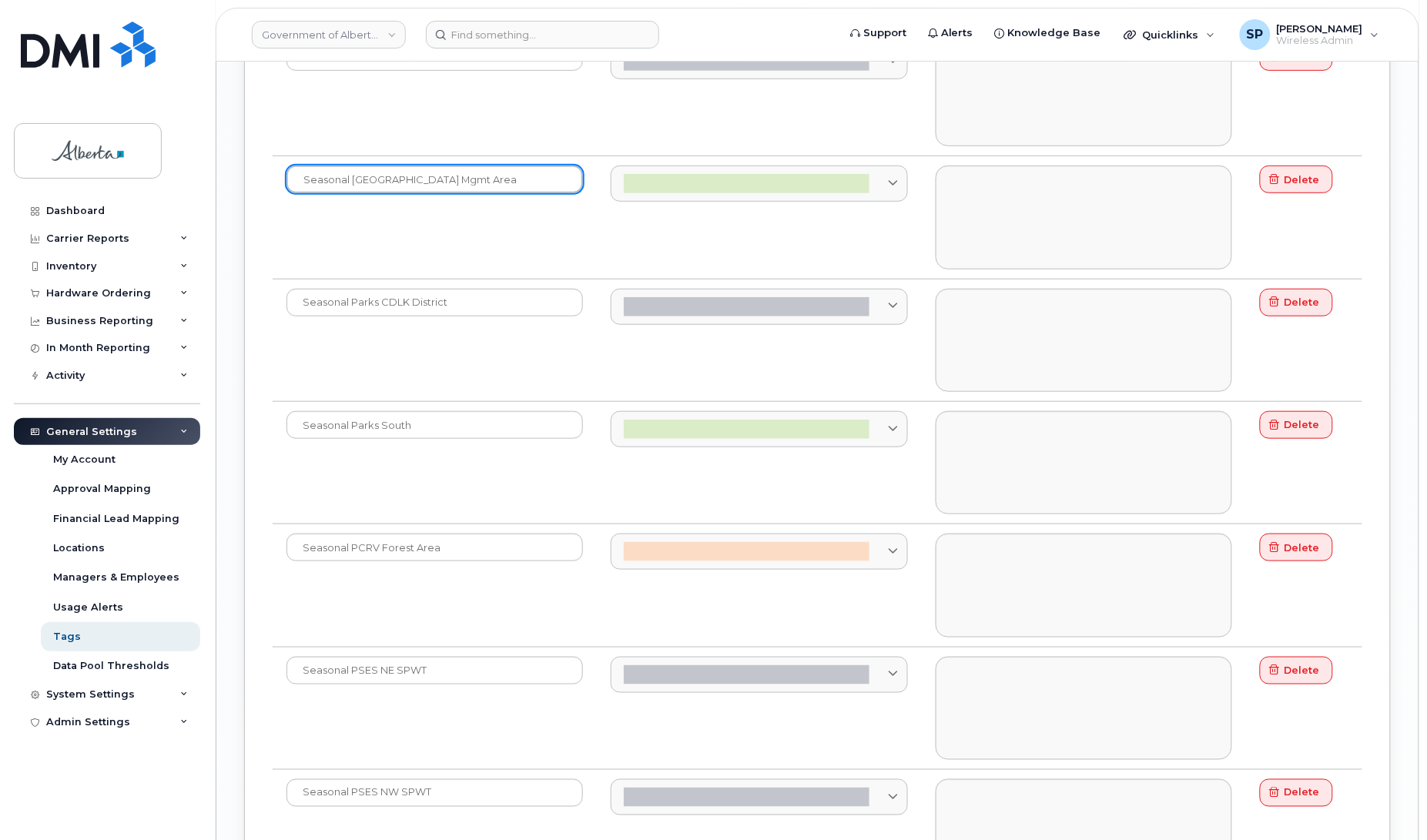
scroll to position [4064, 0]
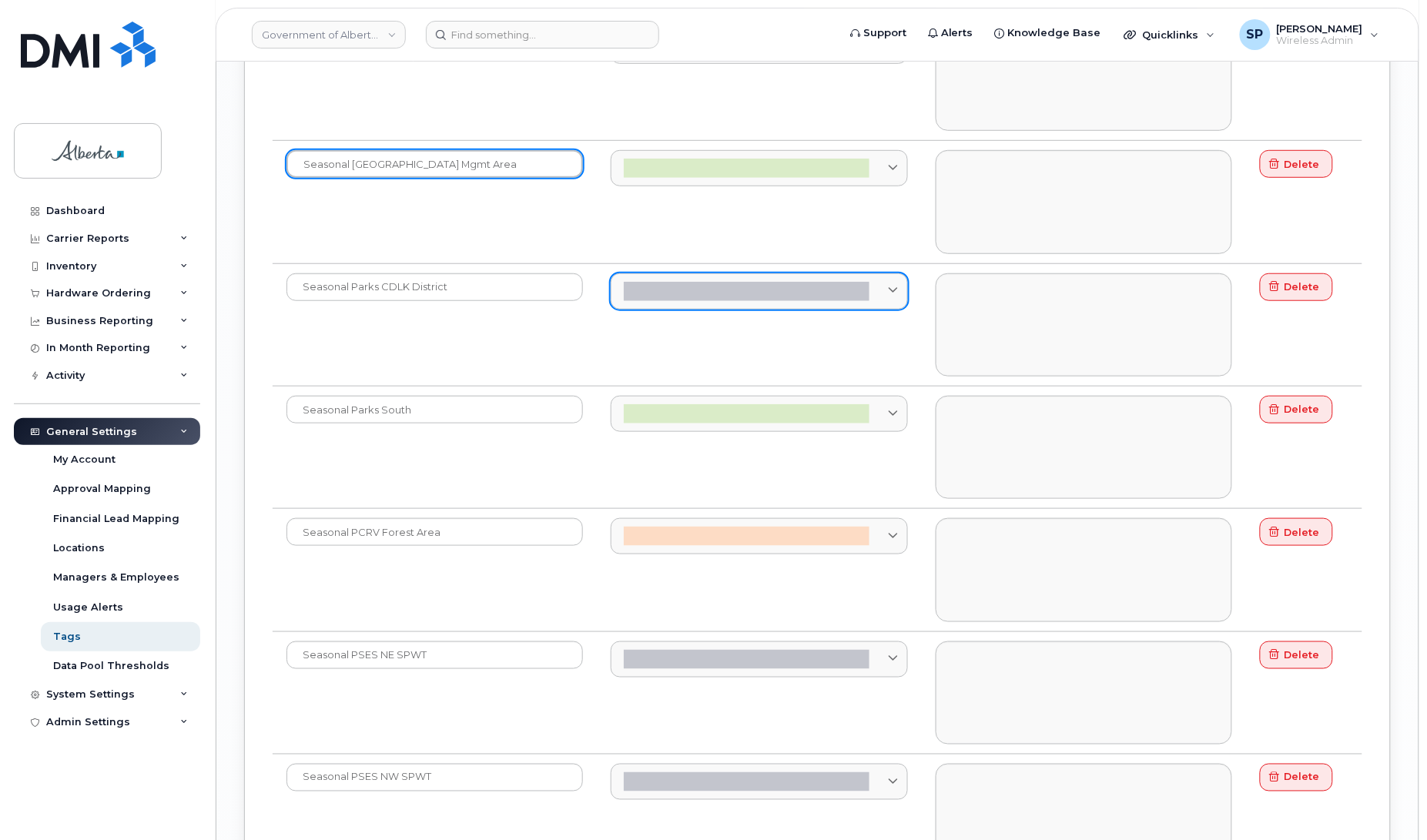
type input "Seasonal [GEOGRAPHIC_DATA] Mgmt Area"
click at [895, 297] on icon at bounding box center [892, 290] width 10 height 10
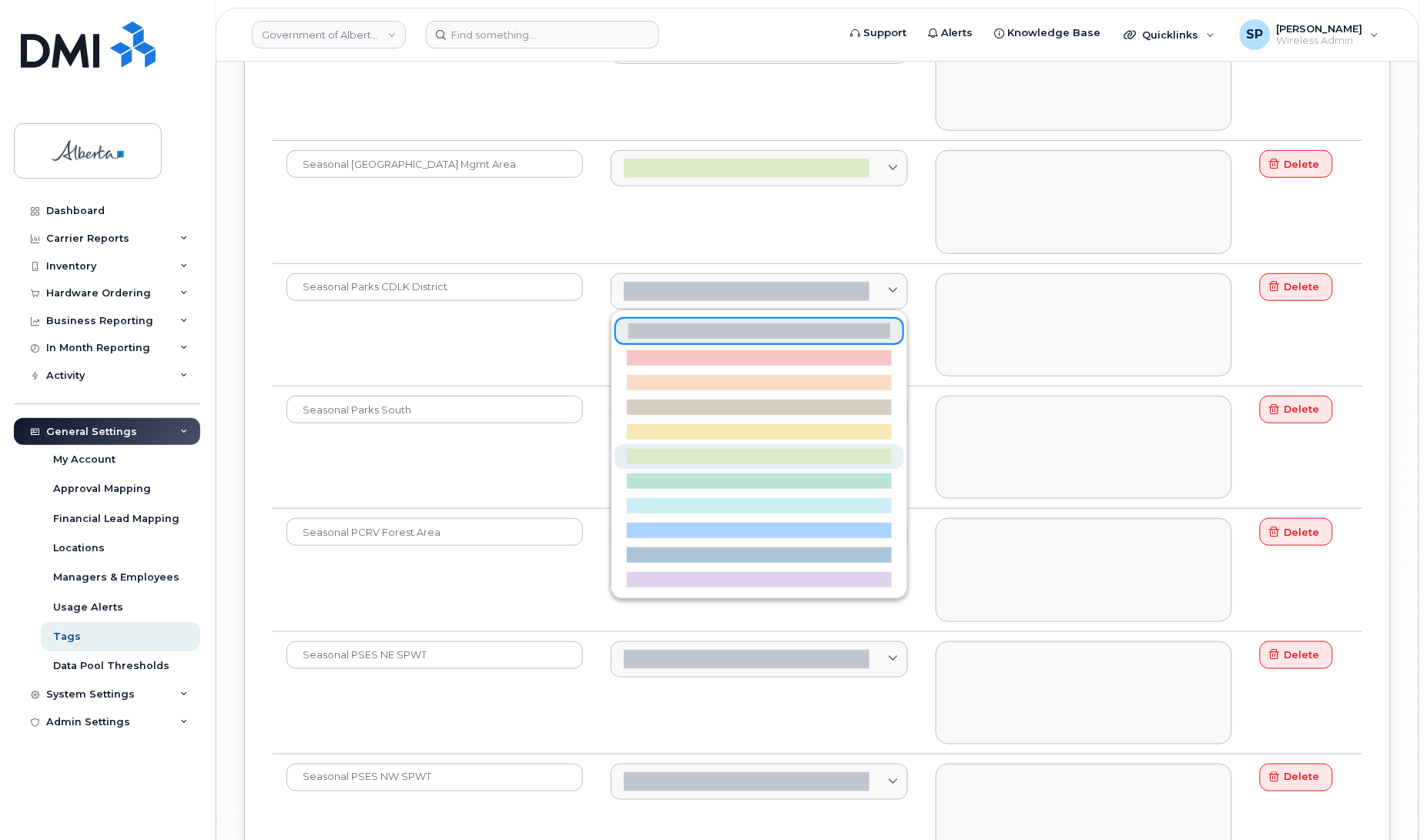
click at [822, 465] on div at bounding box center [759, 457] width 264 height 16
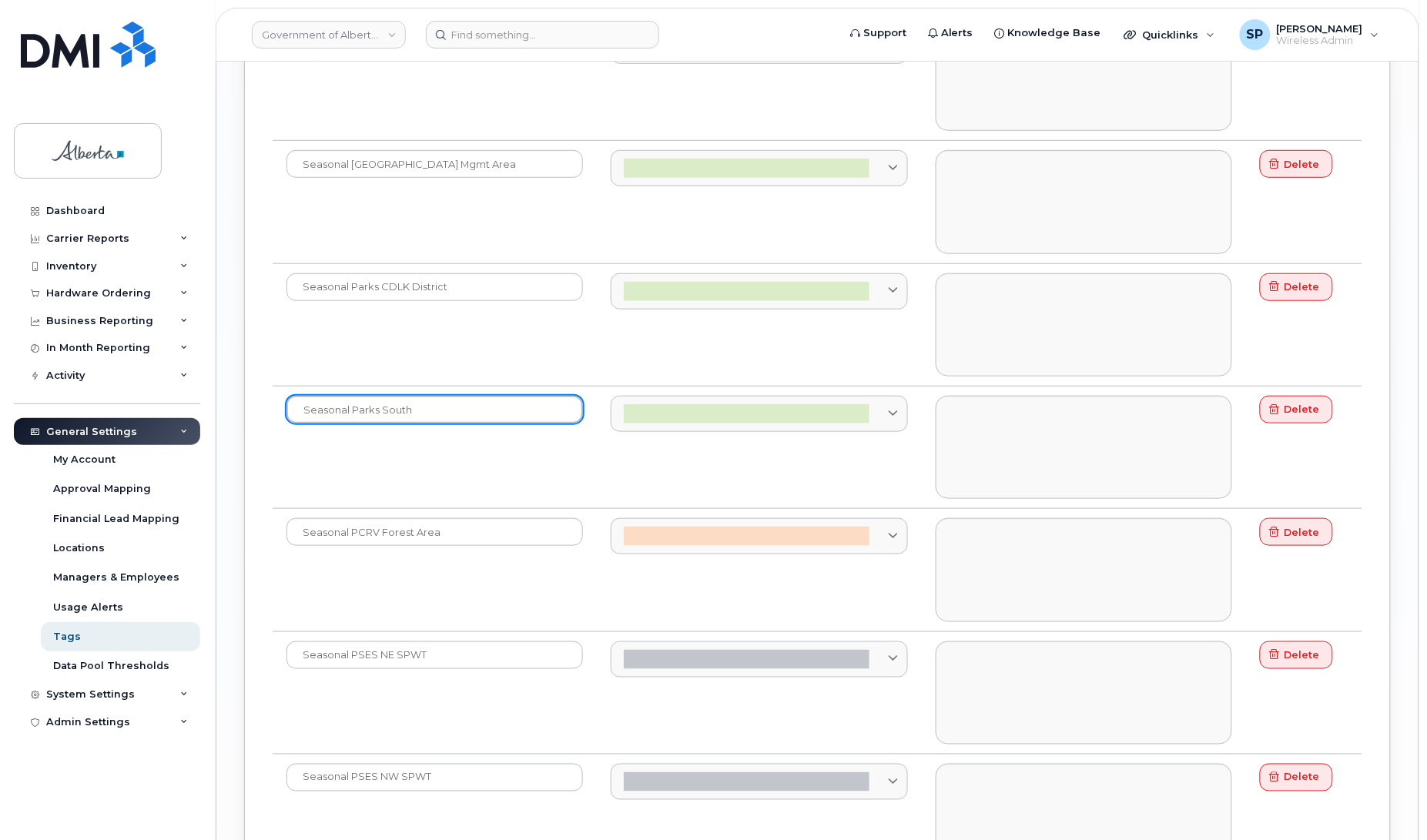
drag, startPoint x: 409, startPoint y: 427, endPoint x: 436, endPoint y: 439, distance: 29.5
click at [410, 424] on input "Seasonal Parks South" at bounding box center [434, 410] width 297 height 28
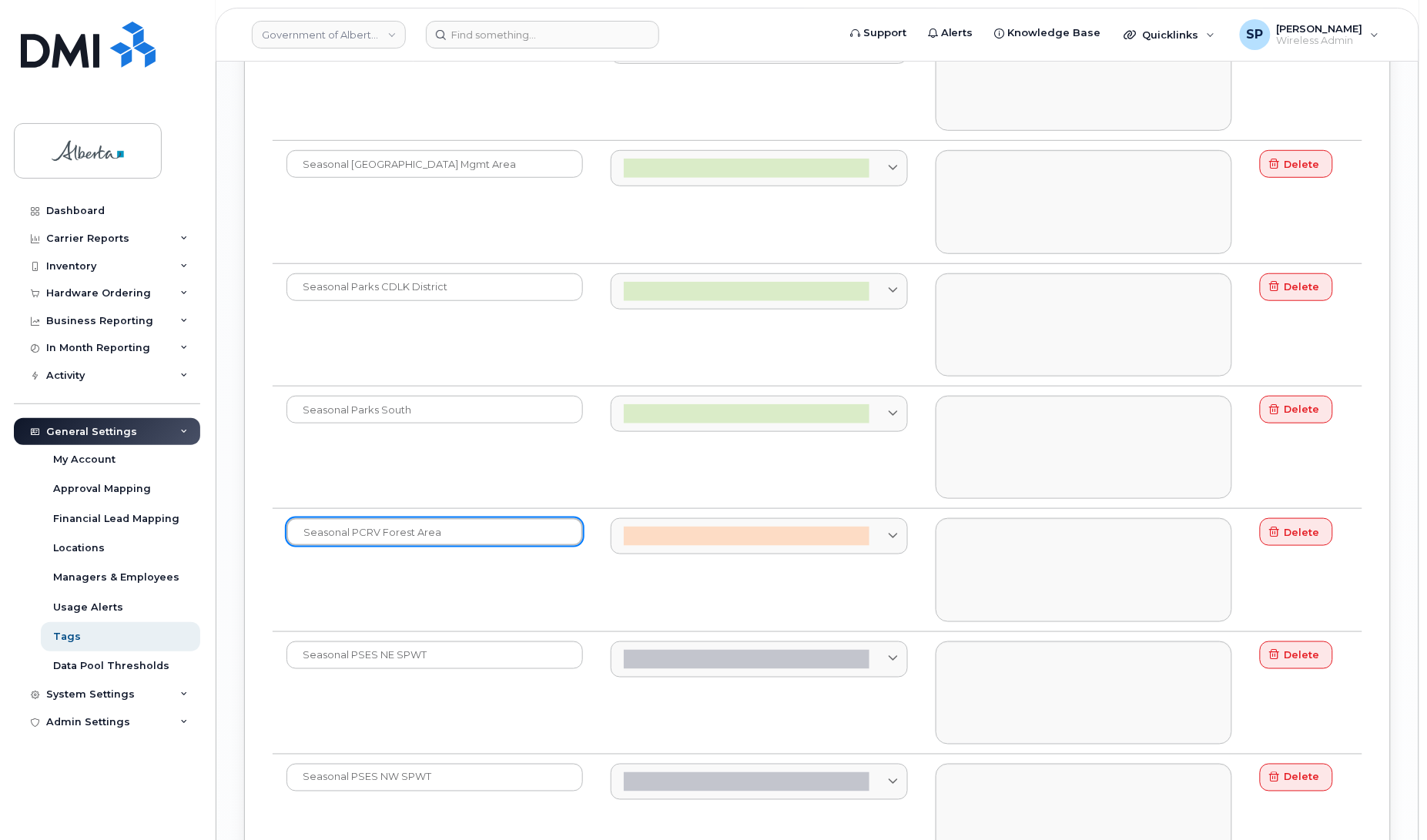
click at [349, 546] on input "Seasonal PCRV Forest Area" at bounding box center [434, 532] width 297 height 28
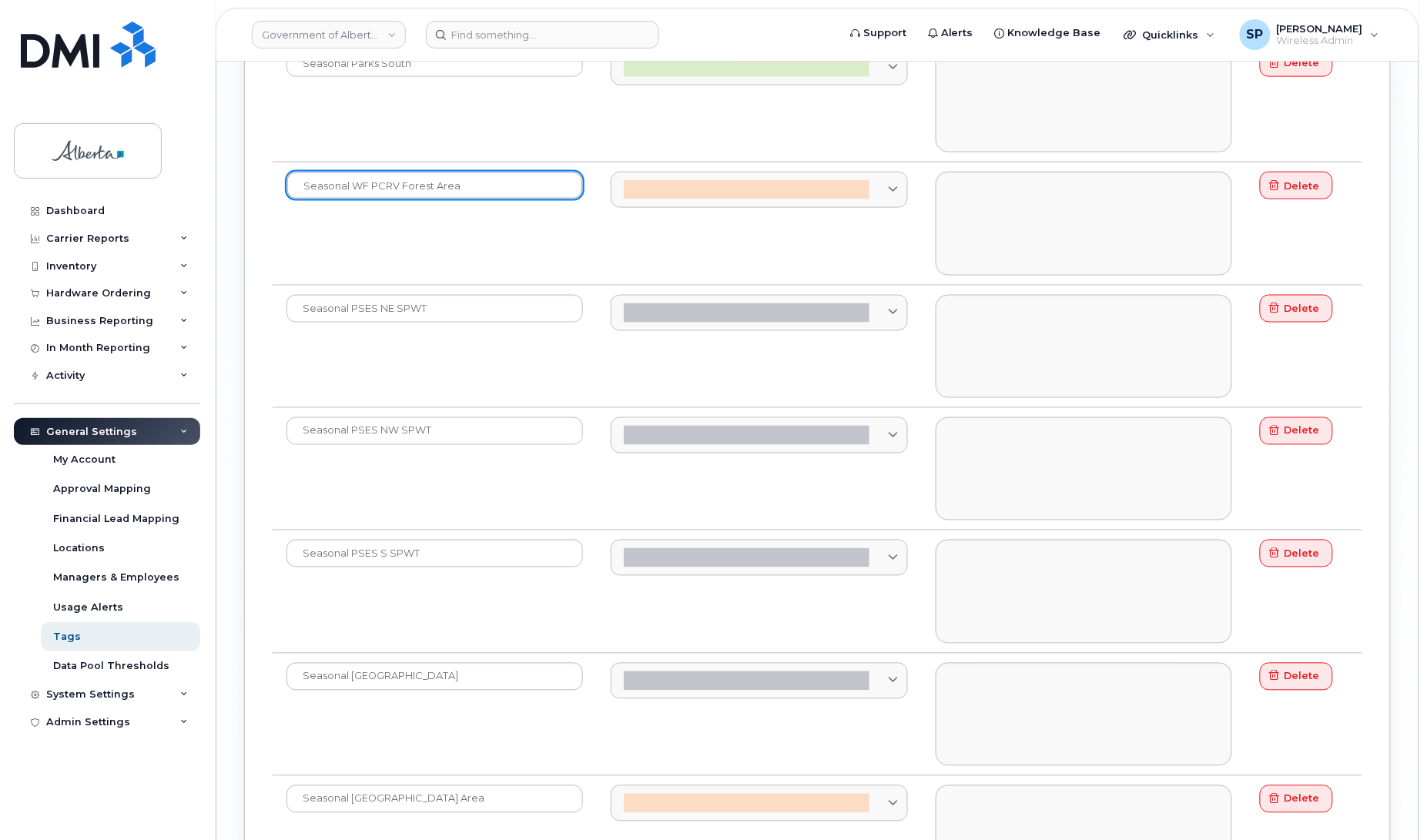
scroll to position [4426, 0]
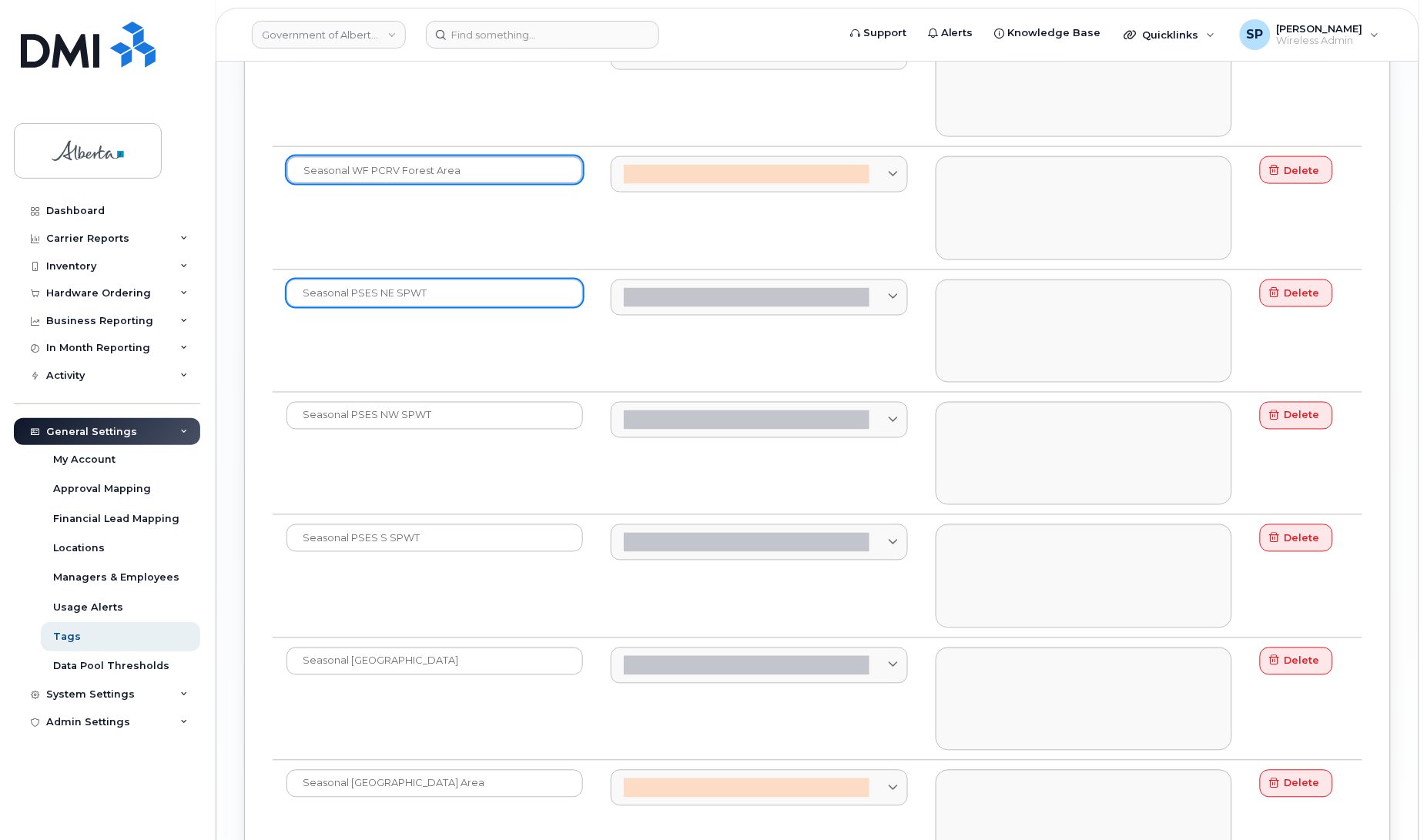
type input "Seasonal WF PCRV Forest Area"
click at [350, 307] on input "Seasonal PSES NE SPWT" at bounding box center [434, 293] width 297 height 28
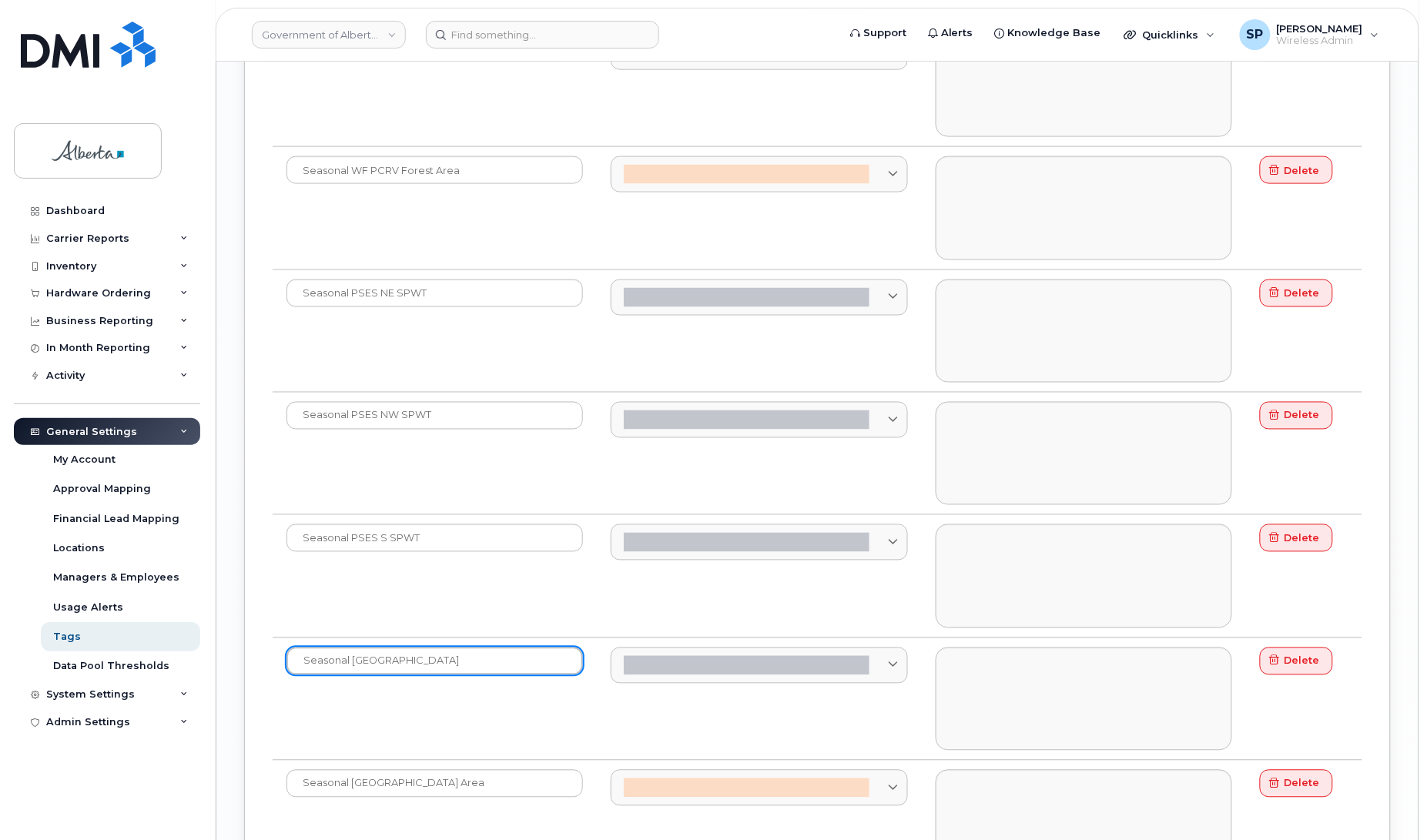
drag, startPoint x: 350, startPoint y: 685, endPoint x: 370, endPoint y: 688, distance: 20.2
click at [352, 676] on input "Seasonal [GEOGRAPHIC_DATA]" at bounding box center [434, 662] width 297 height 28
type input "Seasonal Parks [GEOGRAPHIC_DATA]"
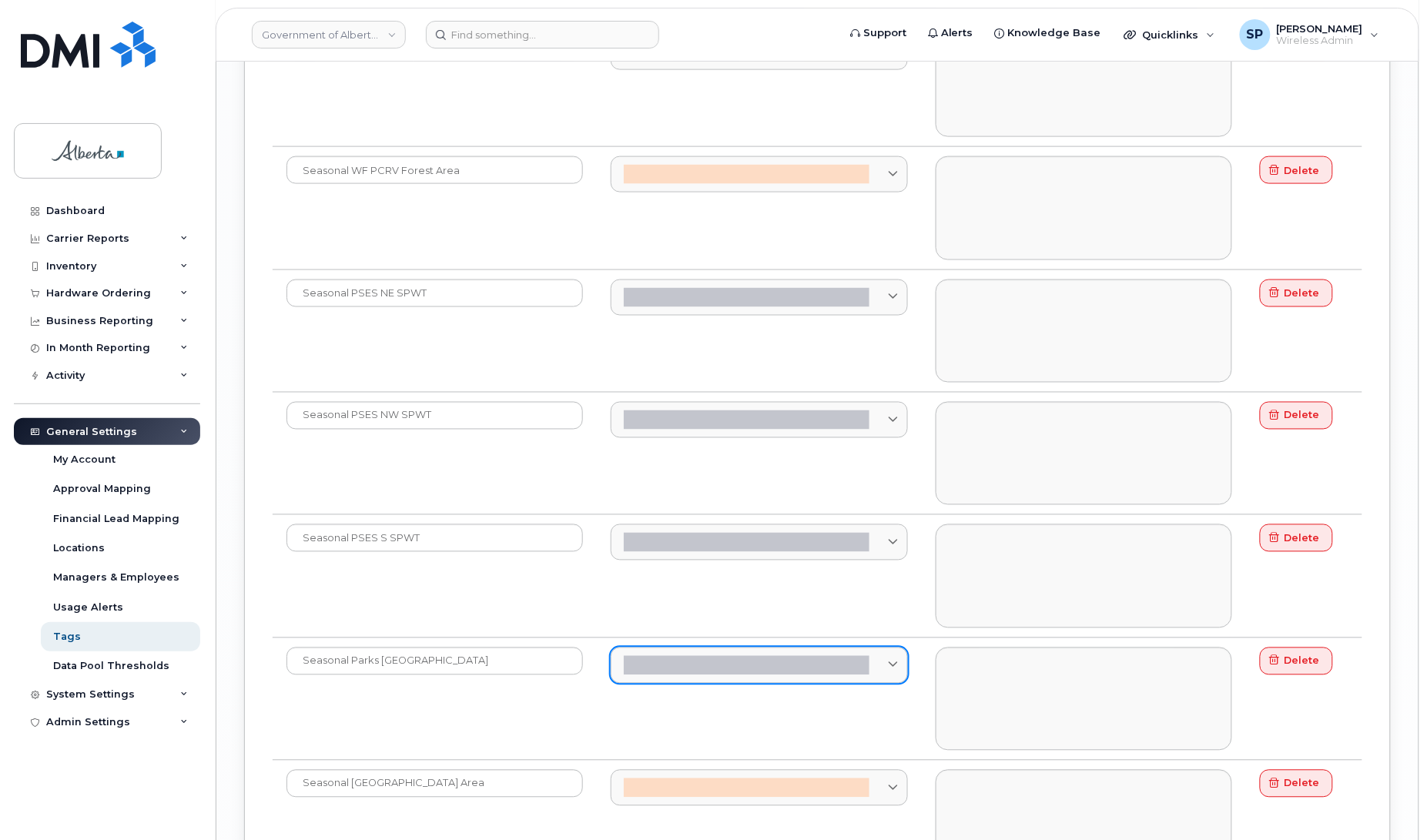
click at [807, 676] on div at bounding box center [746, 666] width 246 height 19
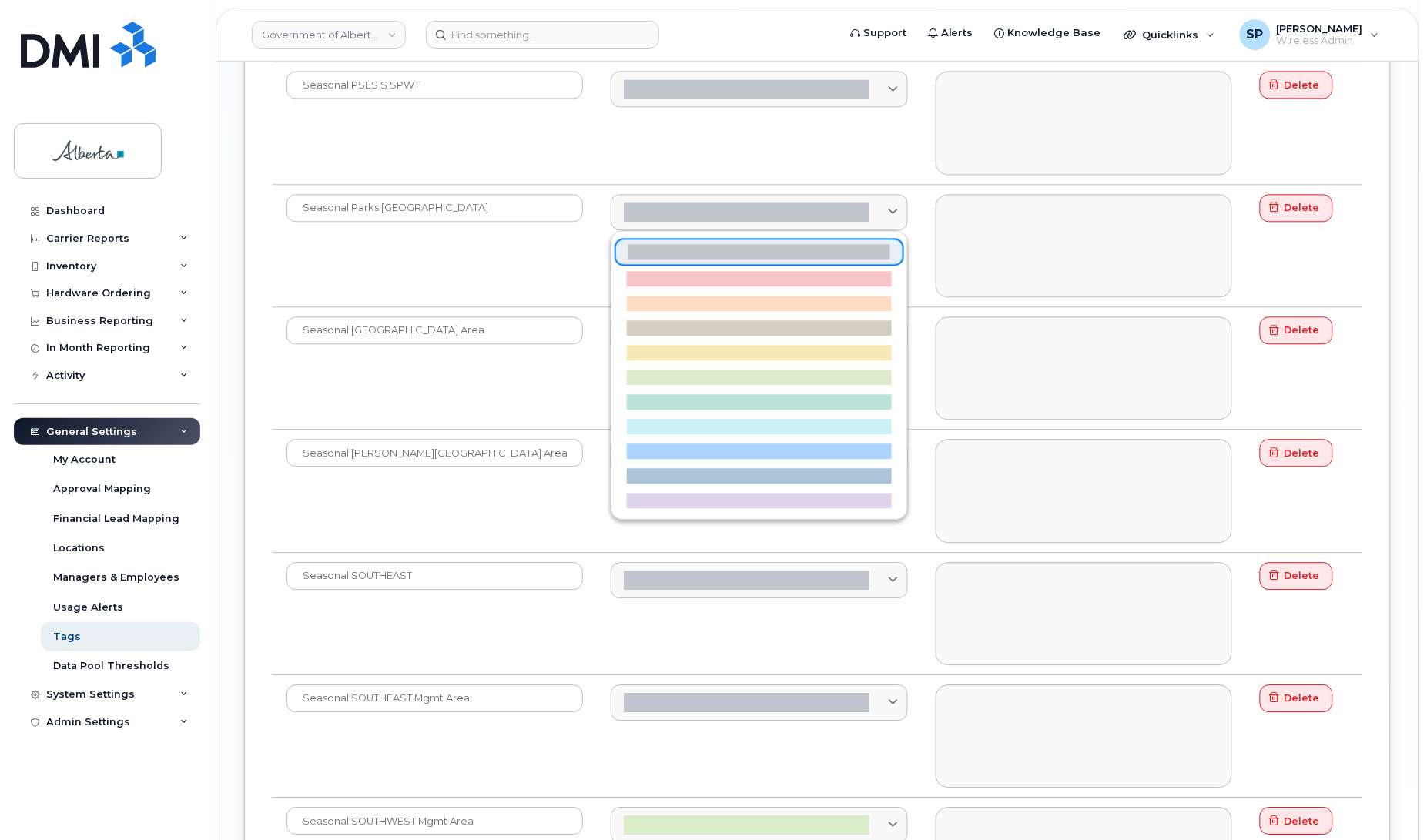
scroll to position [4910, 0]
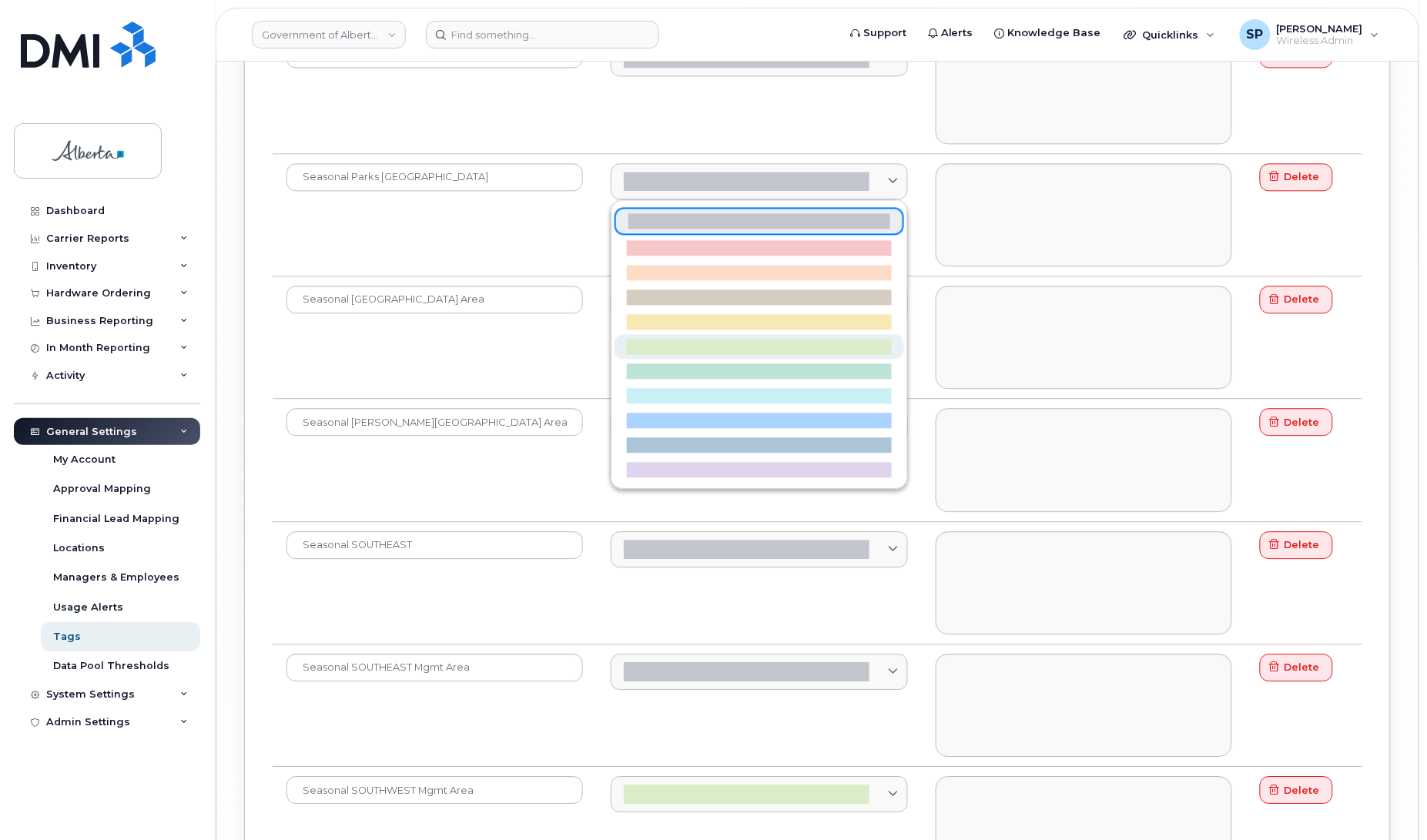
click at [773, 354] on div at bounding box center [759, 346] width 264 height 16
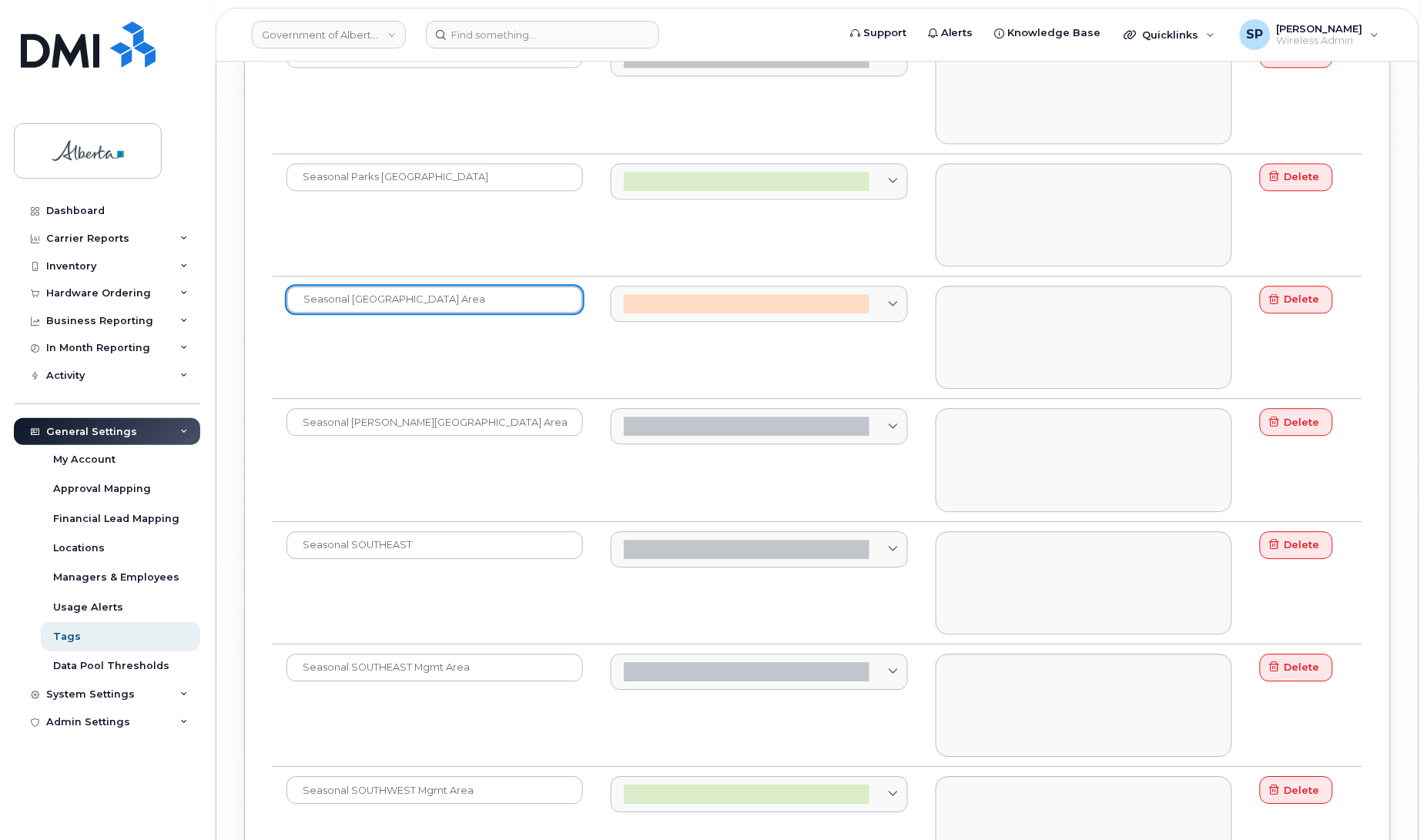
click at [354, 312] on input "Seasonal [GEOGRAPHIC_DATA] Area" at bounding box center [434, 300] width 297 height 28
type input "Seasonal WF [GEOGRAPHIC_DATA]"
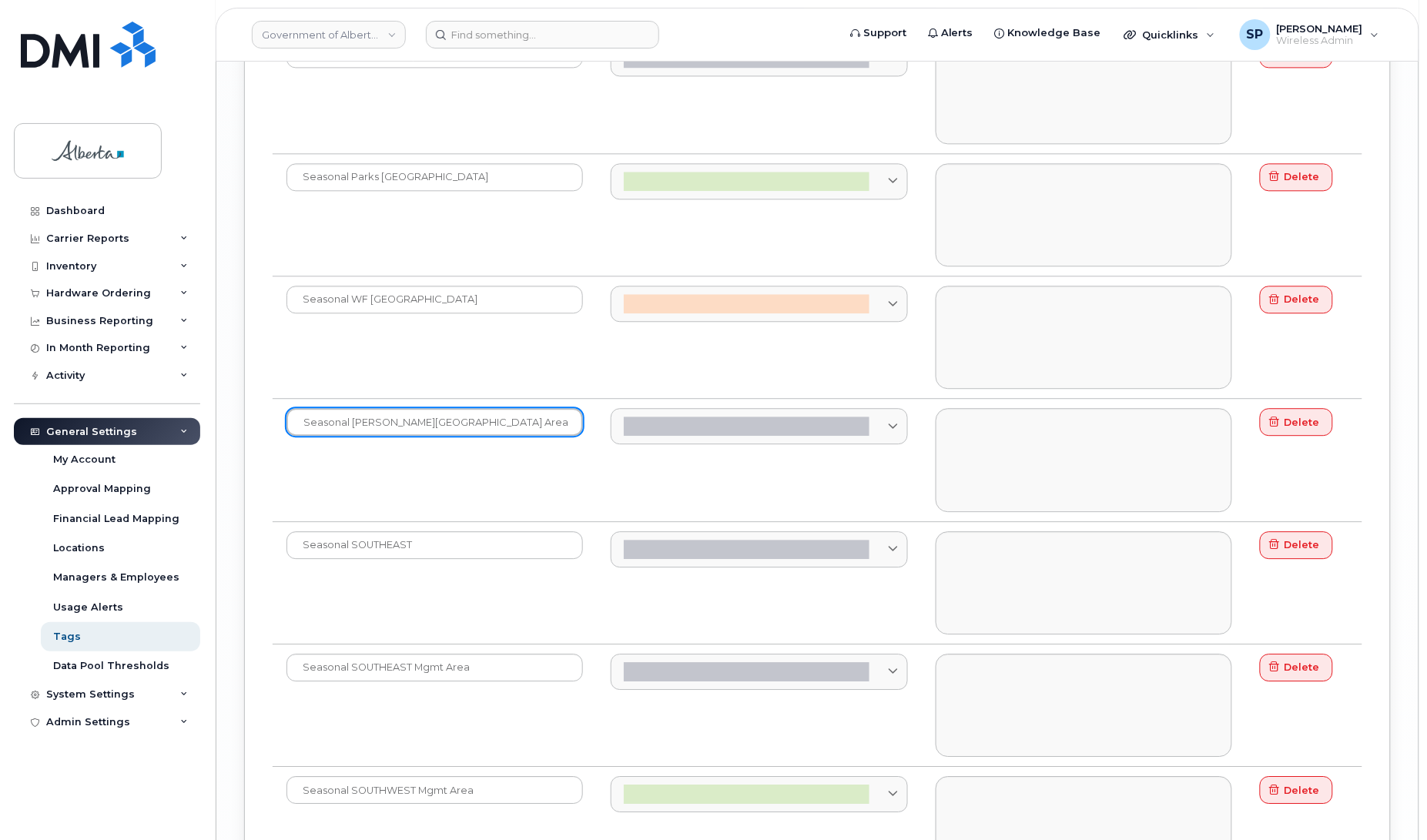
click at [350, 436] on input "Seasonal [PERSON_NAME][GEOGRAPHIC_DATA] Area" at bounding box center [434, 422] width 297 height 28
type input "Seasonal [PERSON_NAME][GEOGRAPHIC_DATA]"
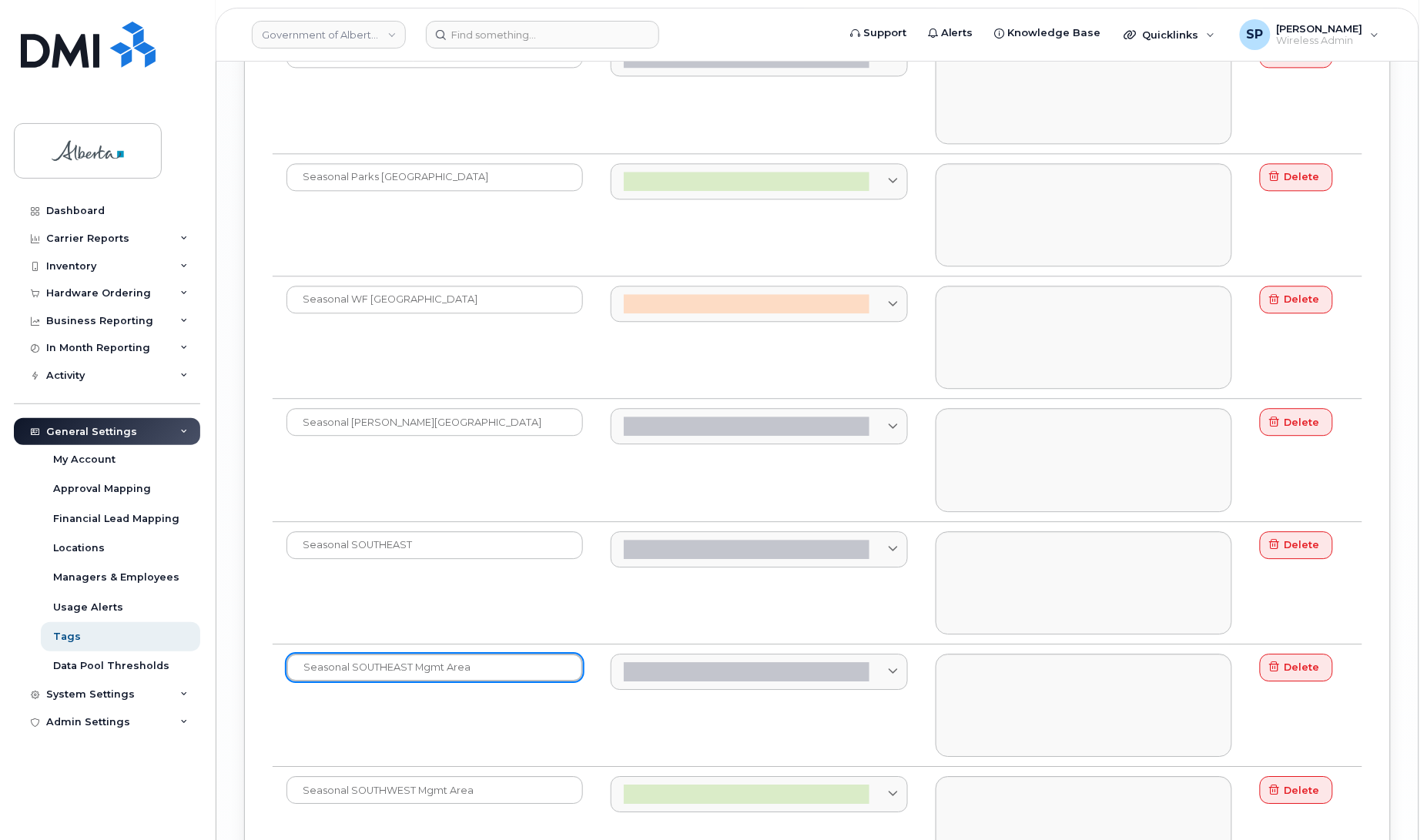
click at [350, 682] on input "Seasonal SOUTHEAST Mgmt Area" at bounding box center [434, 668] width 297 height 28
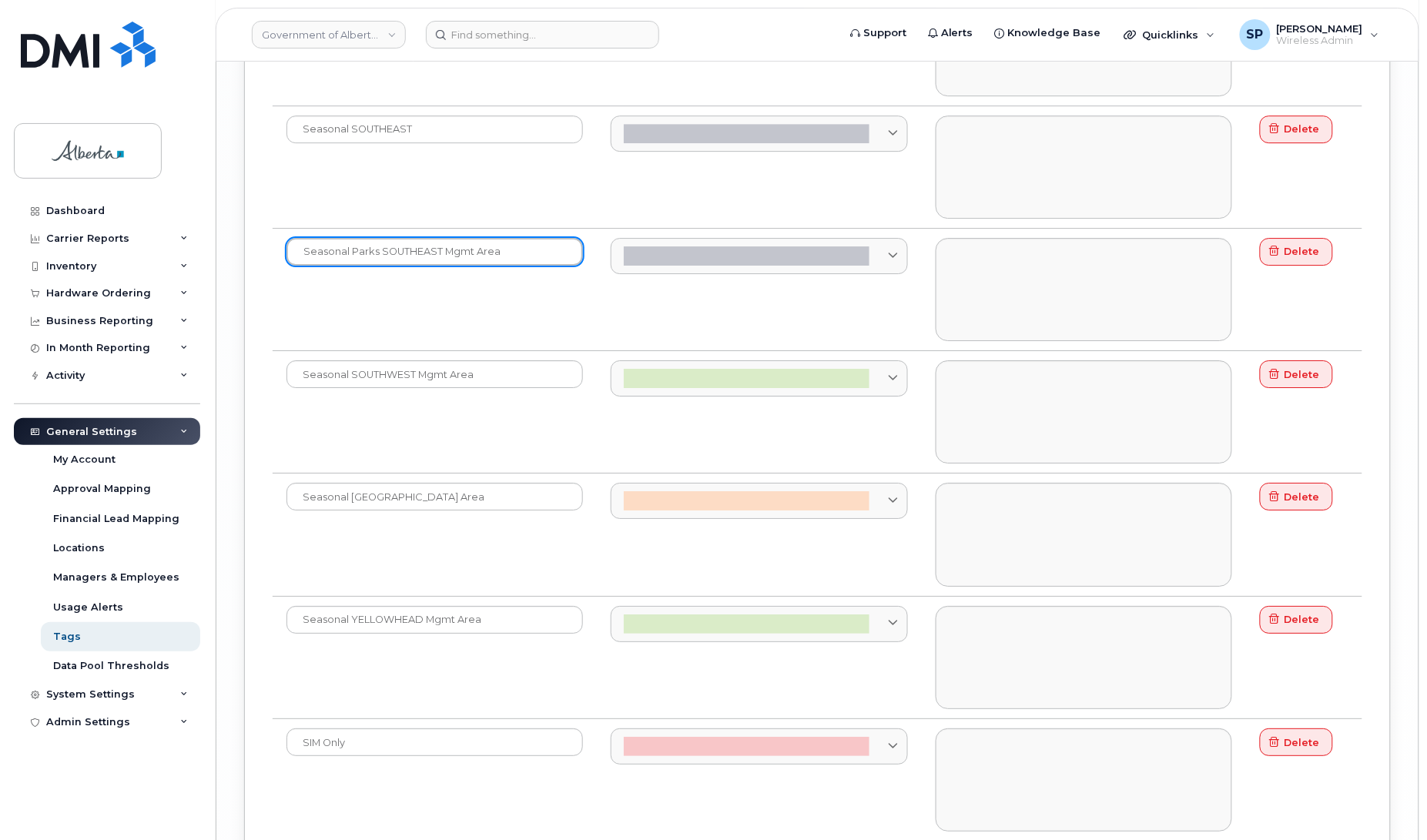
scroll to position [5333, 0]
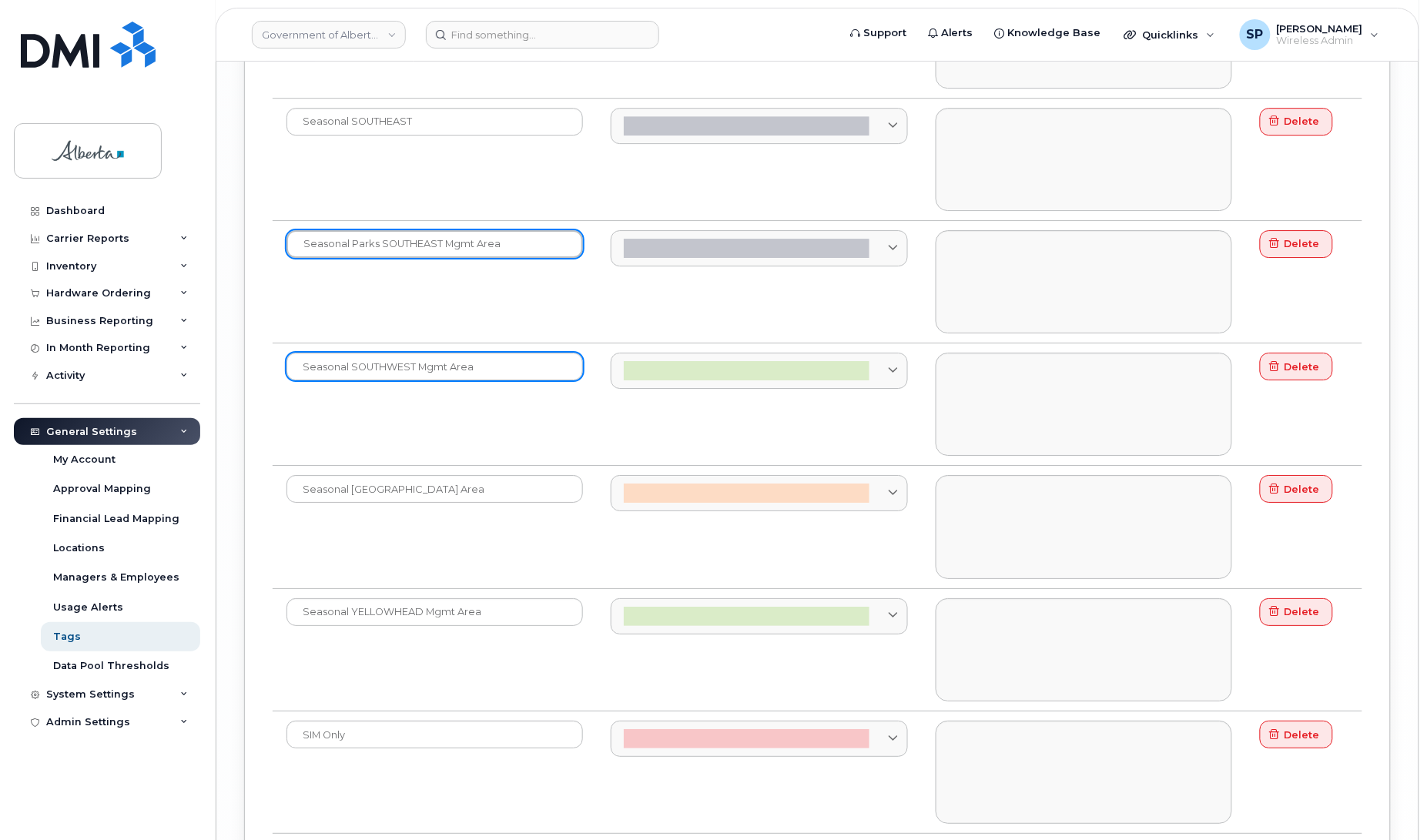
type input "Seasonal Parks SOUTHEAST Mgmt Area"
click at [354, 381] on input "Seasonal SOUTHWEST Mgmt Area" at bounding box center [434, 367] width 297 height 28
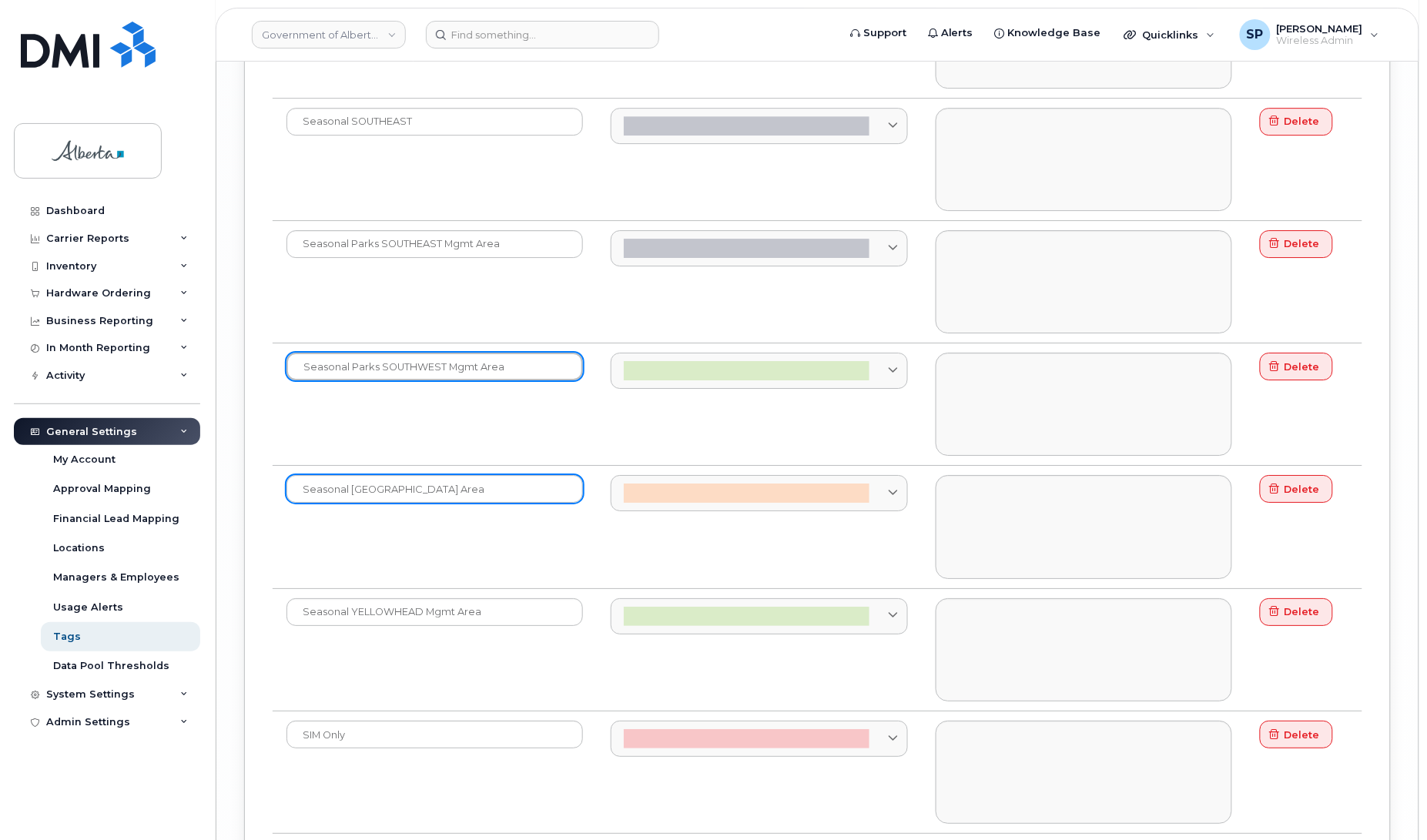
type input "Seasonal Parks SOUTHWEST Mgmt Area"
click at [353, 503] on input "Seasonal [GEOGRAPHIC_DATA] Area" at bounding box center [434, 489] width 297 height 28
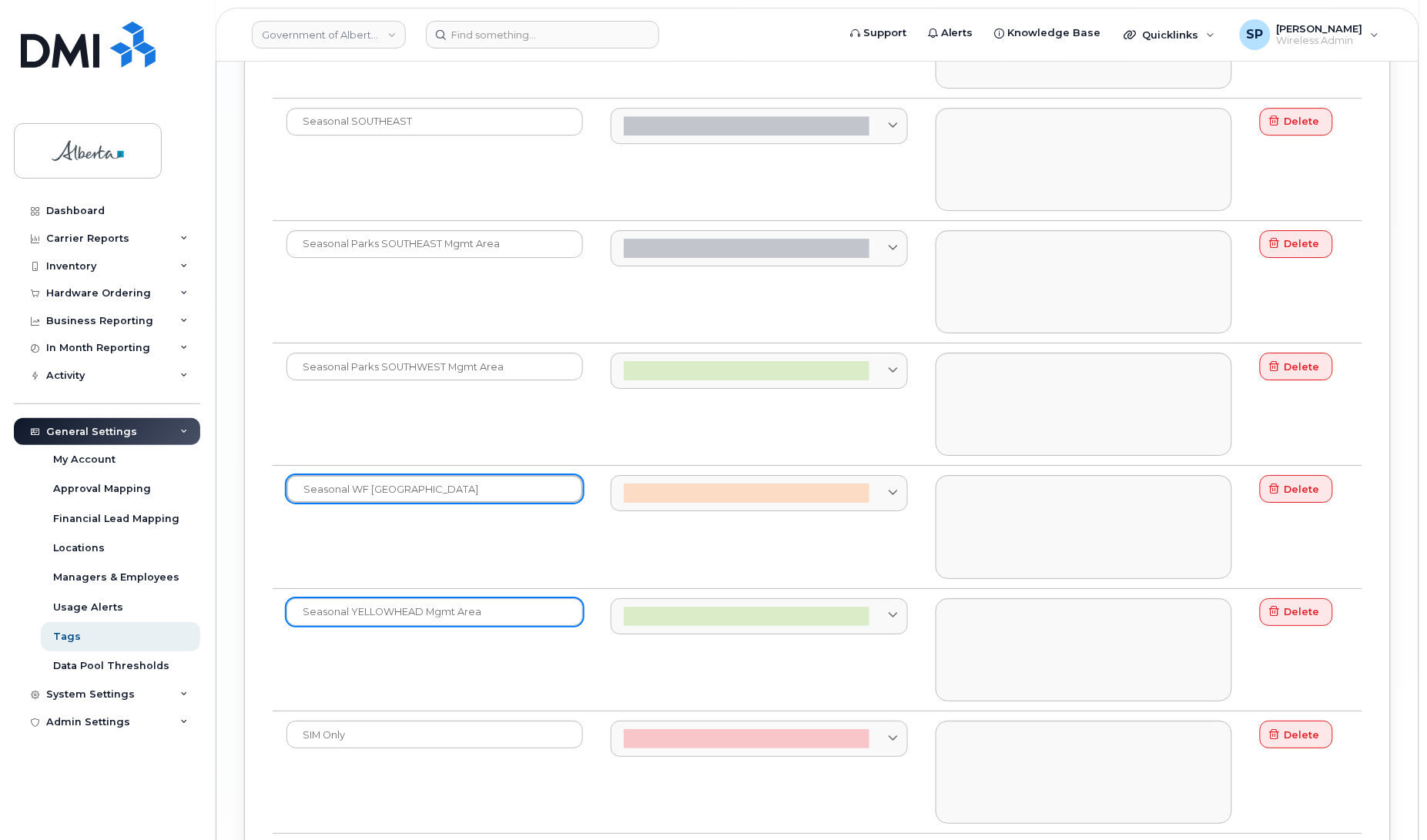
type input "Seasonal WF [GEOGRAPHIC_DATA]"
click at [350, 626] on input "Seasonal YELLOWHEAD Mgmt Area" at bounding box center [434, 612] width 297 height 28
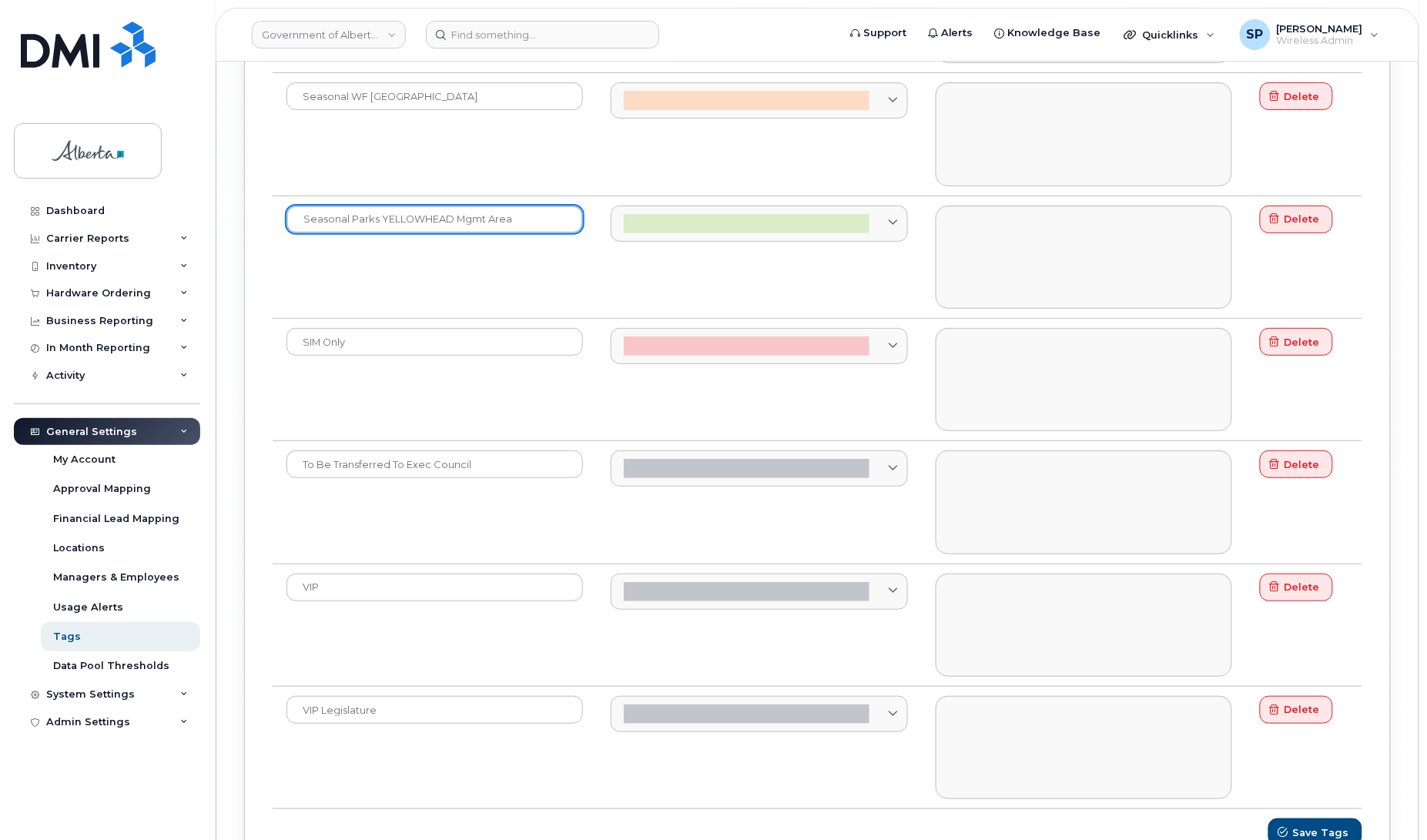
scroll to position [5780, 0]
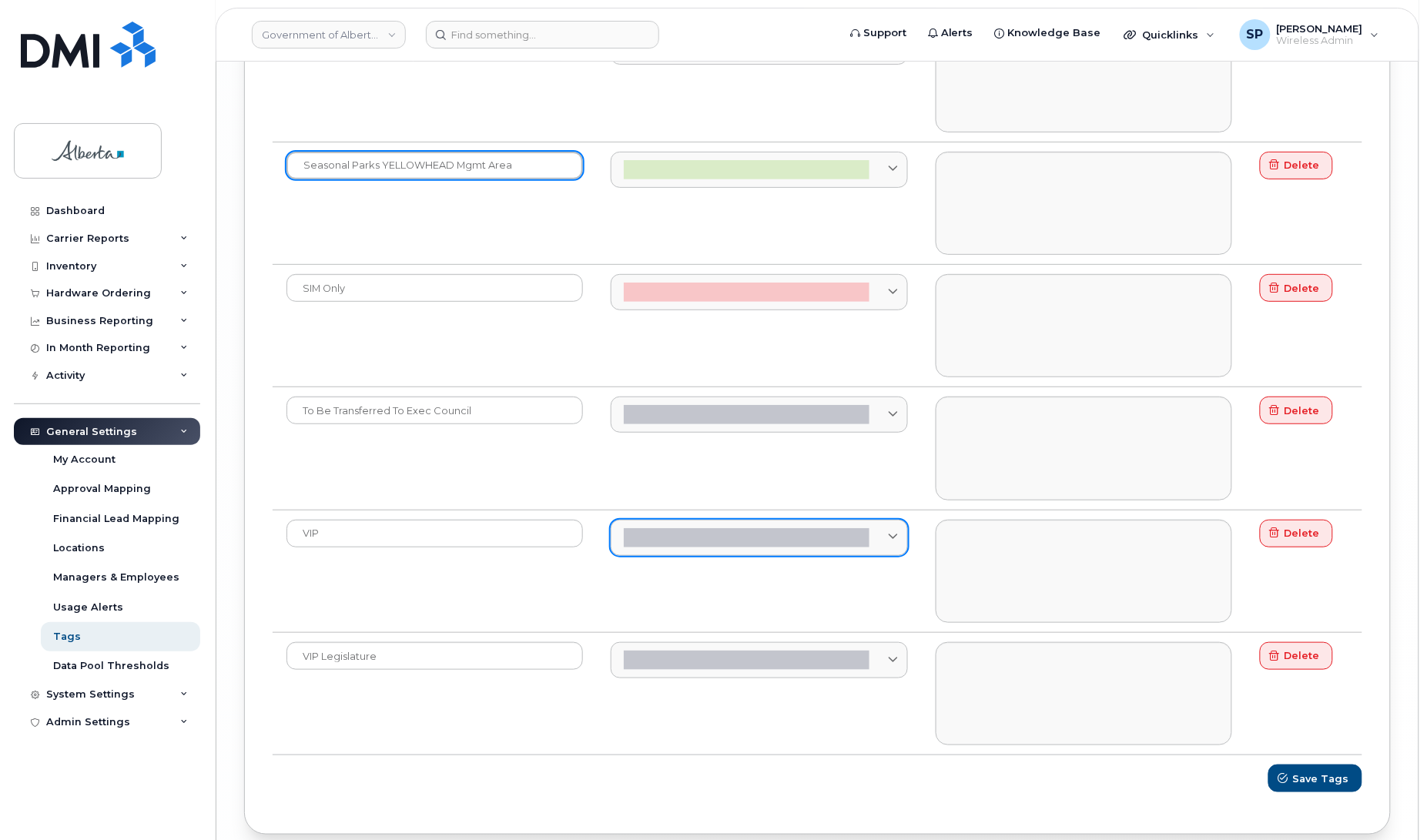
type input "Seasonal Parks YELLOWHEAD Mgmt Area"
click at [896, 542] on icon at bounding box center [892, 537] width 10 height 10
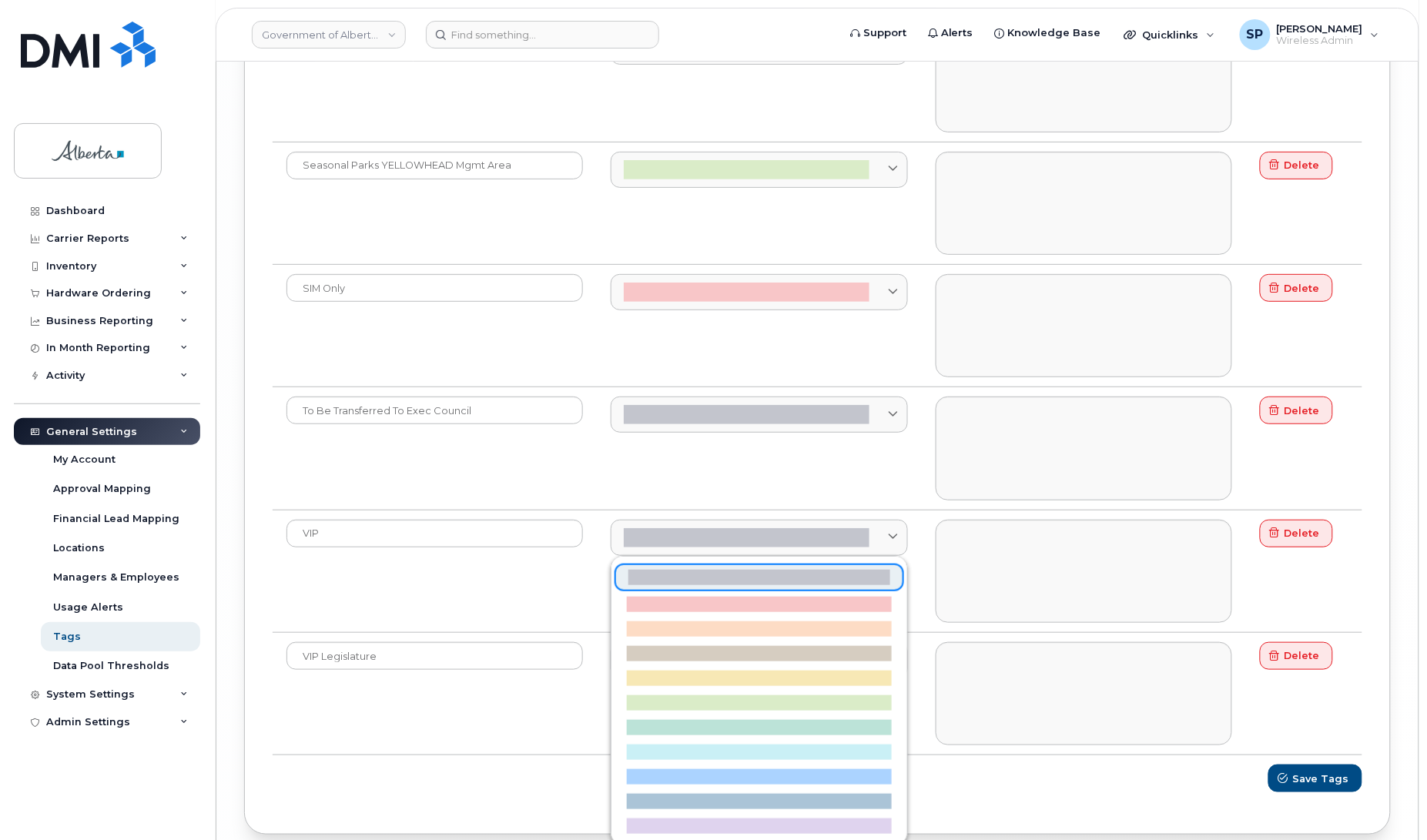
click at [513, 619] on div "VIP" at bounding box center [434, 571] width 297 height 103
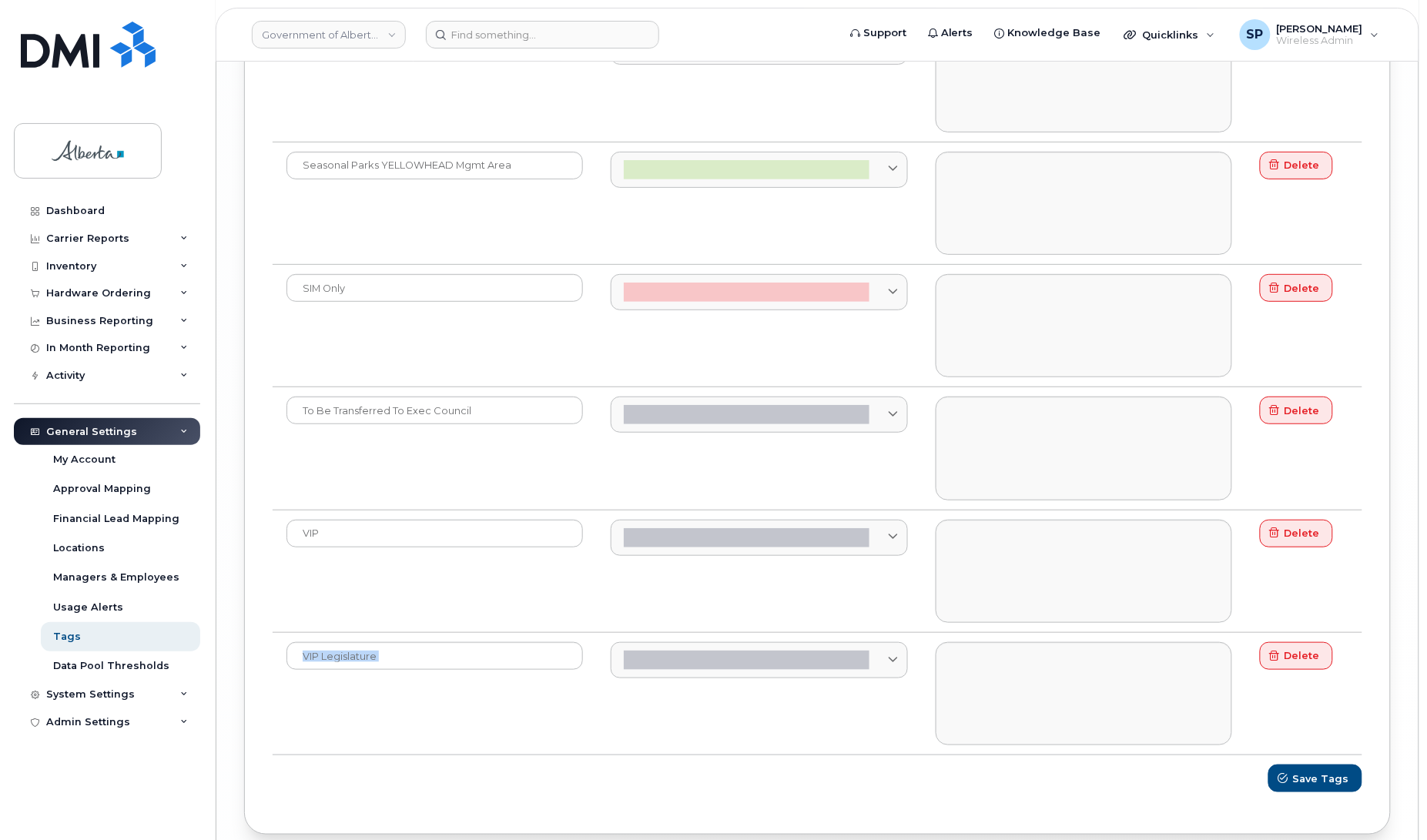
drag, startPoint x: 1426, startPoint y: 790, endPoint x: 1440, endPoint y: 657, distance: 133.7
click at [1336, 787] on span "Save Tags" at bounding box center [1322, 779] width 56 height 15
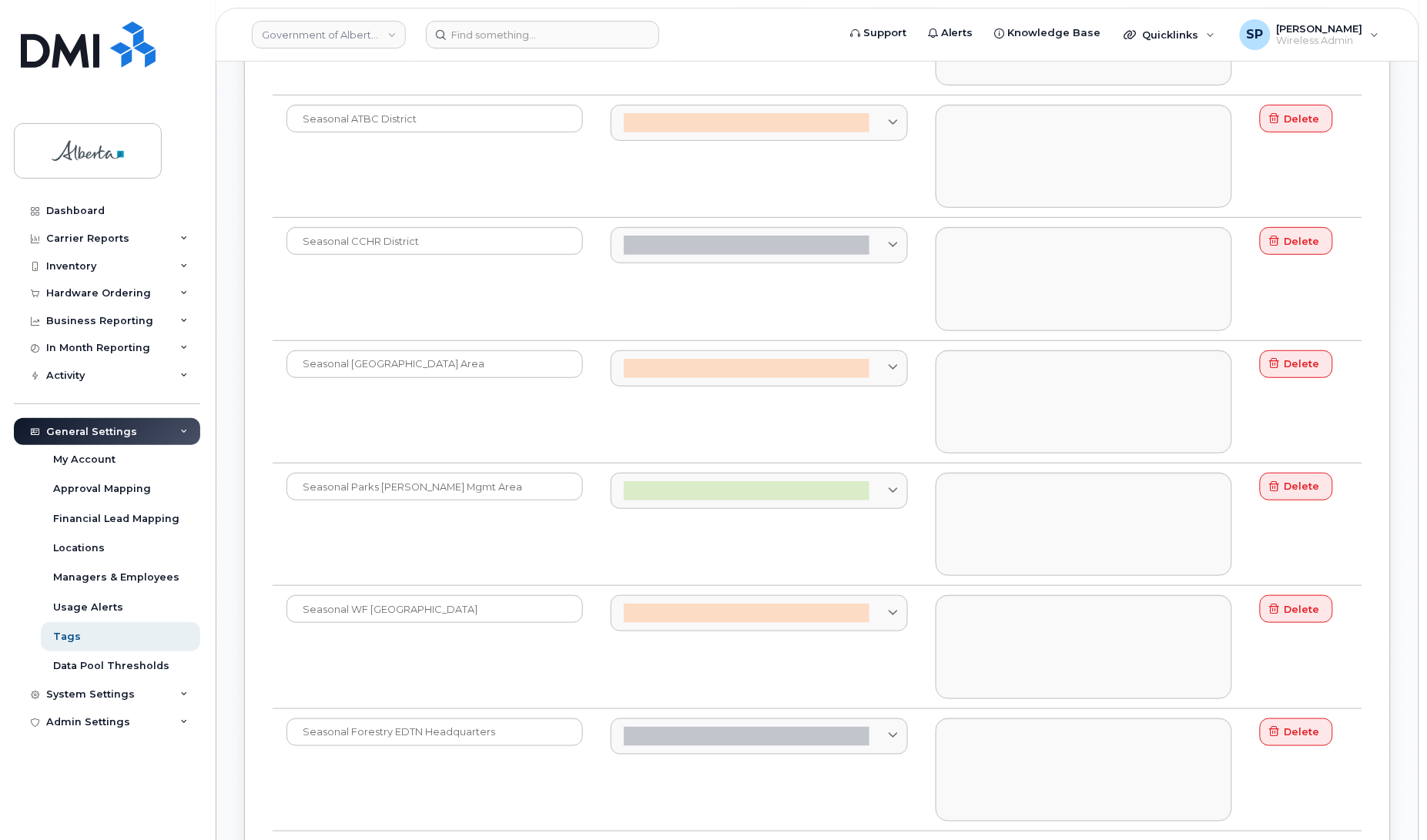
scroll to position [2016, 0]
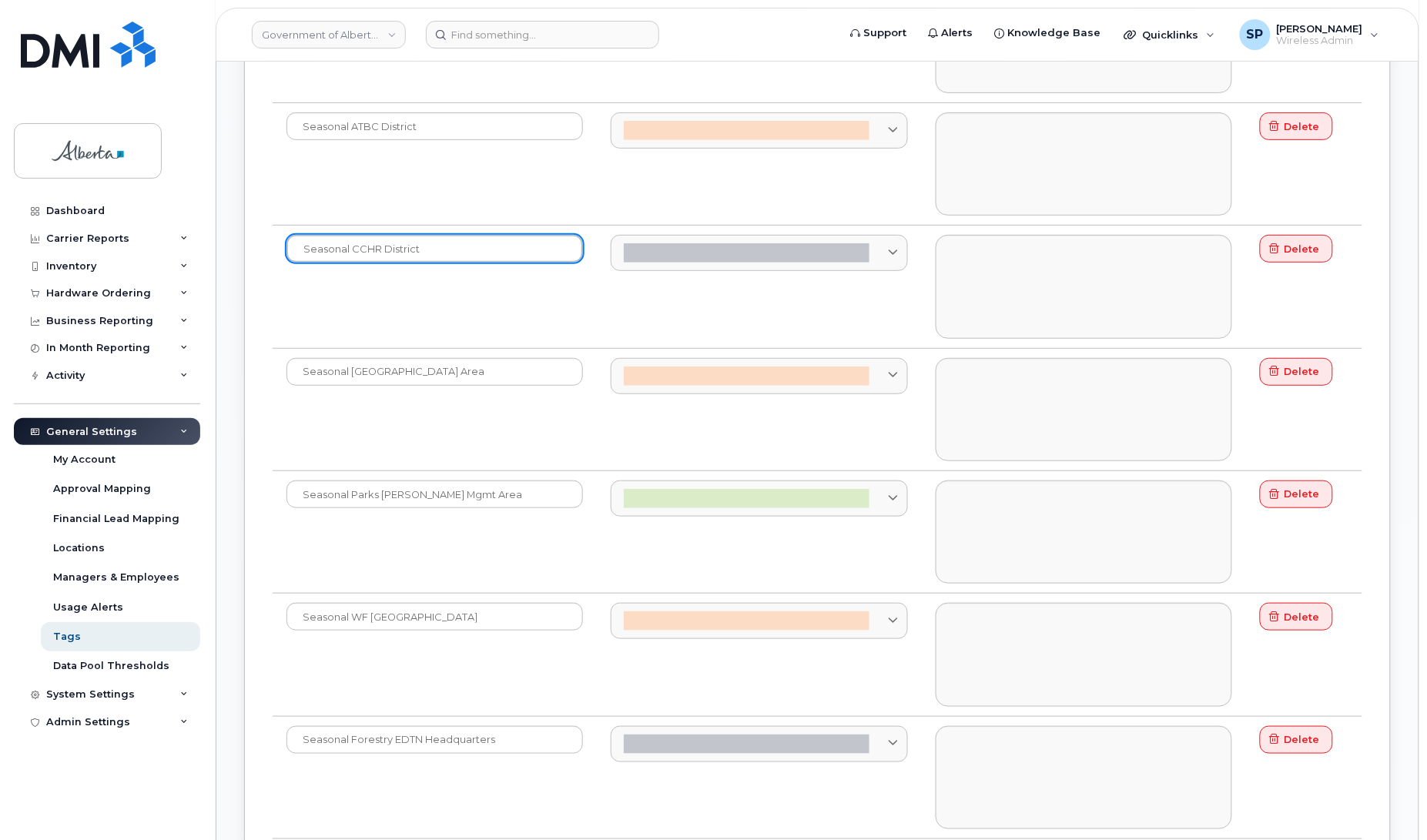
click at [352, 252] on input "Seasonal CCHR District" at bounding box center [434, 248] width 297 height 28
type input "Seasonal Parks CCHR District"
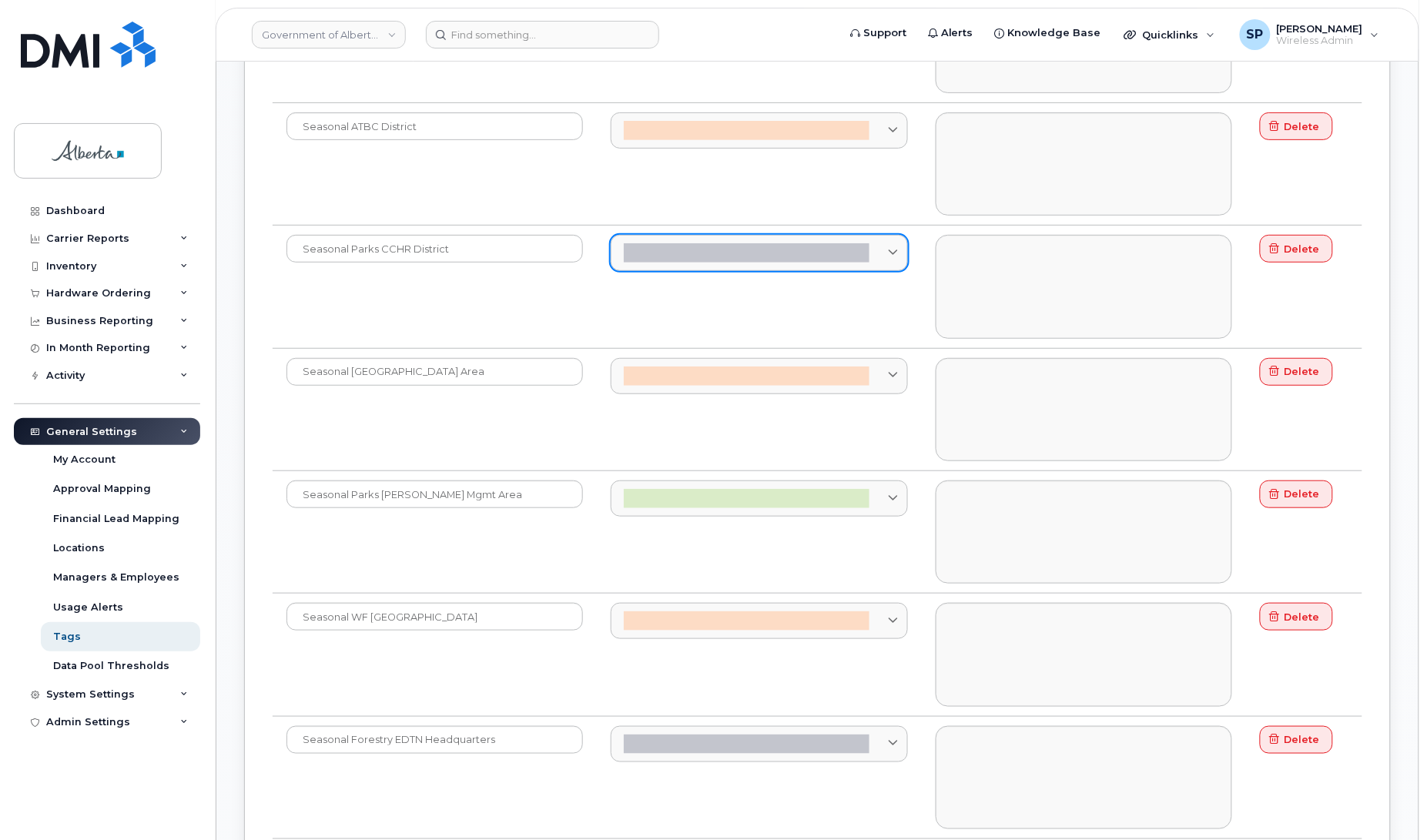
click at [725, 262] on div at bounding box center [746, 253] width 246 height 19
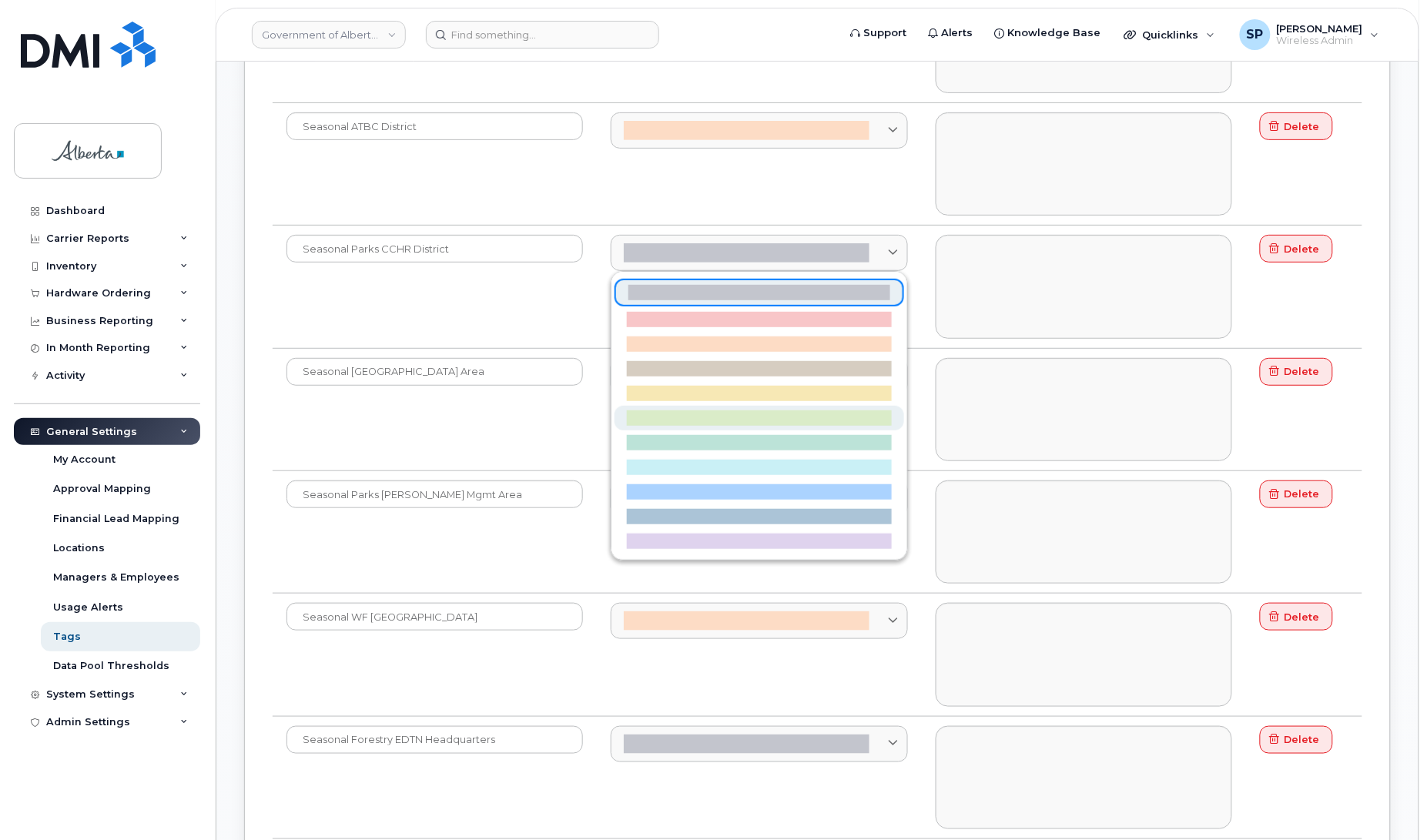
click at [729, 425] on div at bounding box center [759, 418] width 264 height 16
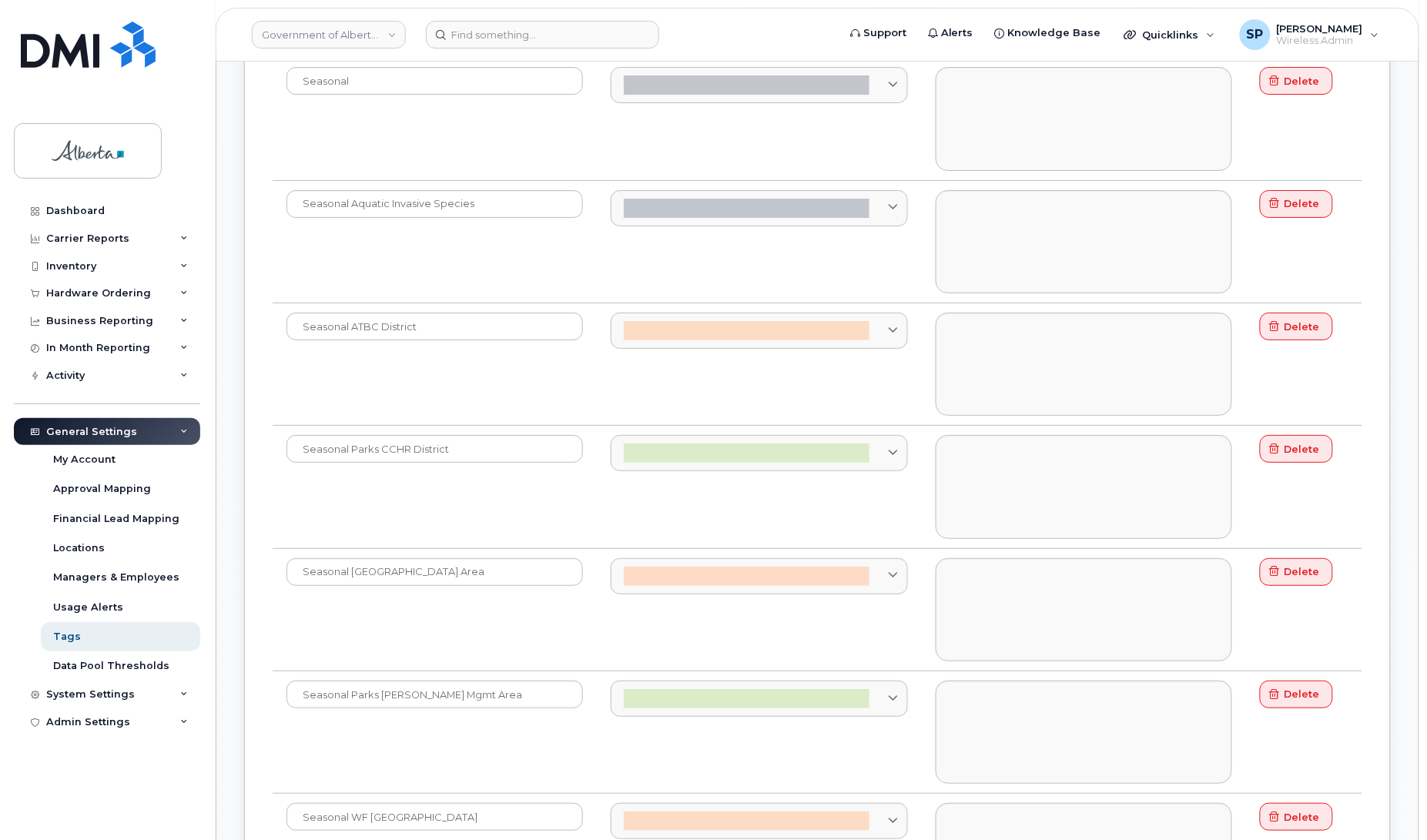
scroll to position [1793, 0]
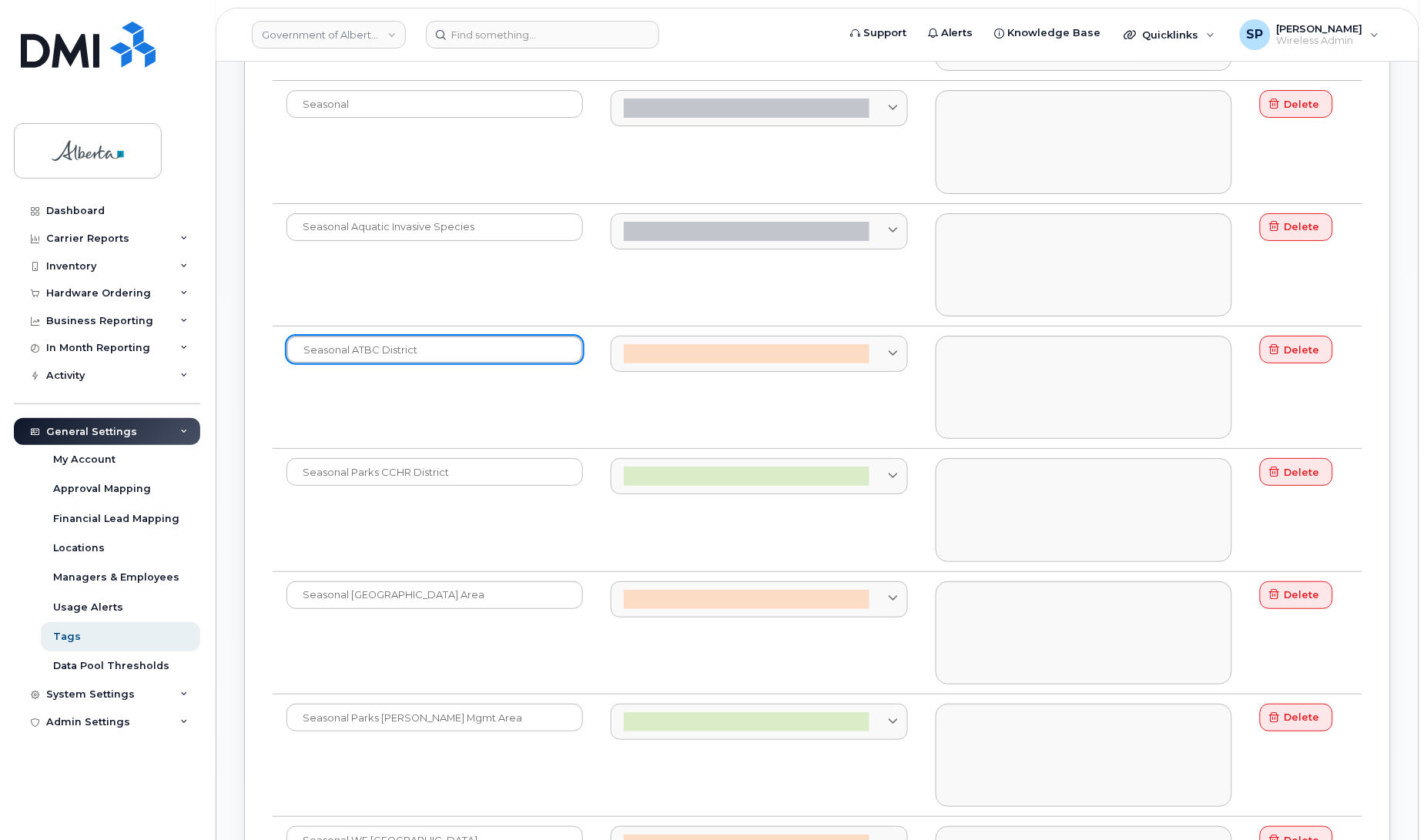
click at [350, 356] on input "Seasonal ATBC District" at bounding box center [434, 350] width 297 height 28
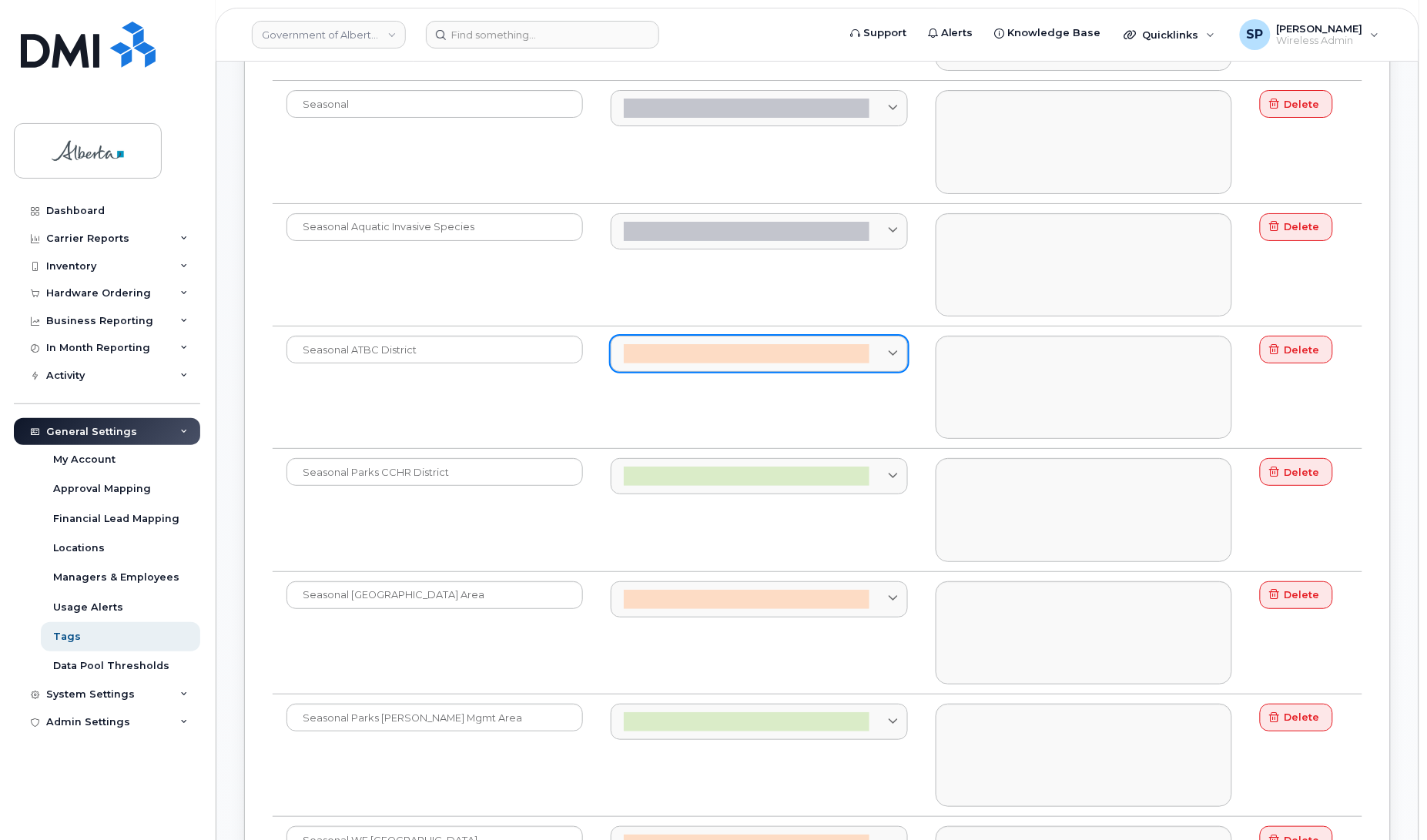
click at [892, 359] on icon at bounding box center [892, 354] width 10 height 10
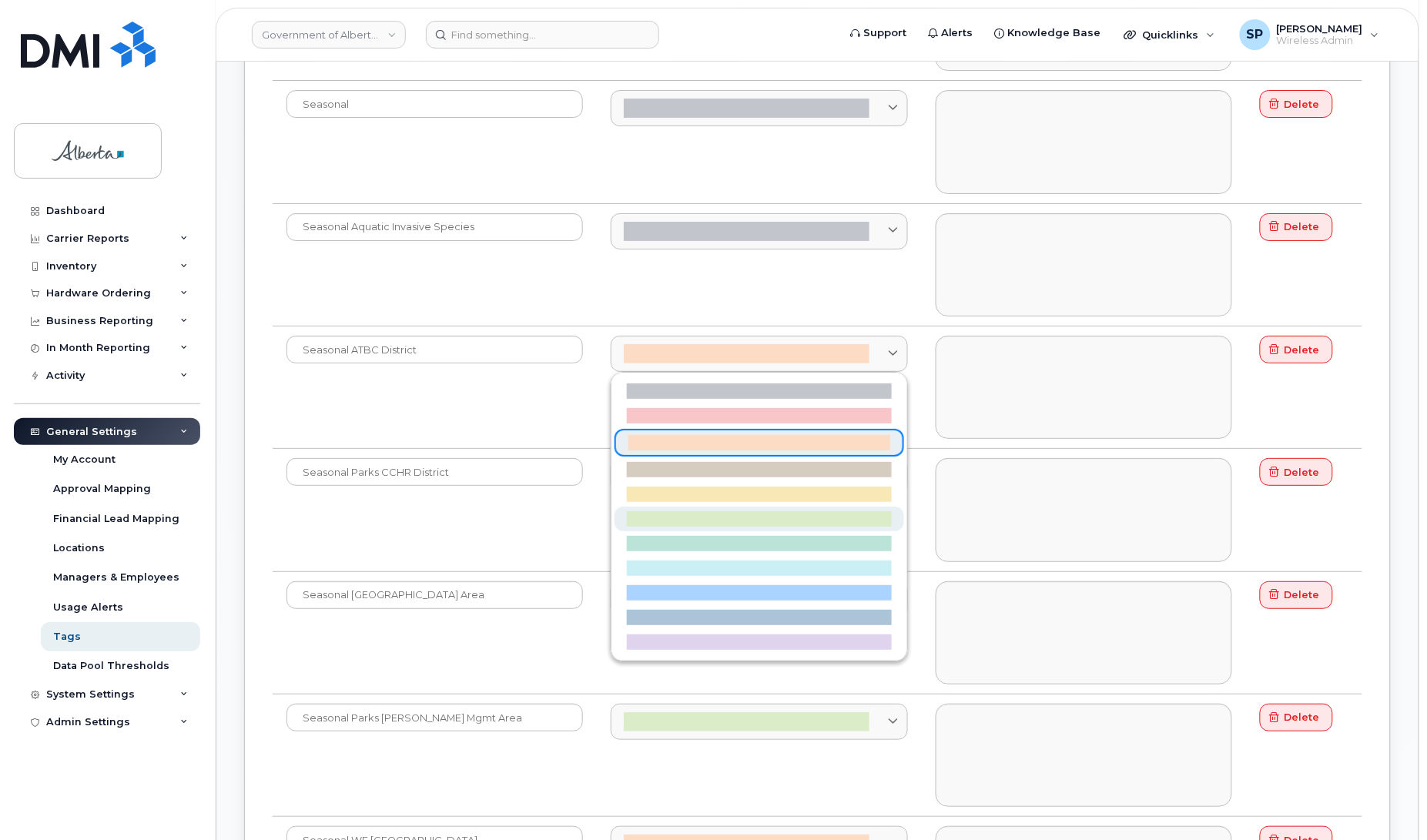
click at [739, 525] on div at bounding box center [759, 519] width 264 height 16
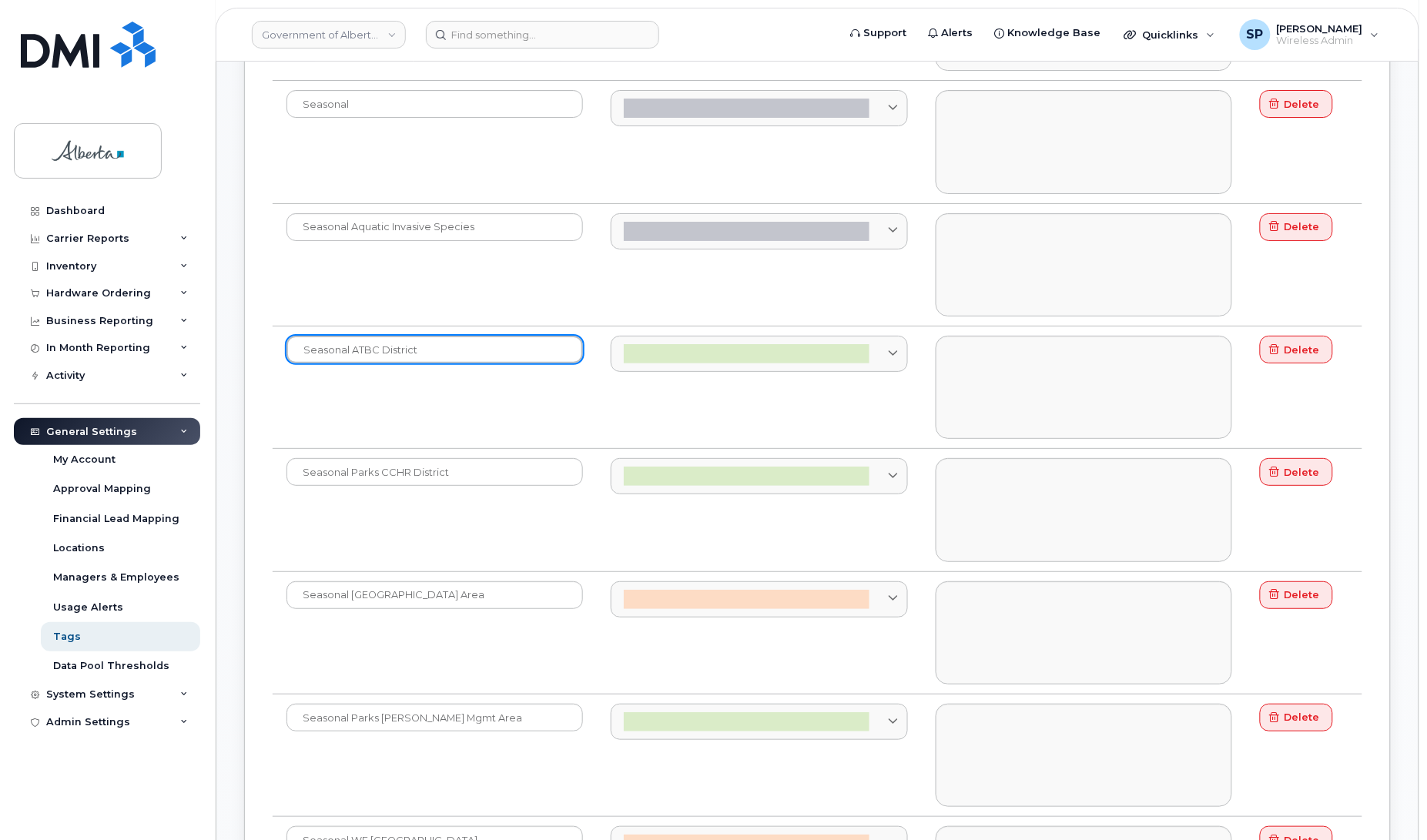
click at [352, 355] on input "Seasonal ATBC District" at bounding box center [434, 350] width 297 height 28
type input "Seasonal Parks ATBC District"
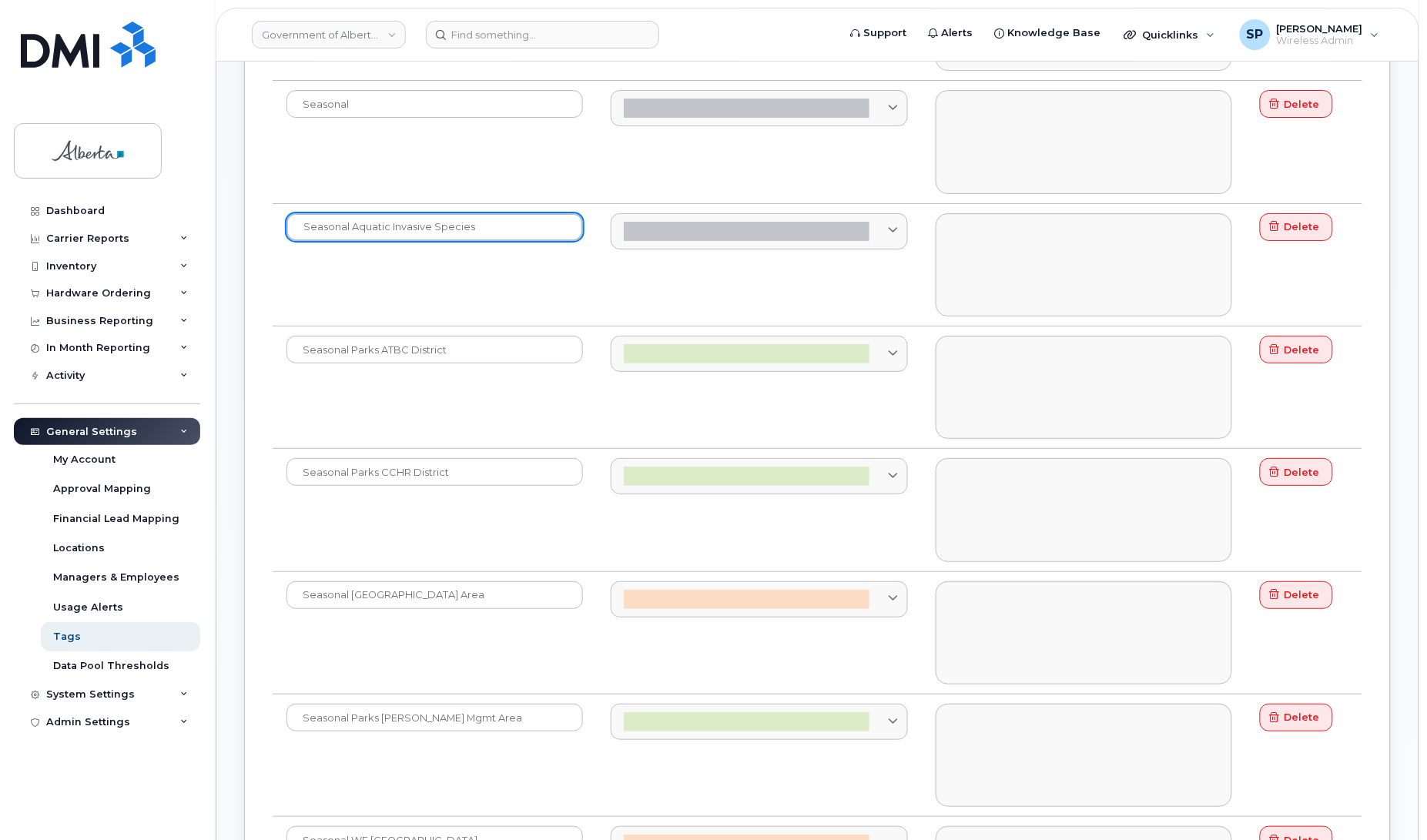
click at [352, 234] on input "Seasonal Aquatic Invasive Species" at bounding box center [434, 228] width 297 height 28
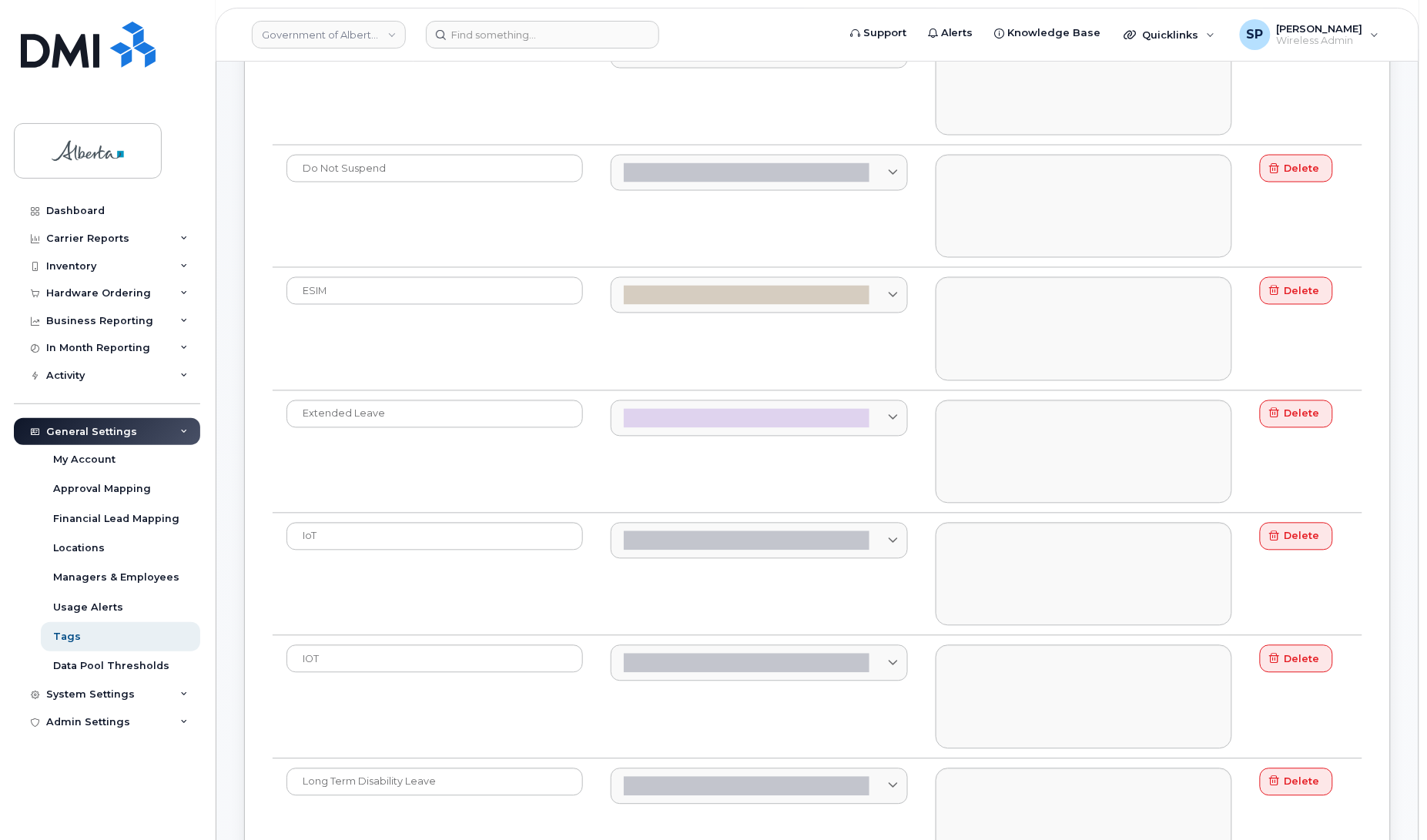
scroll to position [723, 0]
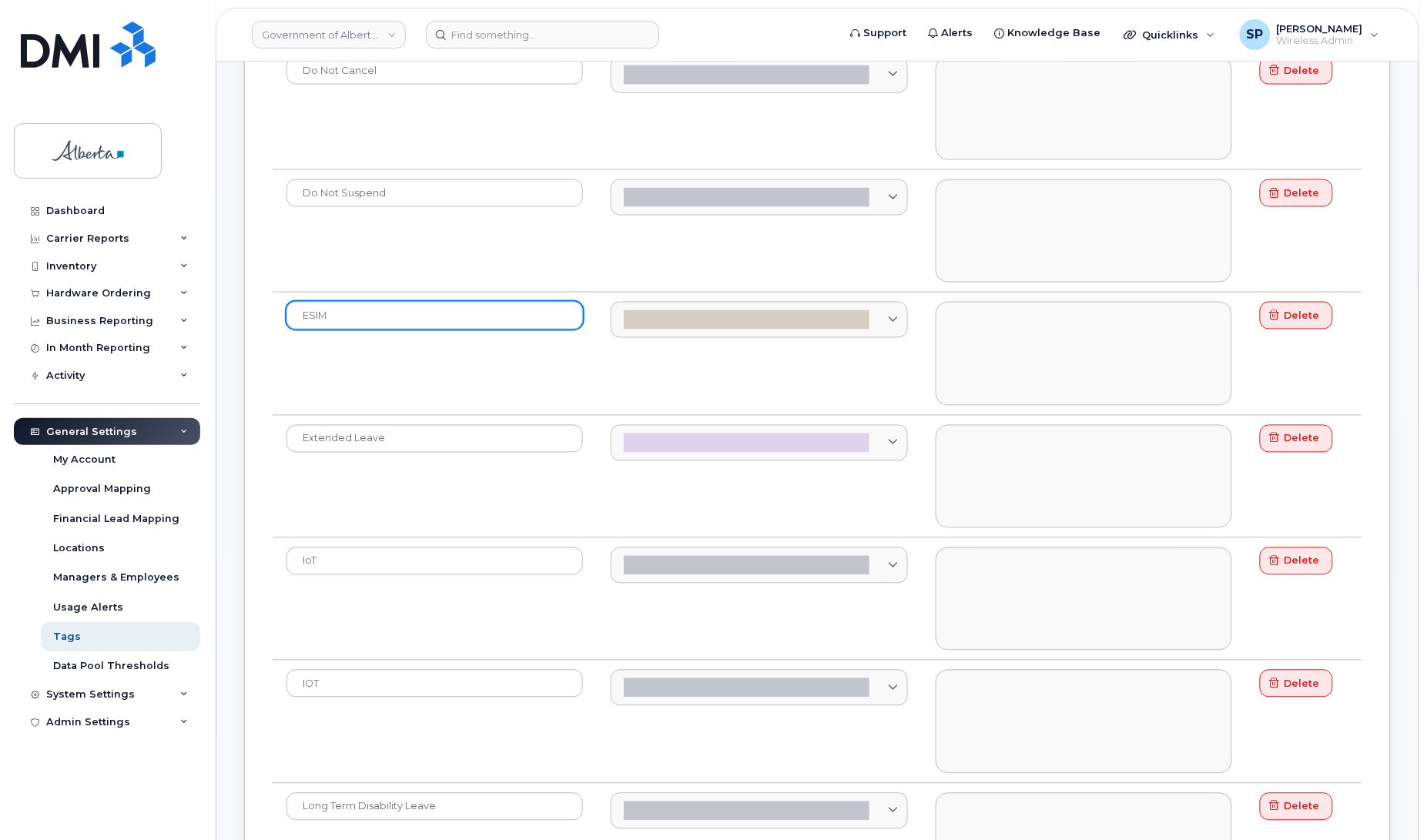
type input "Seasonal ENVIR Aquatic Invasive Species"
click at [305, 314] on input "eSIM" at bounding box center [434, 316] width 297 height 28
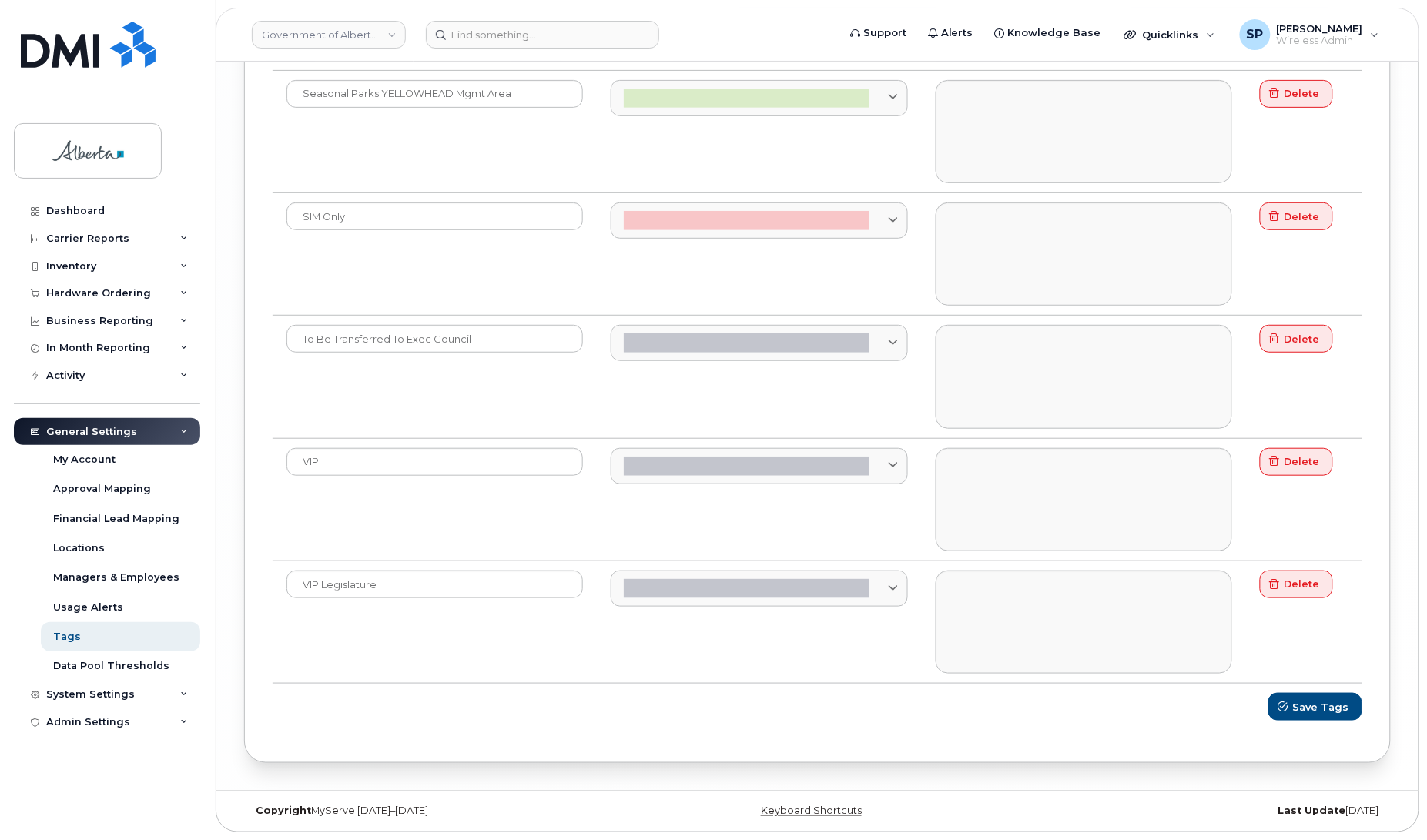
scroll to position [5880, 0]
type input "ESIM"
click at [1307, 710] on span "Save Tags" at bounding box center [1322, 707] width 56 height 15
click at [75, 267] on div "Inventory" at bounding box center [71, 266] width 50 height 12
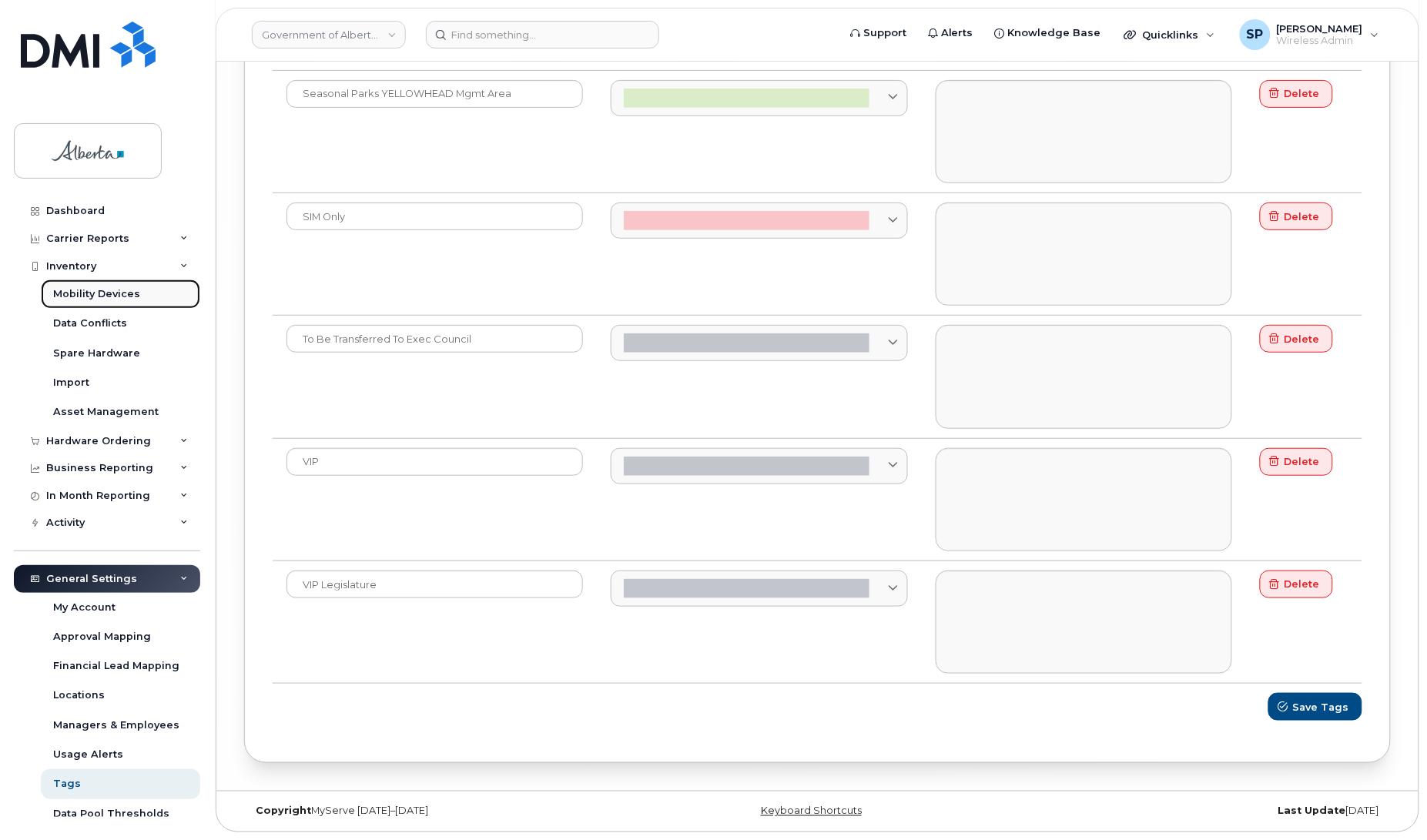
click at [72, 291] on div "Mobility Devices" at bounding box center [96, 294] width 87 height 14
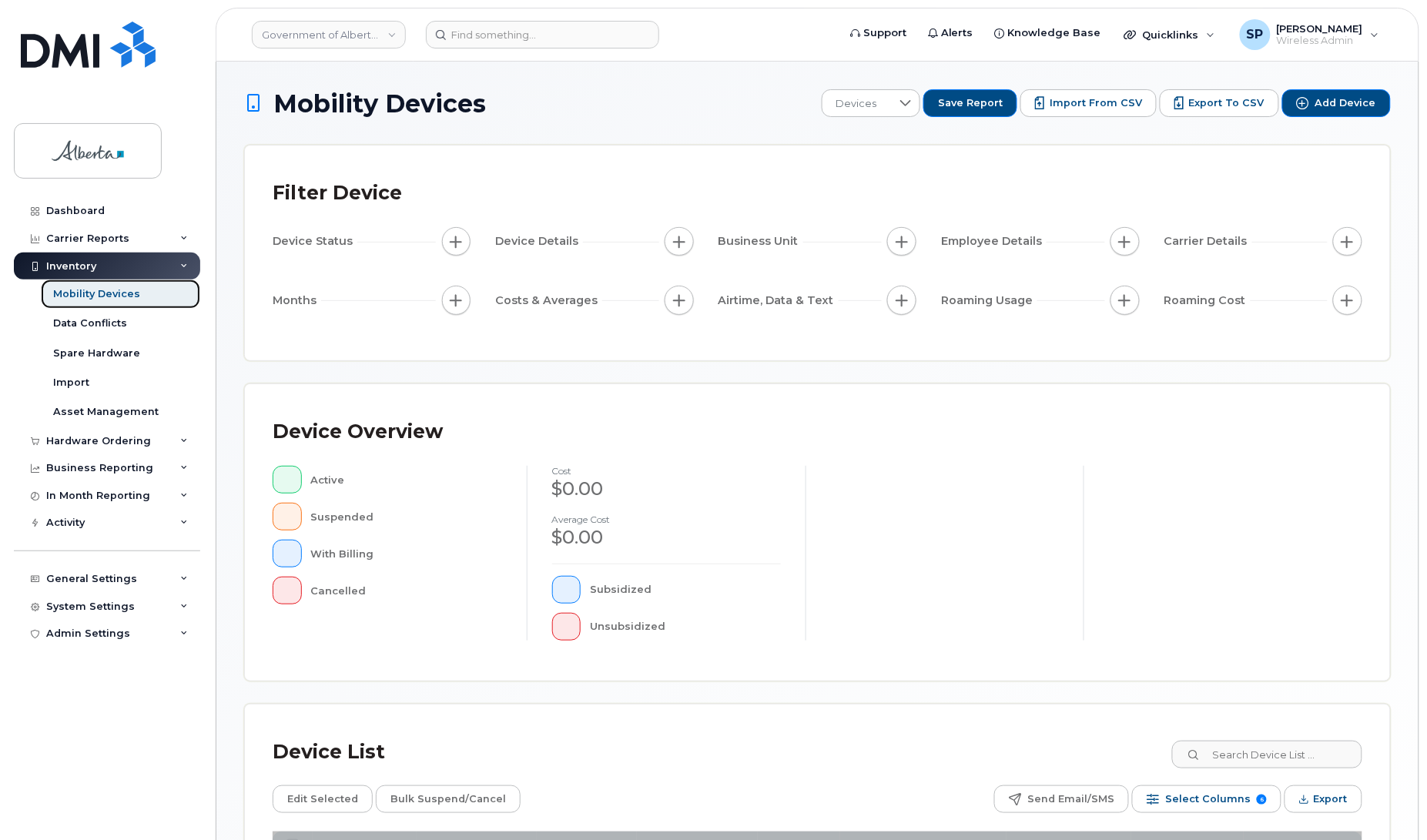
scroll to position [220, 0]
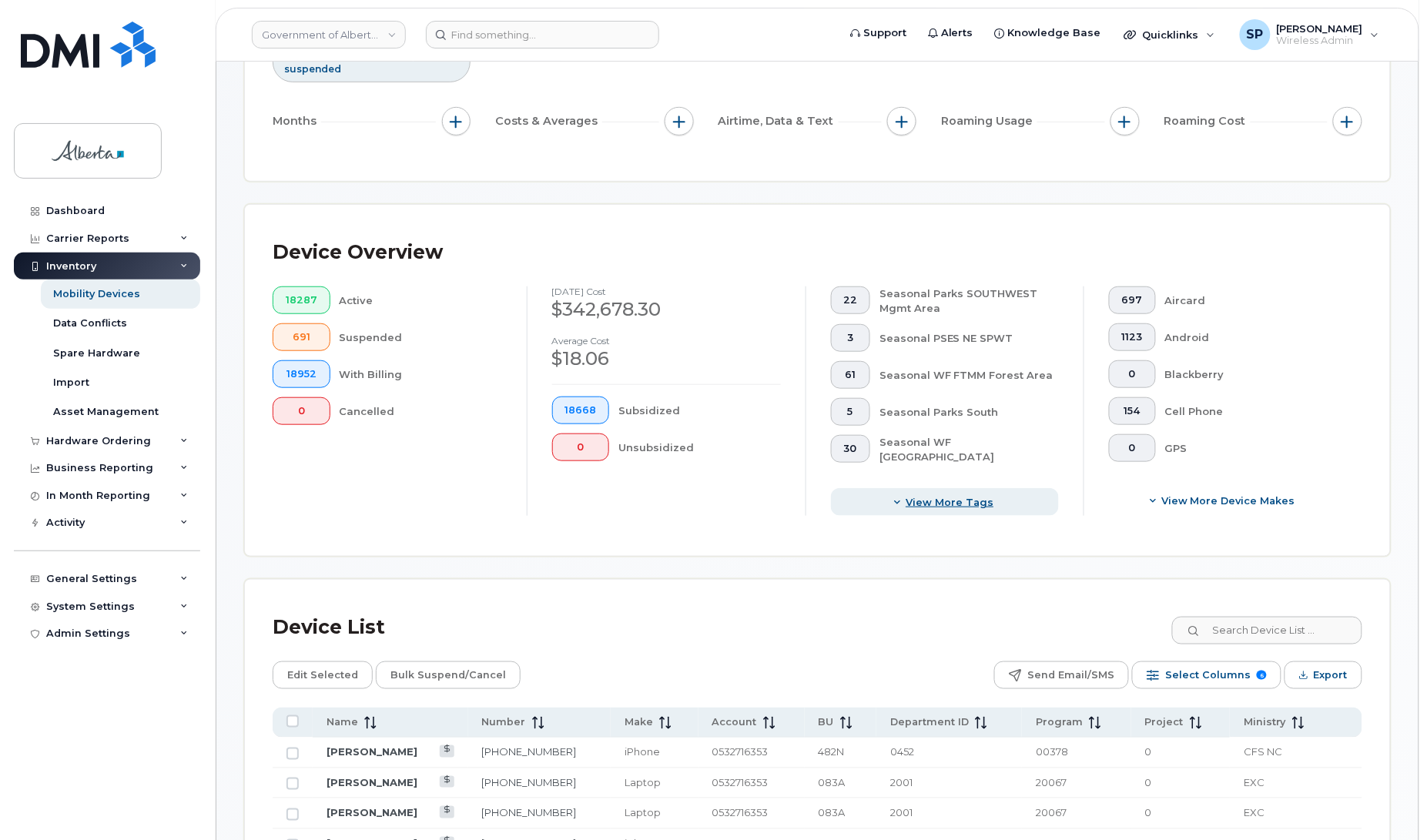
click at [964, 509] on span "View more tags" at bounding box center [949, 502] width 87 height 15
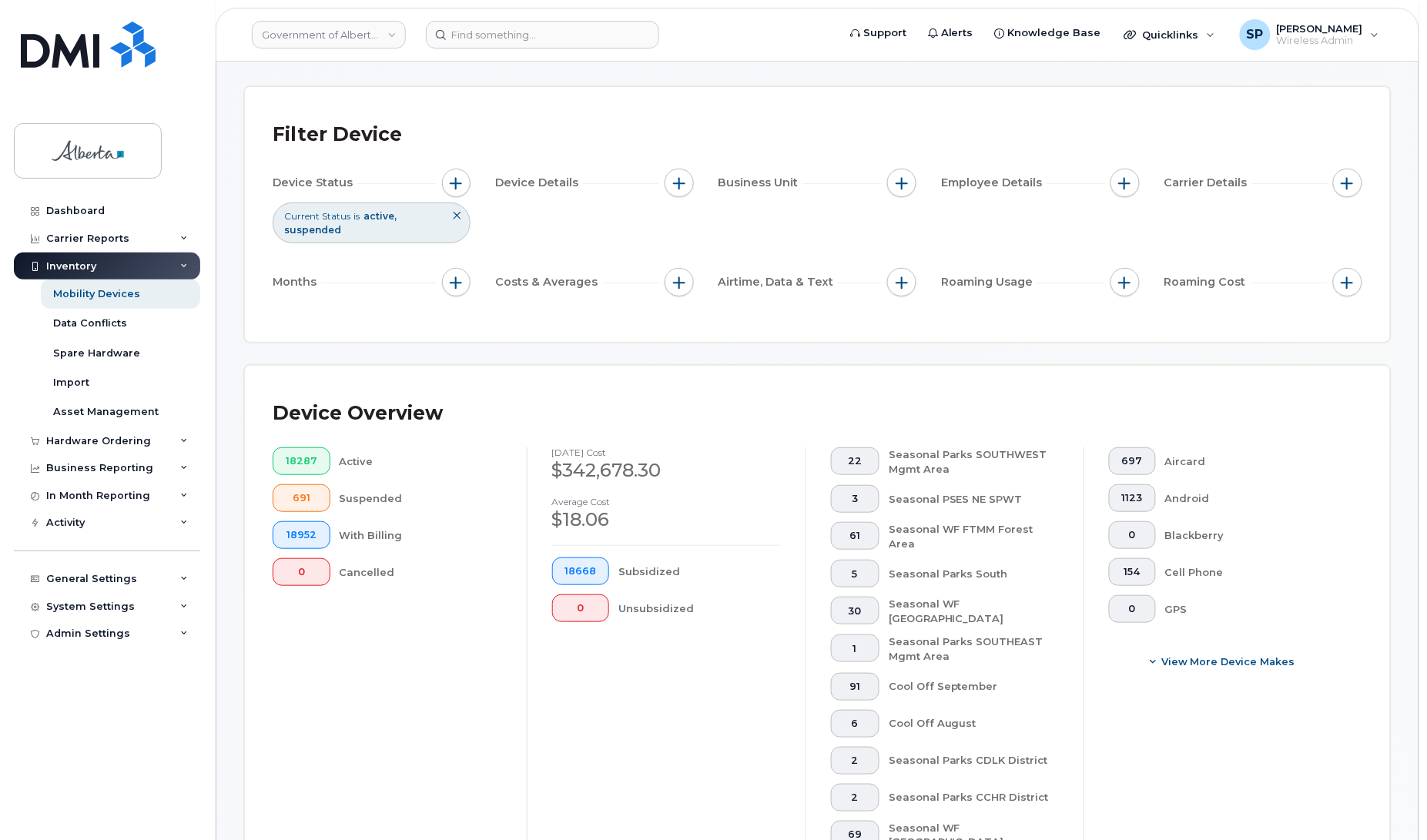
scroll to position [54, 0]
